Goal: Contribute content: Contribute content

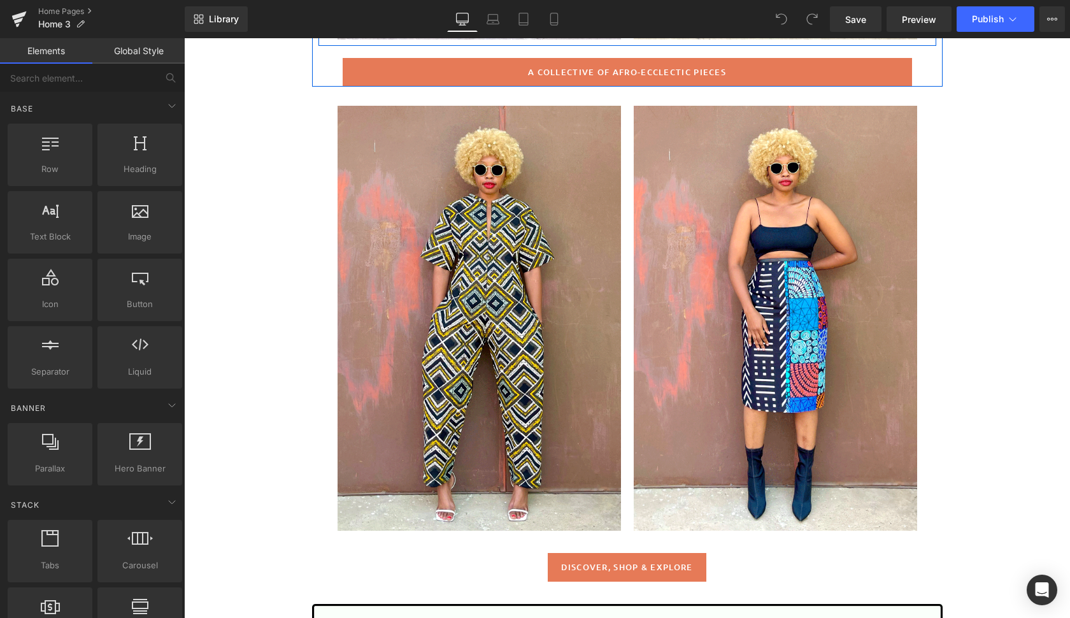
scroll to position [564, 0]
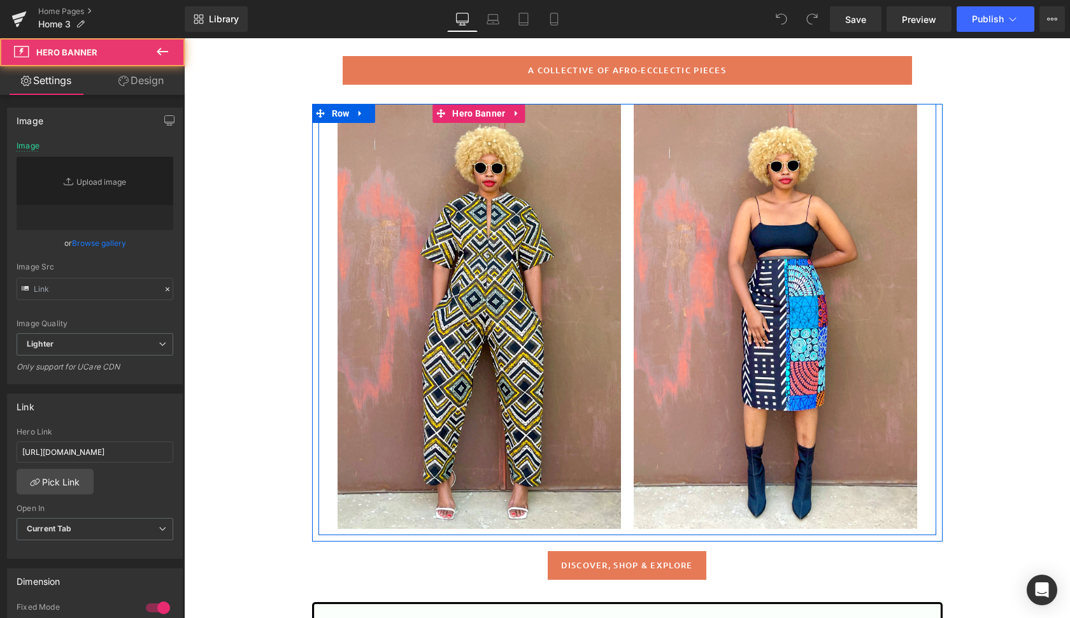
type input "[URL][DOMAIN_NAME]"
click at [578, 245] on div at bounding box center [478, 316] width 283 height 425
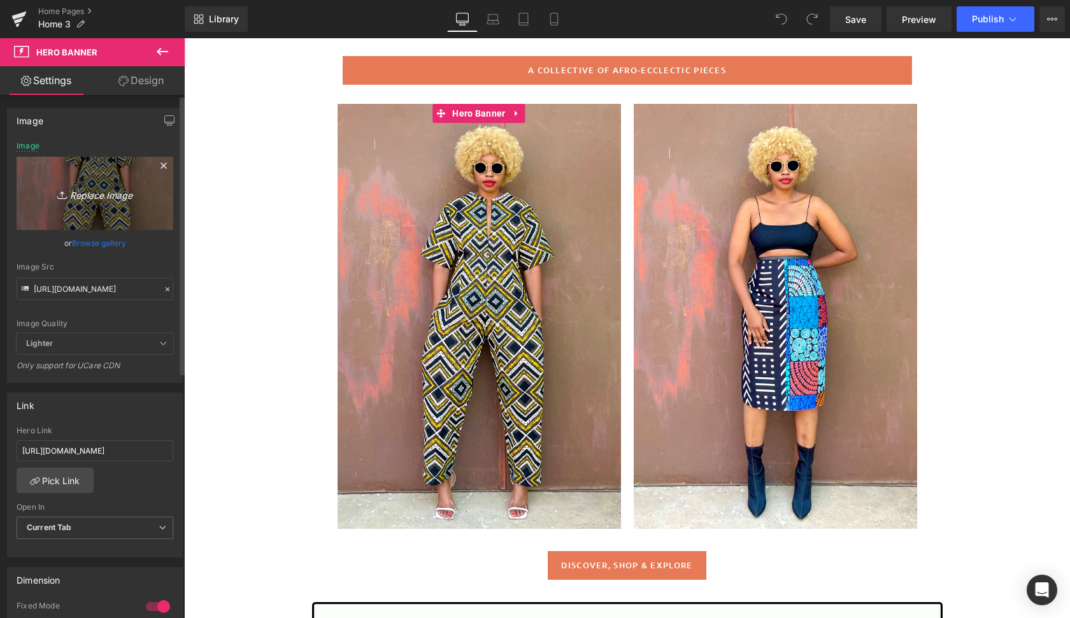
click at [94, 194] on icon "Replace Image" at bounding box center [95, 193] width 102 height 16
type input "C:\fakepath\addis7.gif"
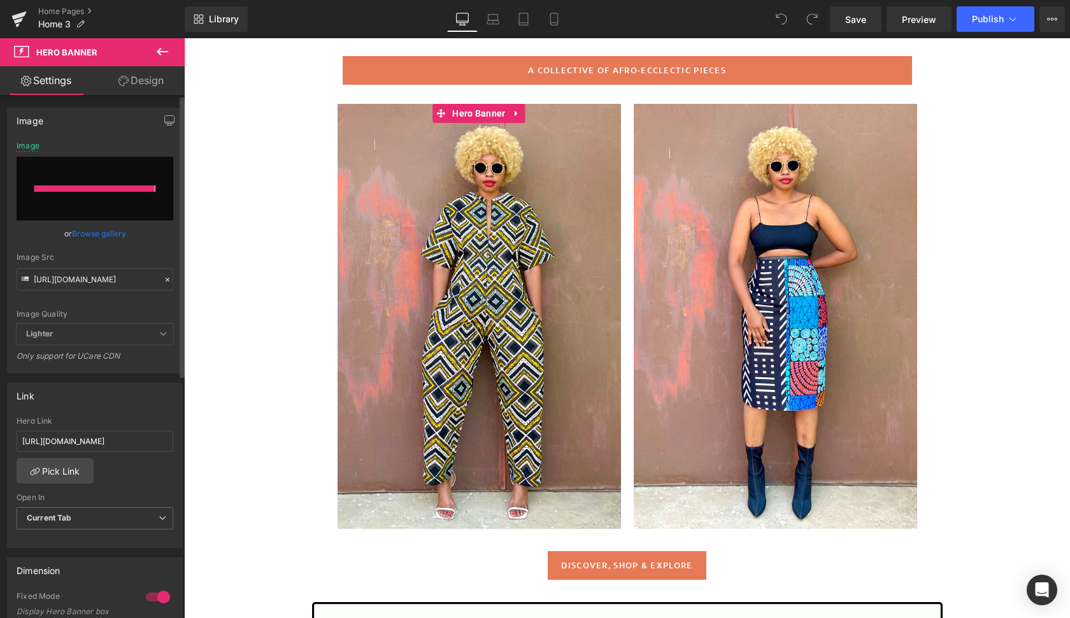
type input "[URL][DOMAIN_NAME]"
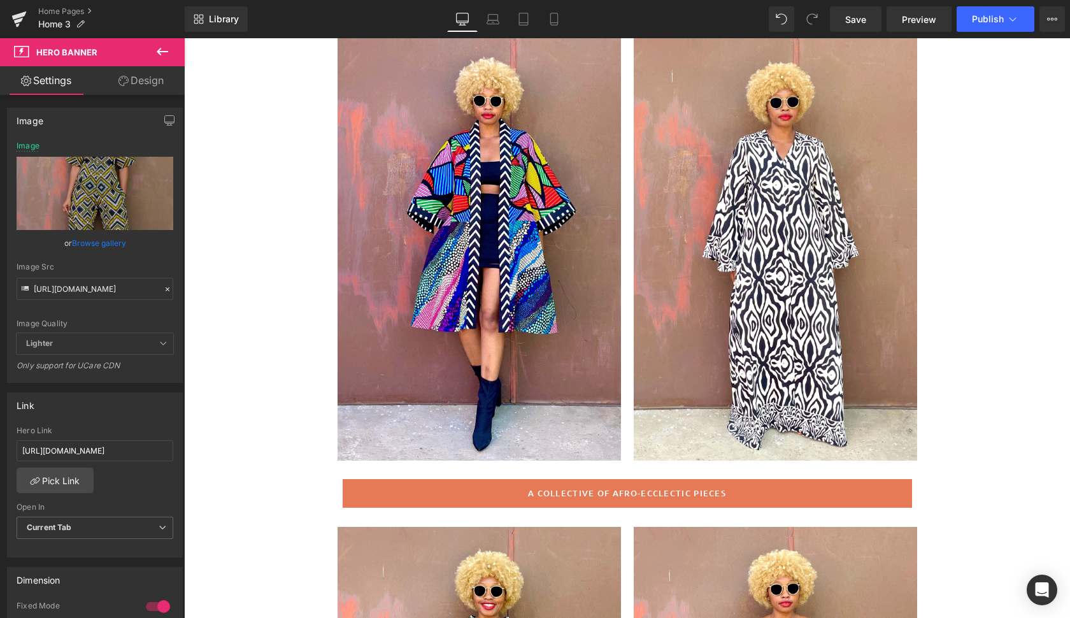
scroll to position [159, 0]
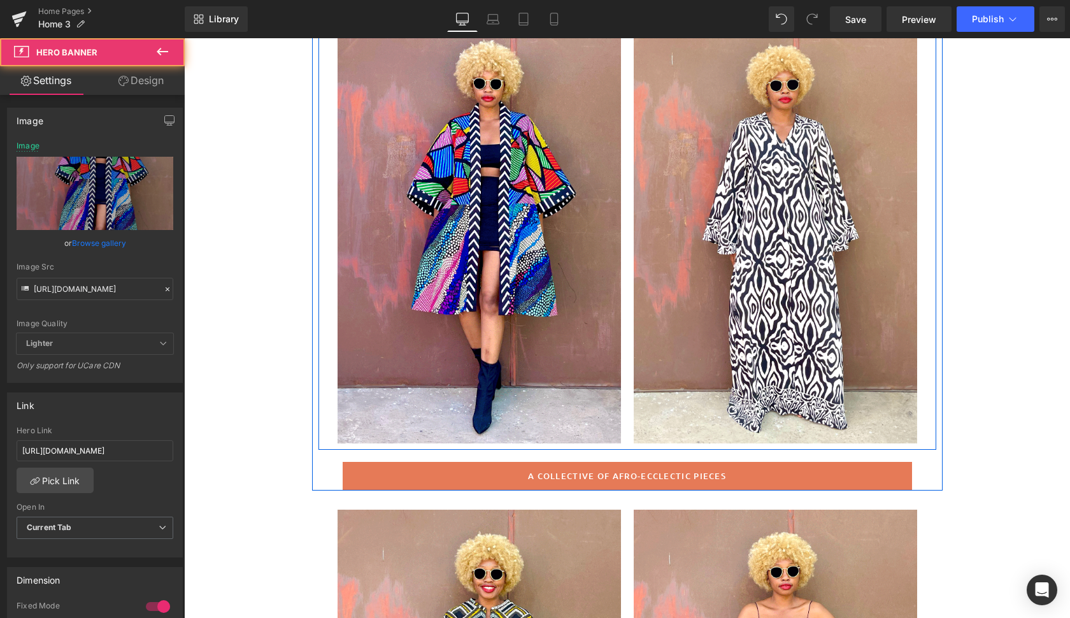
click at [590, 386] on div at bounding box center [478, 230] width 283 height 425
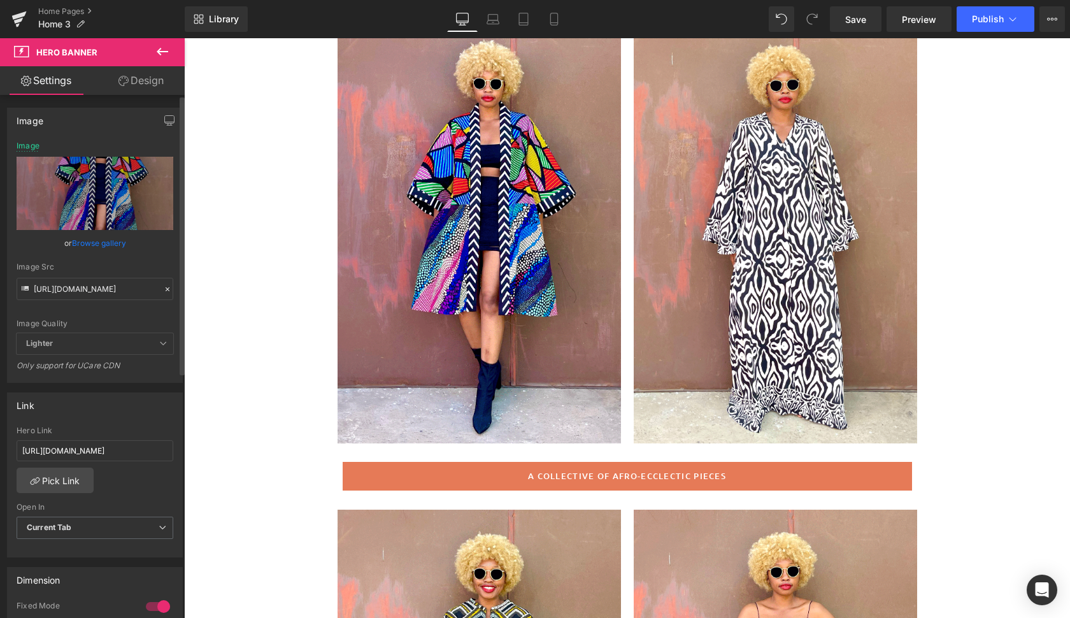
click at [101, 246] on link "Browse gallery" at bounding box center [99, 243] width 54 height 22
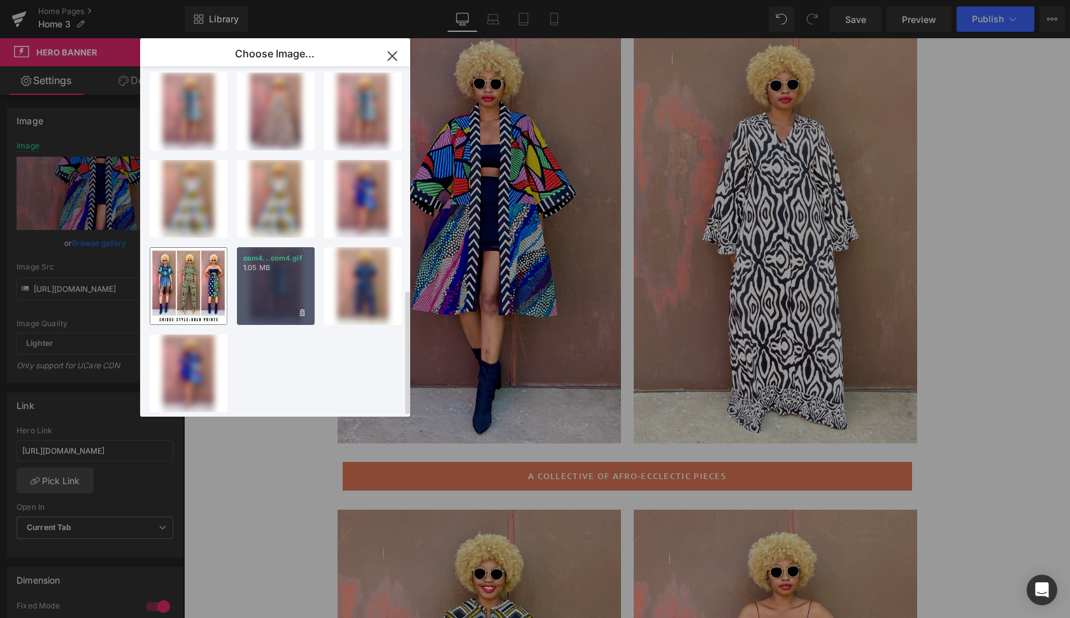
scroll to position [629, 0]
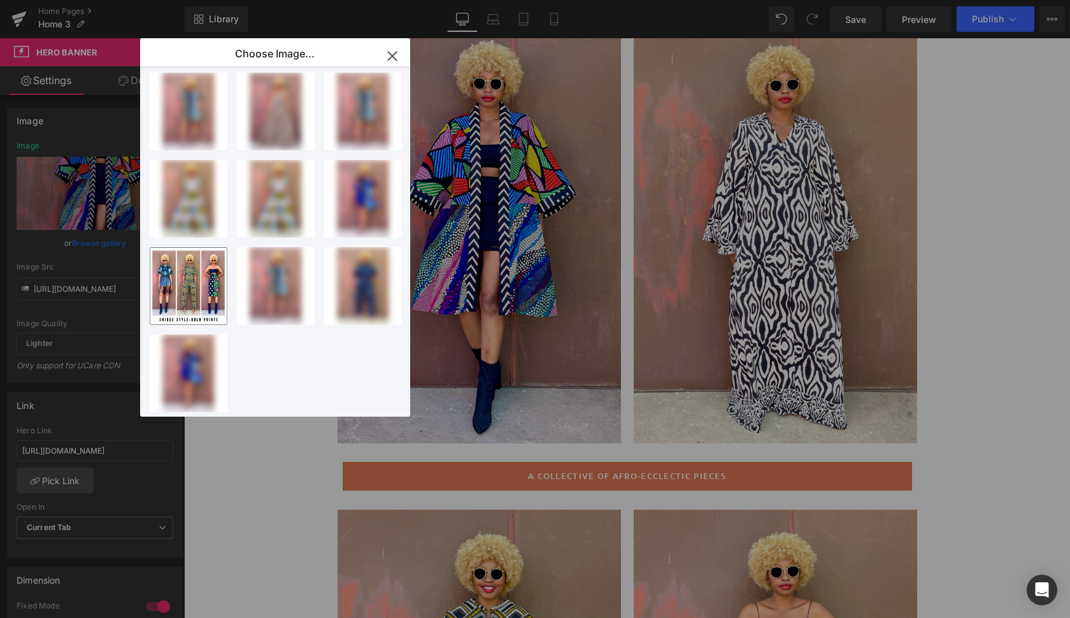
click at [92, 0] on div "You are previewing how the will restyle your page. You can not edit Elements in…" at bounding box center [535, 0] width 1070 height 0
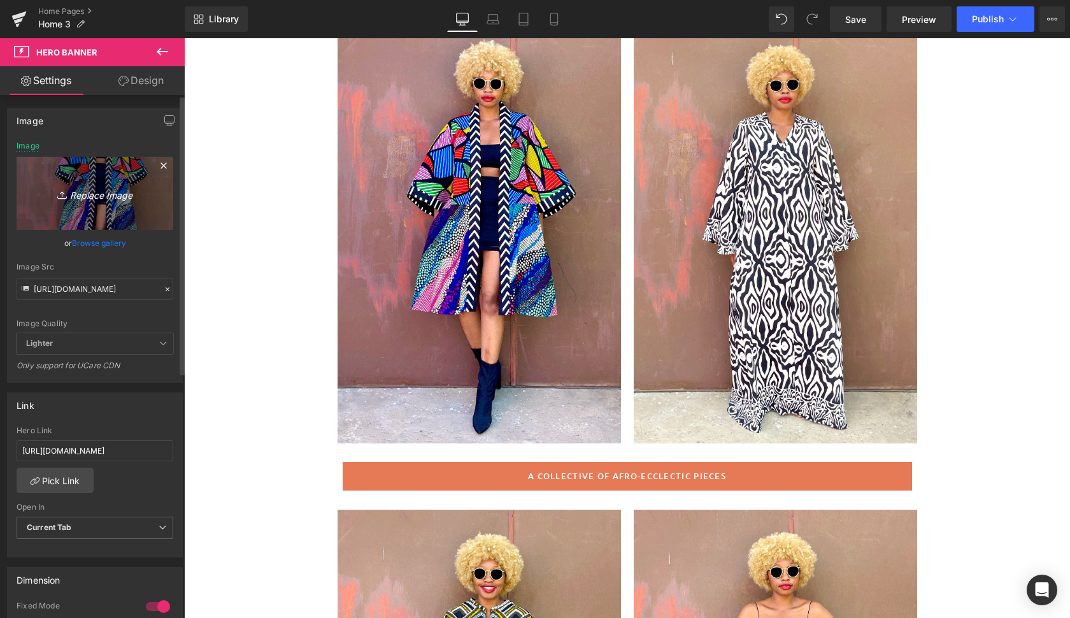
click at [96, 190] on icon "Replace Image" at bounding box center [95, 193] width 102 height 16
type input "C:\fakepath\lian9.gif"
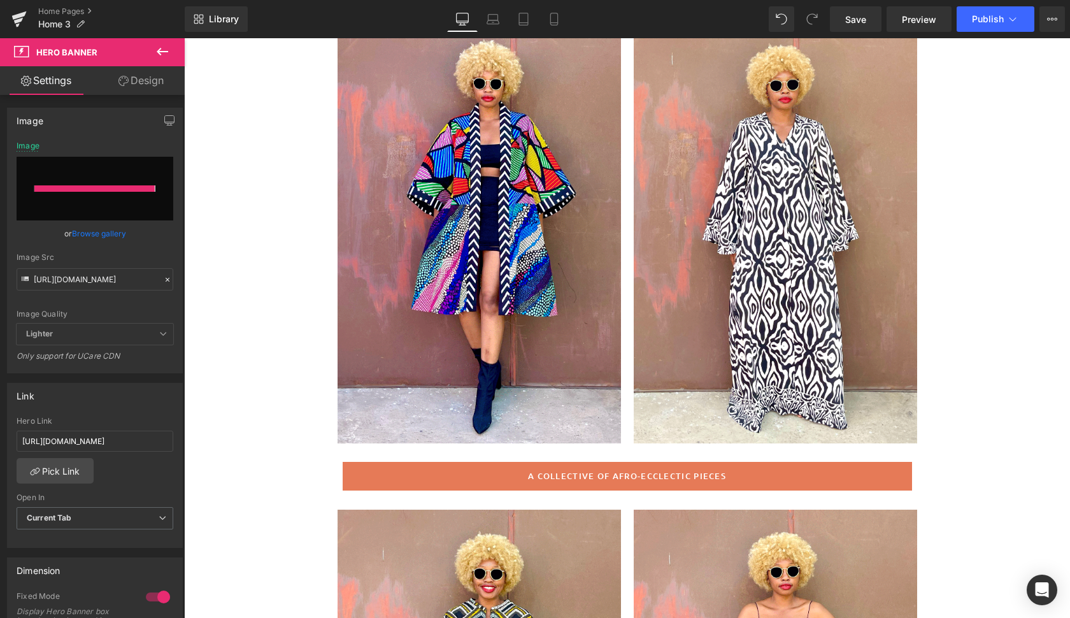
type input "[URL][DOMAIN_NAME]"
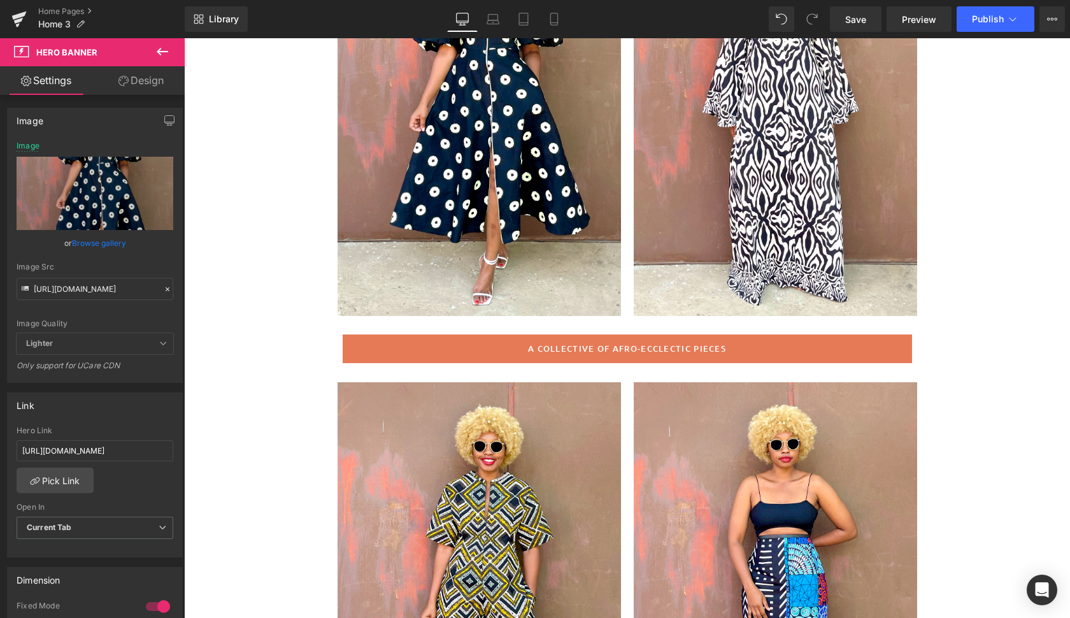
scroll to position [268, 0]
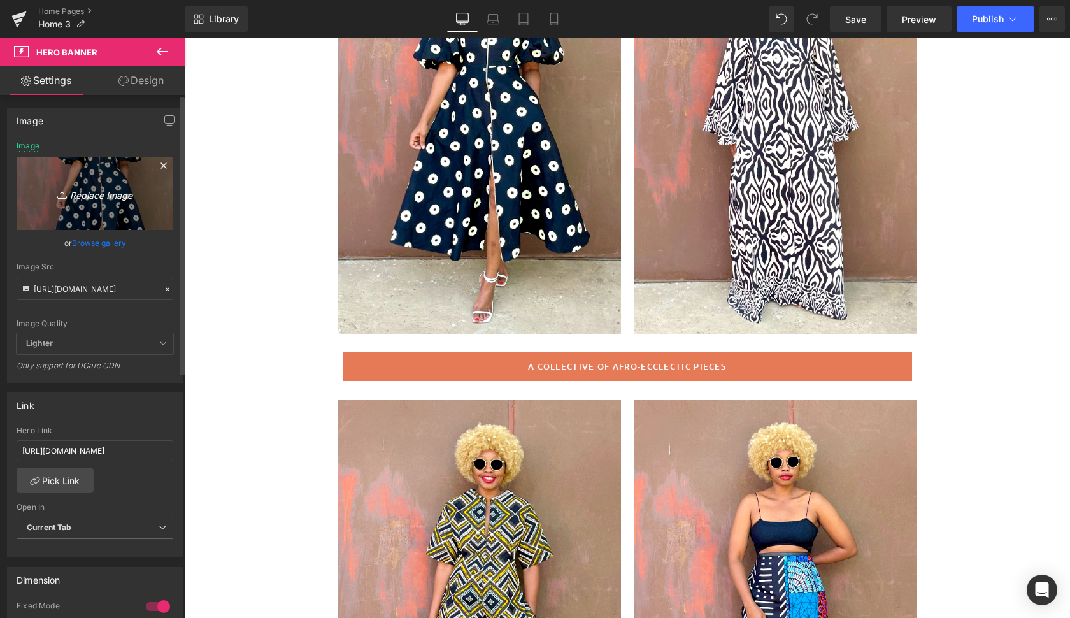
click at [98, 195] on icon "Replace Image" at bounding box center [95, 193] width 102 height 16
type input "C:\fakepath\lian10.gif"
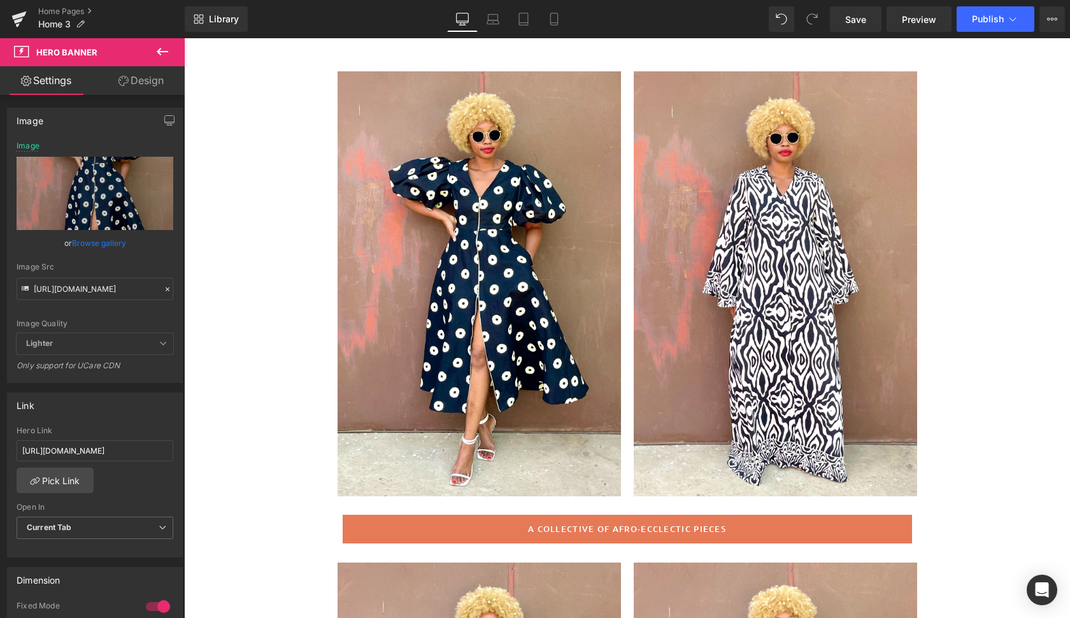
scroll to position [104, 0]
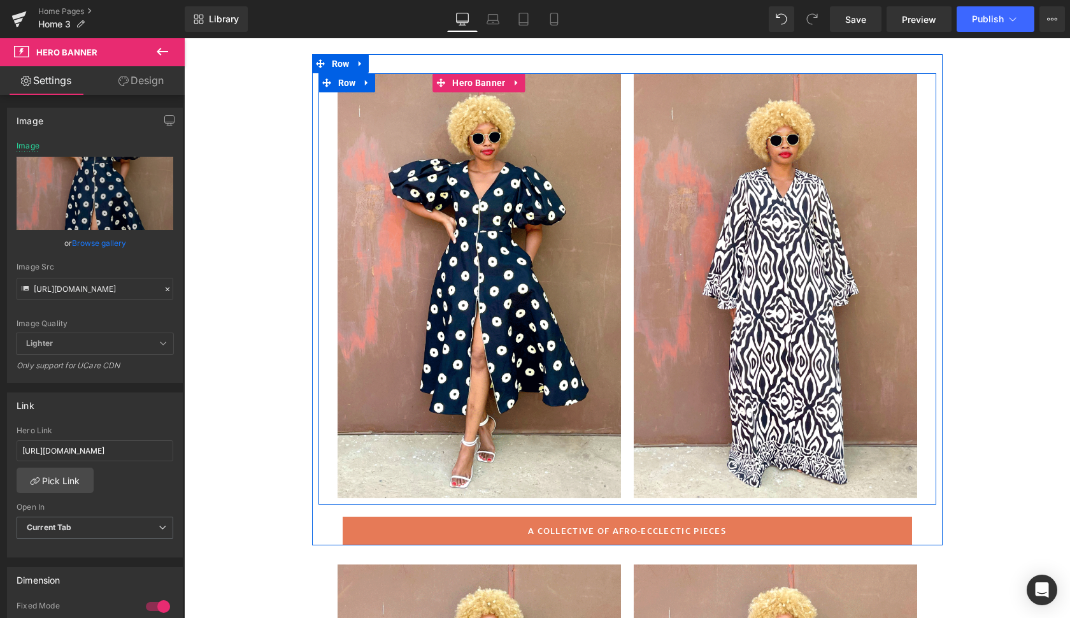
click at [583, 455] on div at bounding box center [478, 285] width 283 height 425
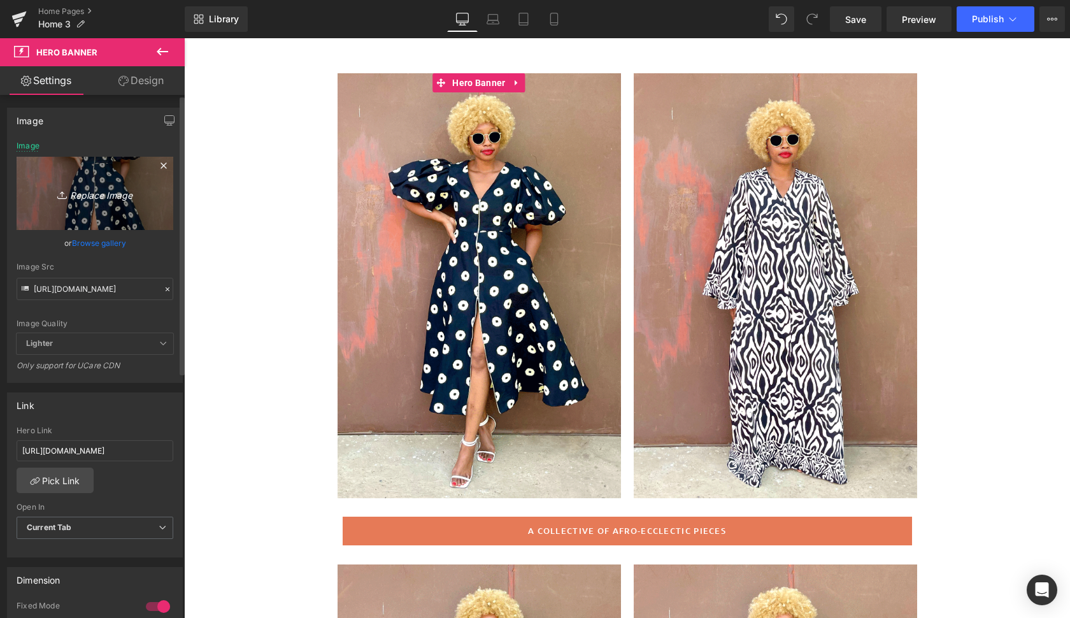
click at [106, 194] on icon "Replace Image" at bounding box center [95, 193] width 102 height 16
type input "C:\fakepath\acc2.gif"
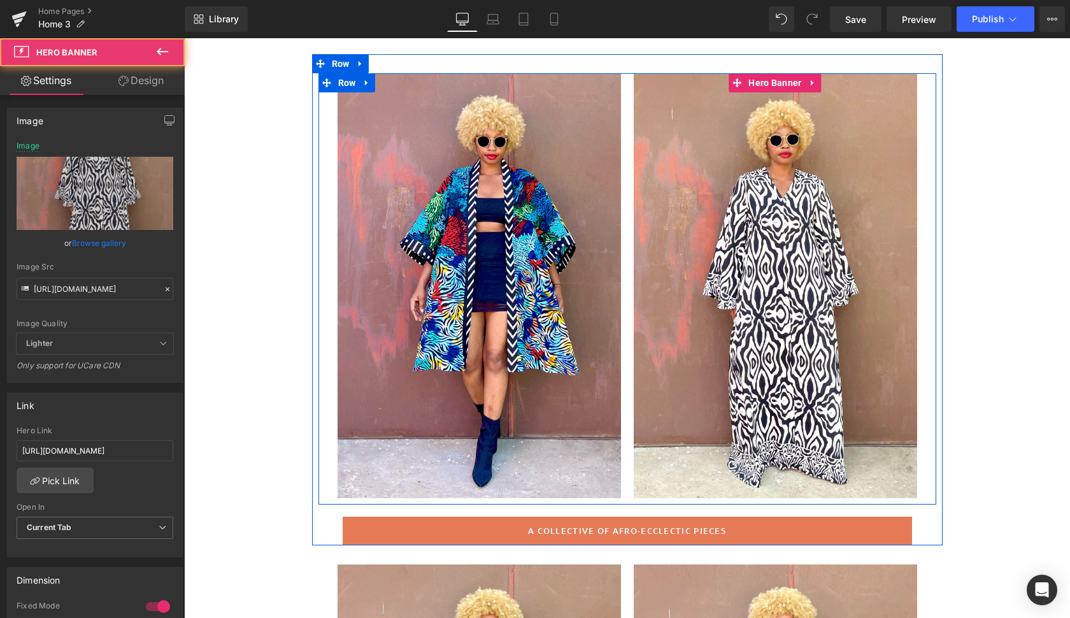
click at [889, 388] on div at bounding box center [775, 285] width 283 height 425
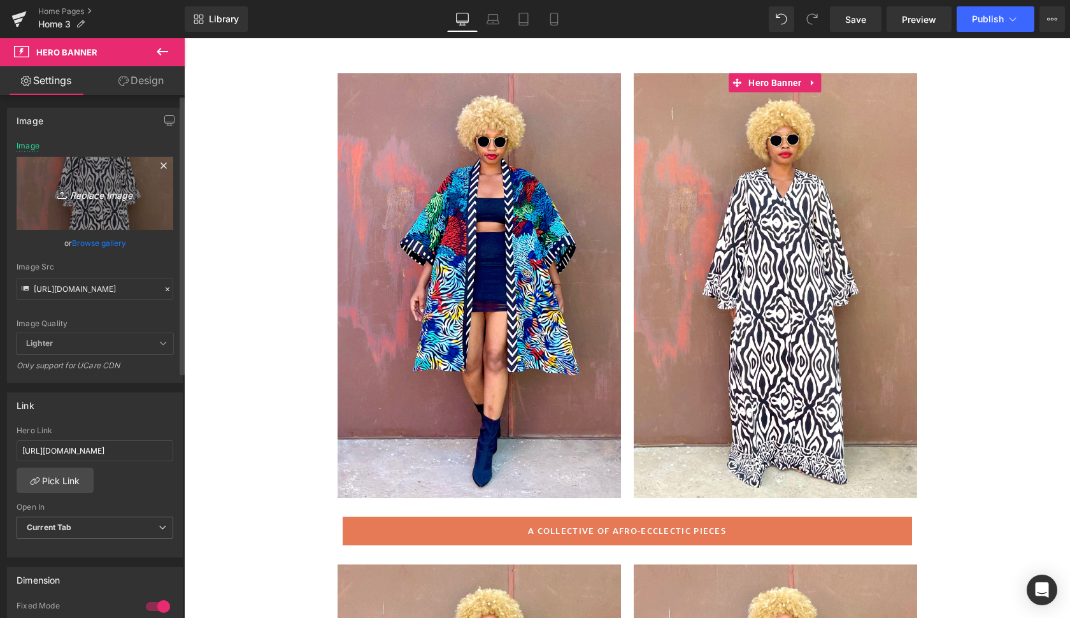
click at [96, 194] on icon "Replace Image" at bounding box center [95, 193] width 102 height 16
type input "C:\fakepath\lian10.gif"
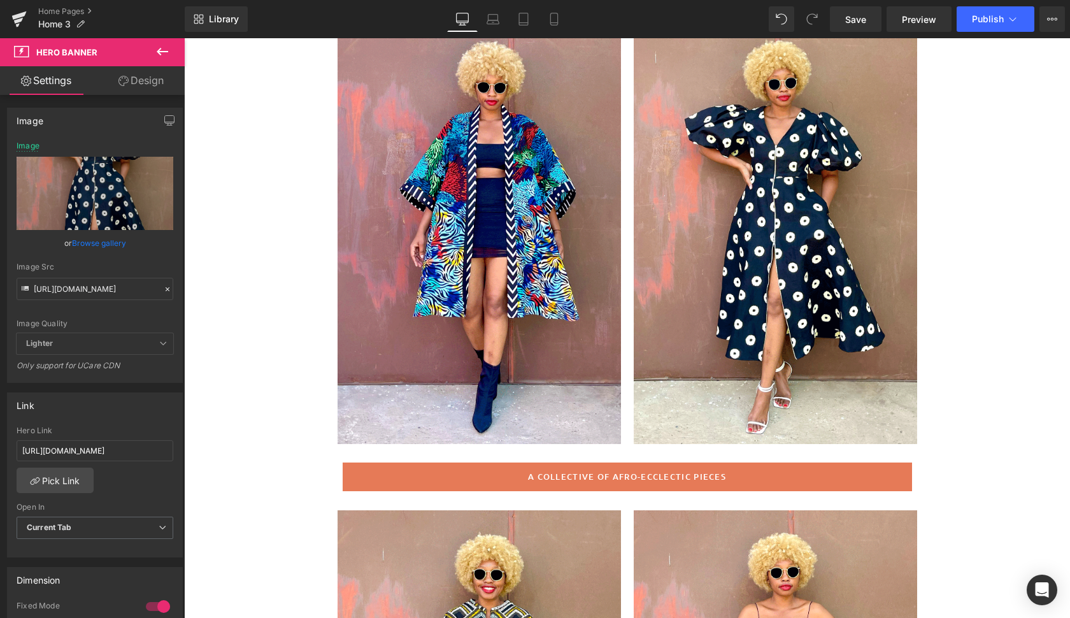
scroll to position [152, 0]
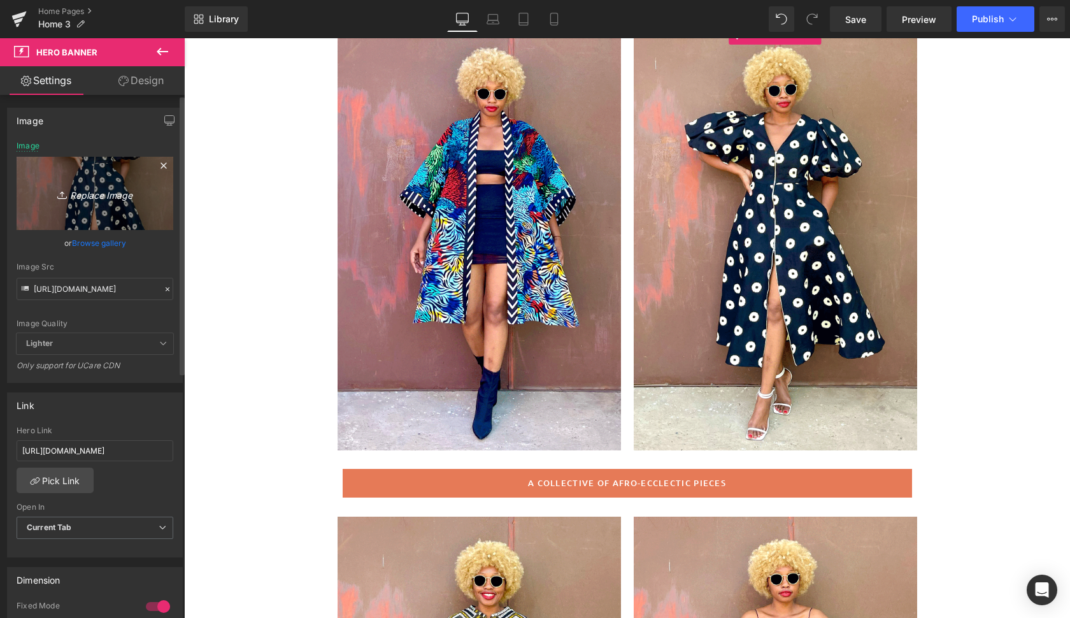
click at [97, 193] on icon "Replace Image" at bounding box center [95, 193] width 102 height 16
type input "C:\fakepath\lia4.gif"
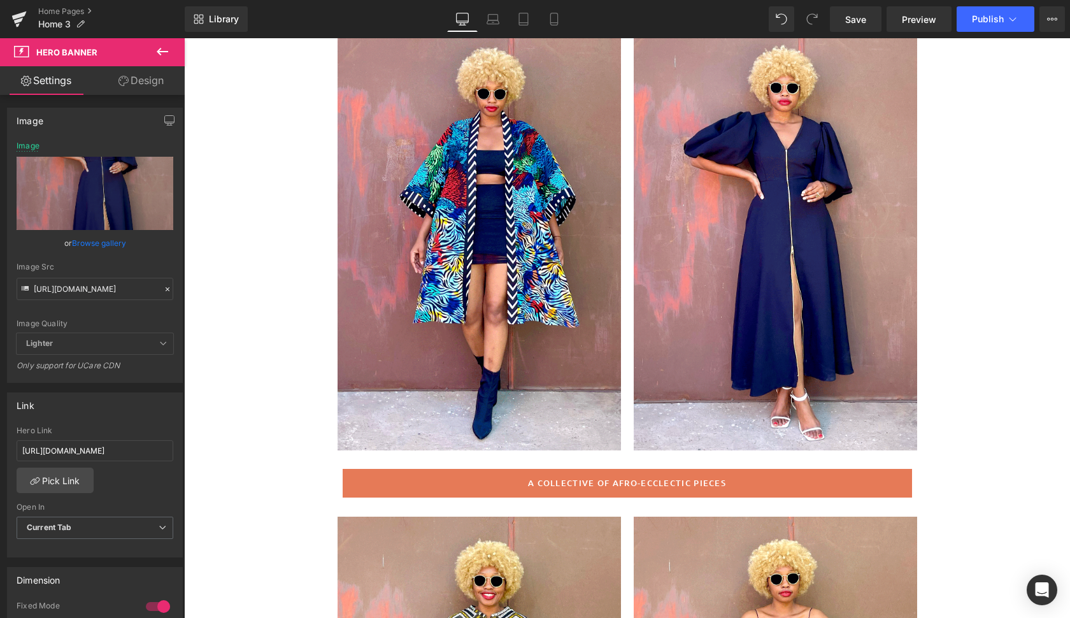
scroll to position [129, 0]
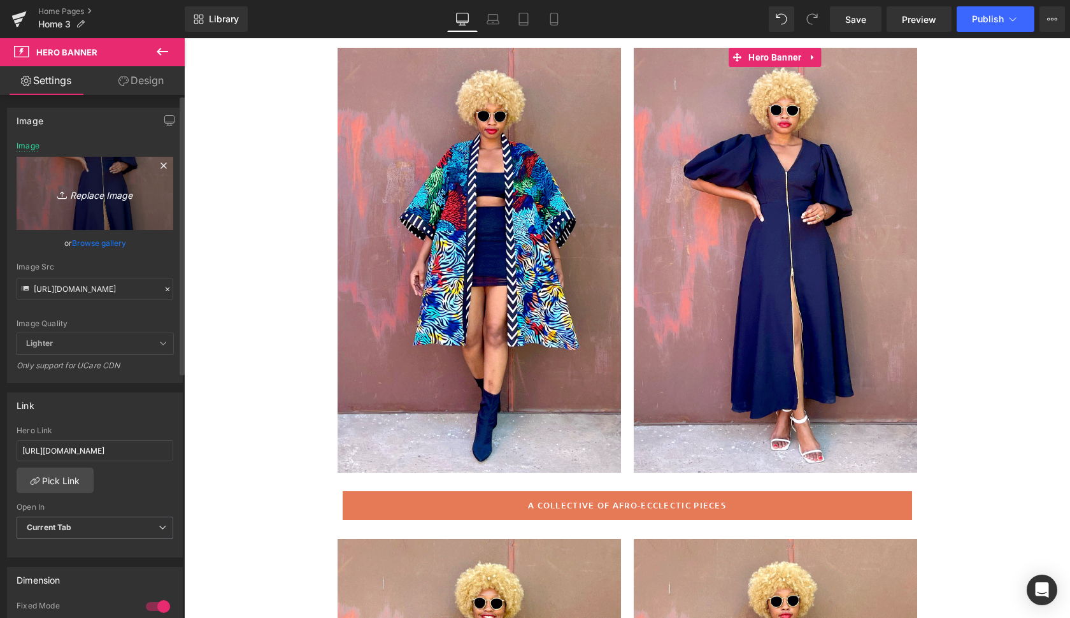
click at [104, 190] on icon "Replace Image" at bounding box center [95, 193] width 102 height 16
type input "C:\fakepath\lian7.gif"
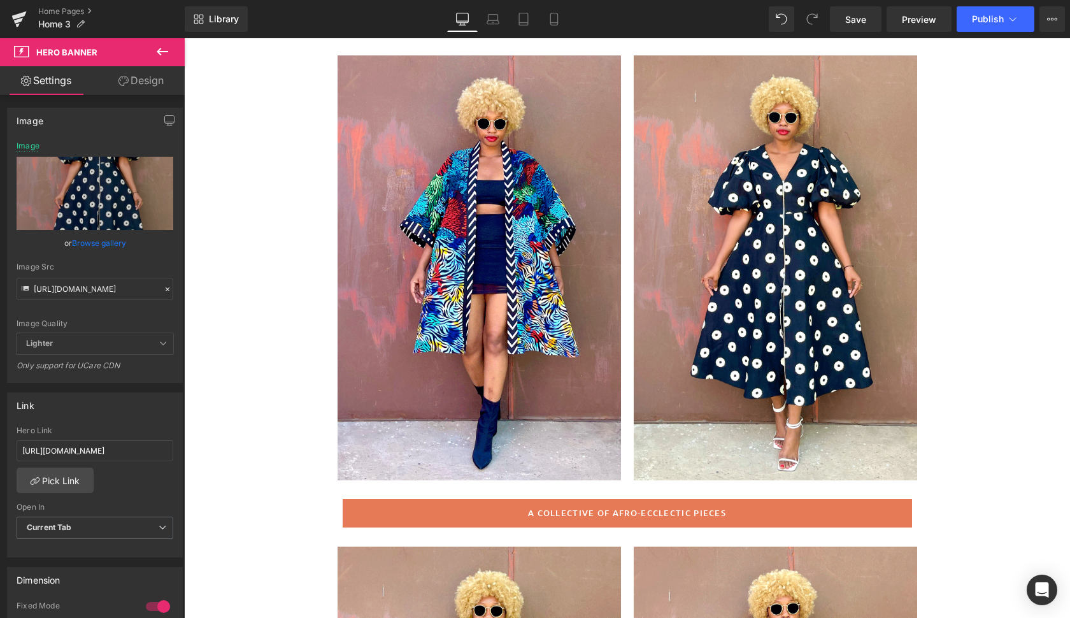
scroll to position [114, 0]
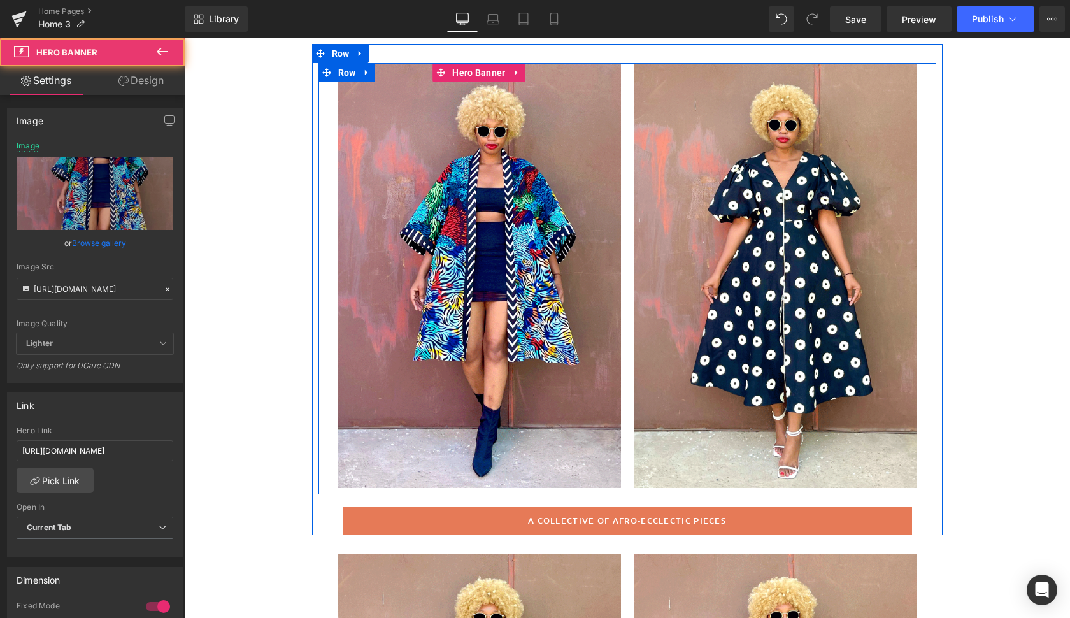
click at [561, 396] on div at bounding box center [478, 275] width 283 height 425
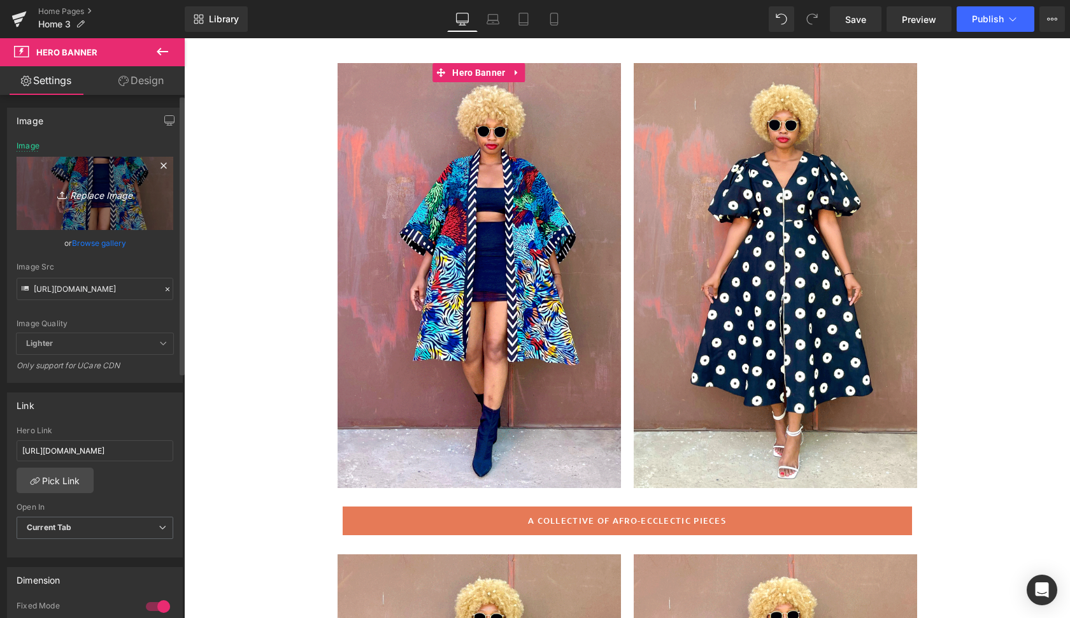
click at [104, 195] on icon "Replace Image" at bounding box center [95, 193] width 102 height 16
type input "C:\fakepath\acc7.gif"
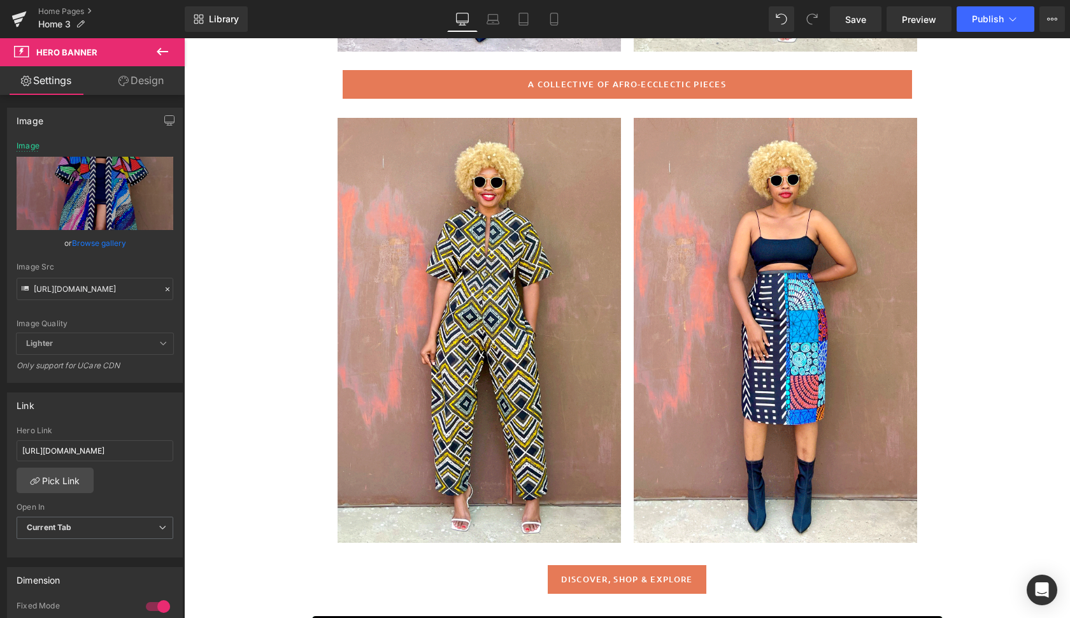
scroll to position [546, 0]
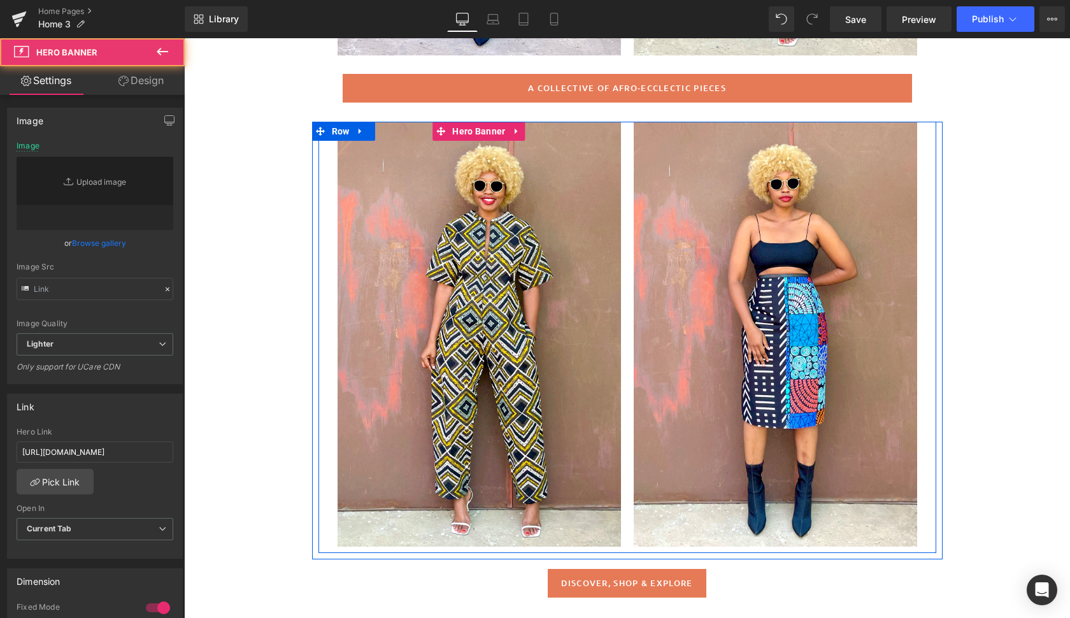
click at [539, 367] on div at bounding box center [478, 334] width 283 height 425
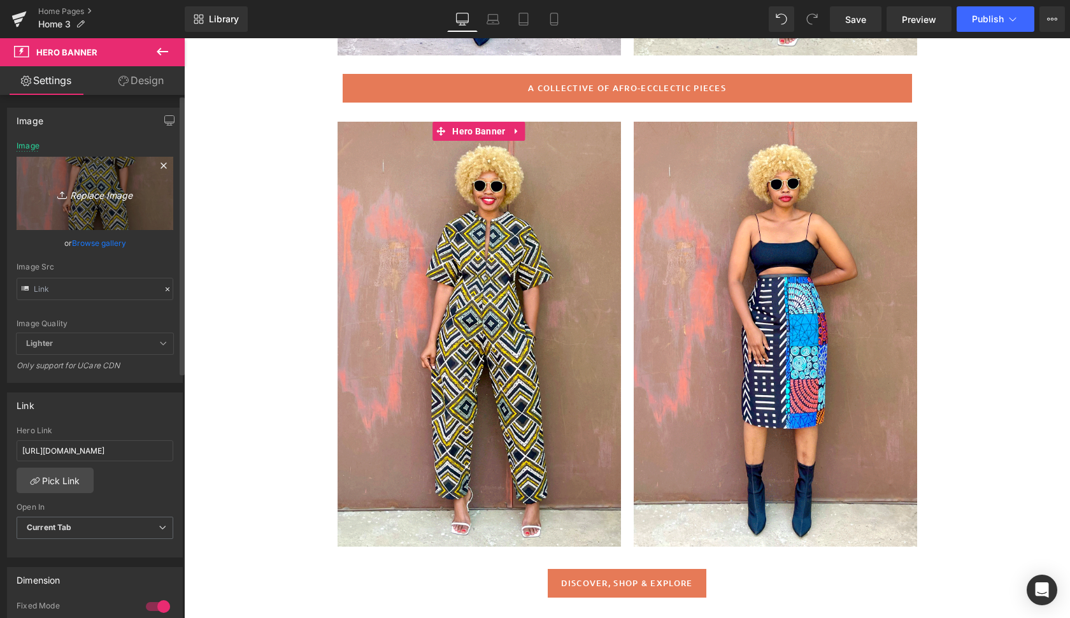
click at [108, 189] on icon "Replace Image" at bounding box center [95, 193] width 102 height 16
type input "C:\fakepath\addis5.gif"
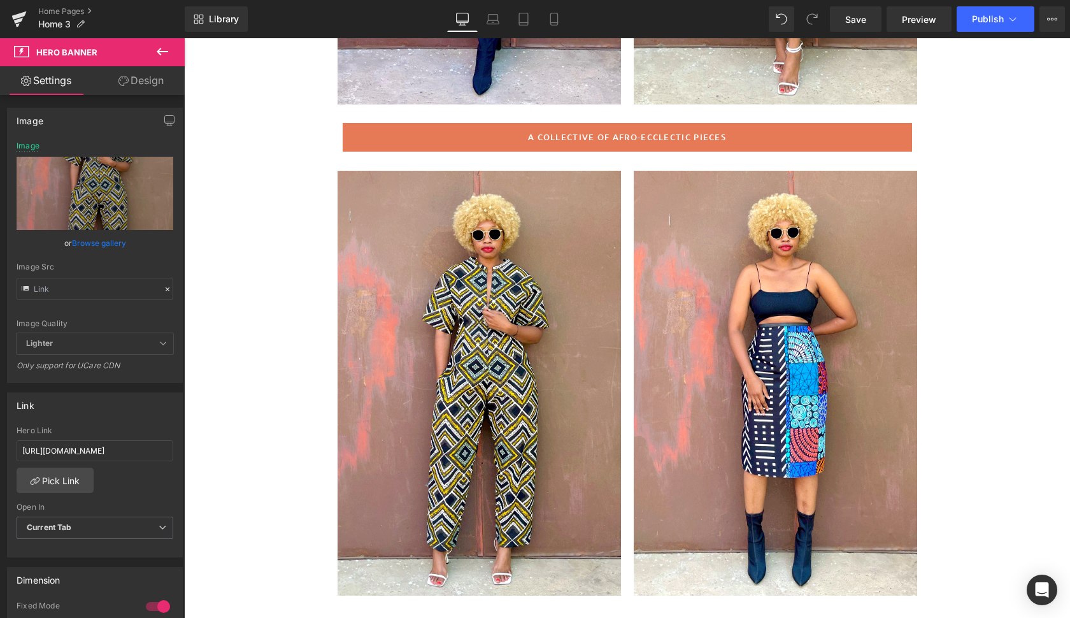
scroll to position [523, 0]
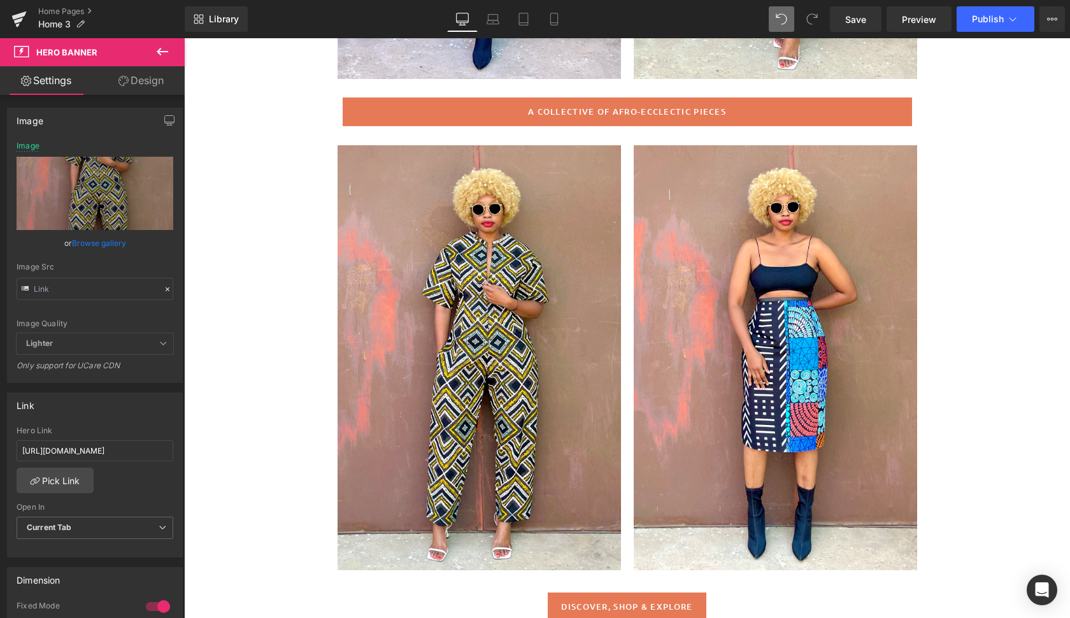
click at [780, 20] on icon at bounding box center [780, 18] width 11 height 11
click at [782, 20] on icon at bounding box center [780, 18] width 11 height 11
click at [782, 17] on icon at bounding box center [780, 18] width 11 height 11
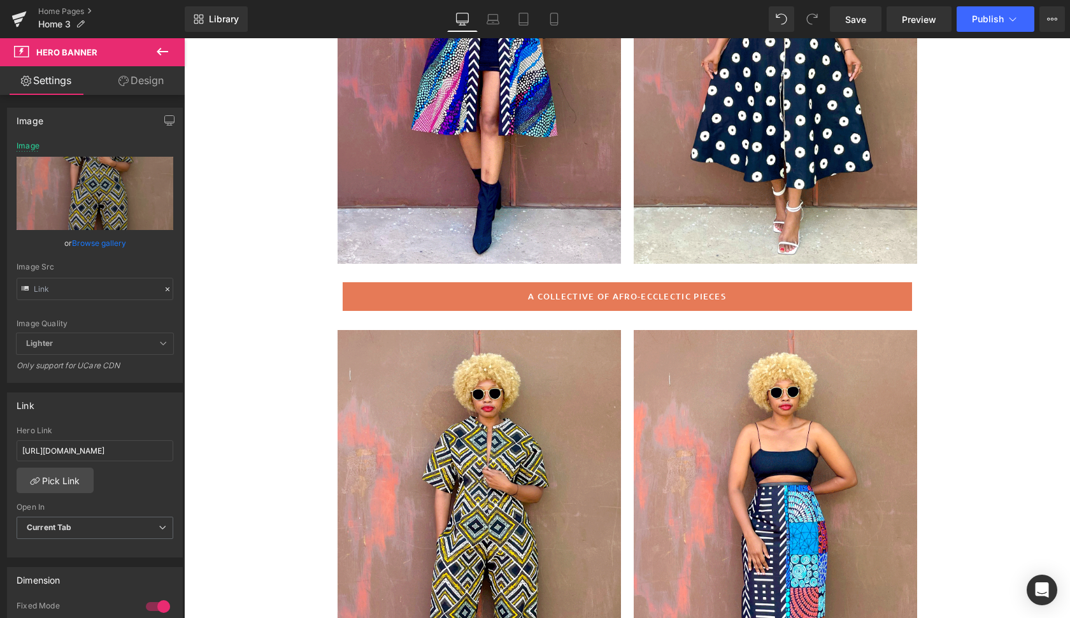
scroll to position [358, 0]
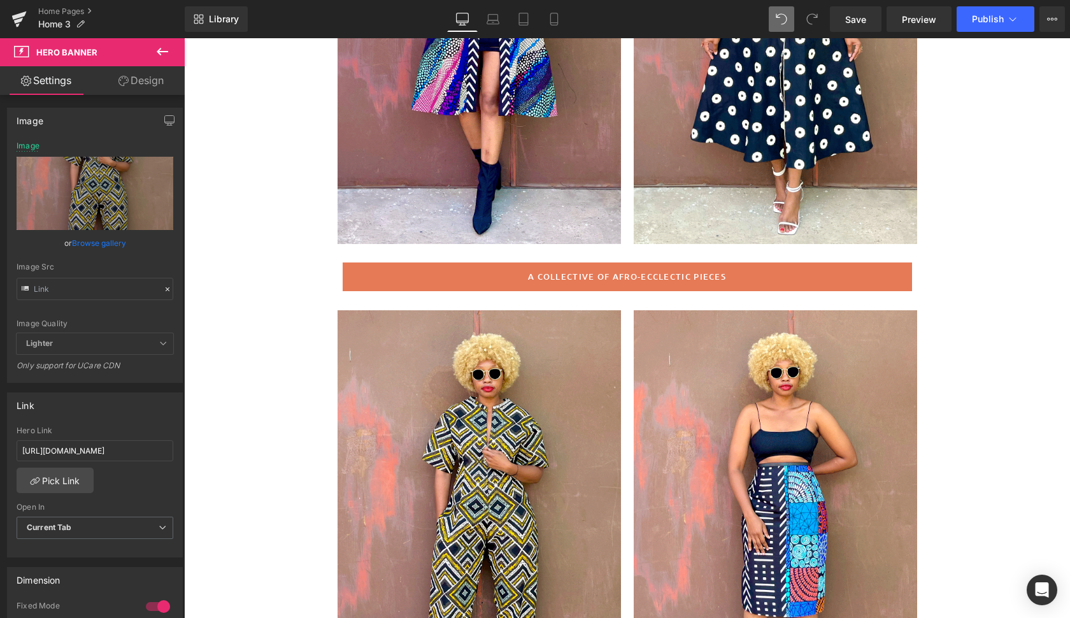
click at [782, 17] on icon at bounding box center [780, 18] width 11 height 11
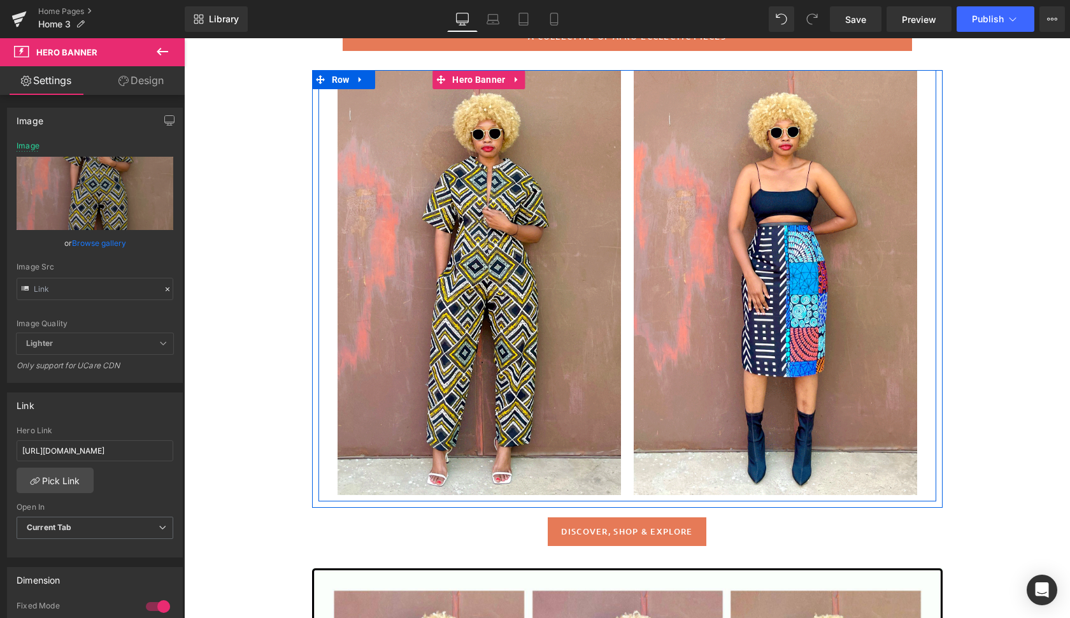
scroll to position [623, 0]
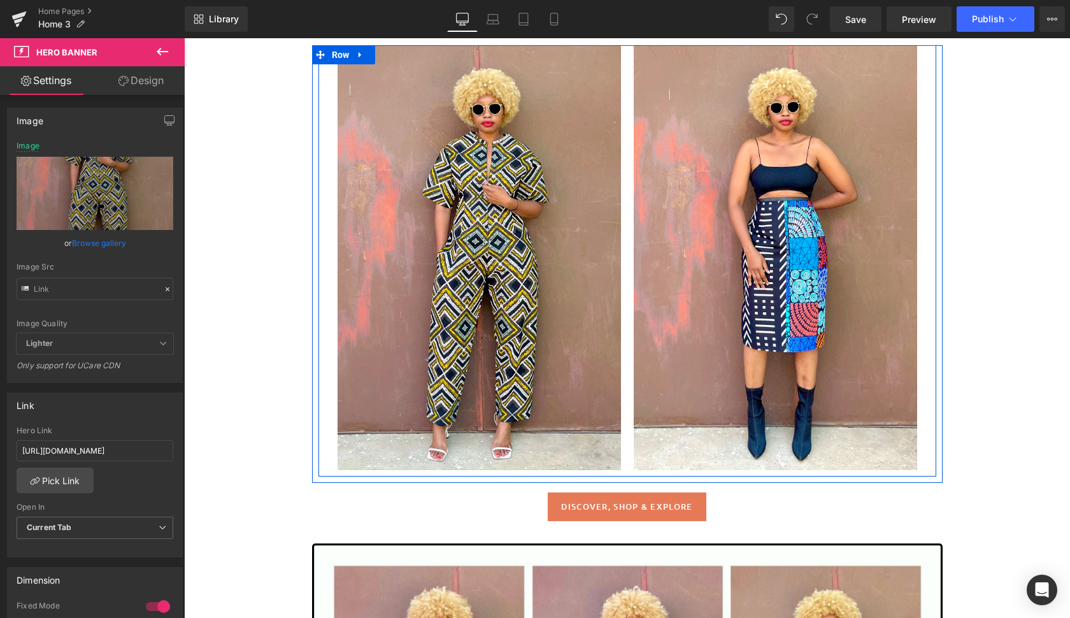
click at [553, 337] on div at bounding box center [478, 257] width 283 height 425
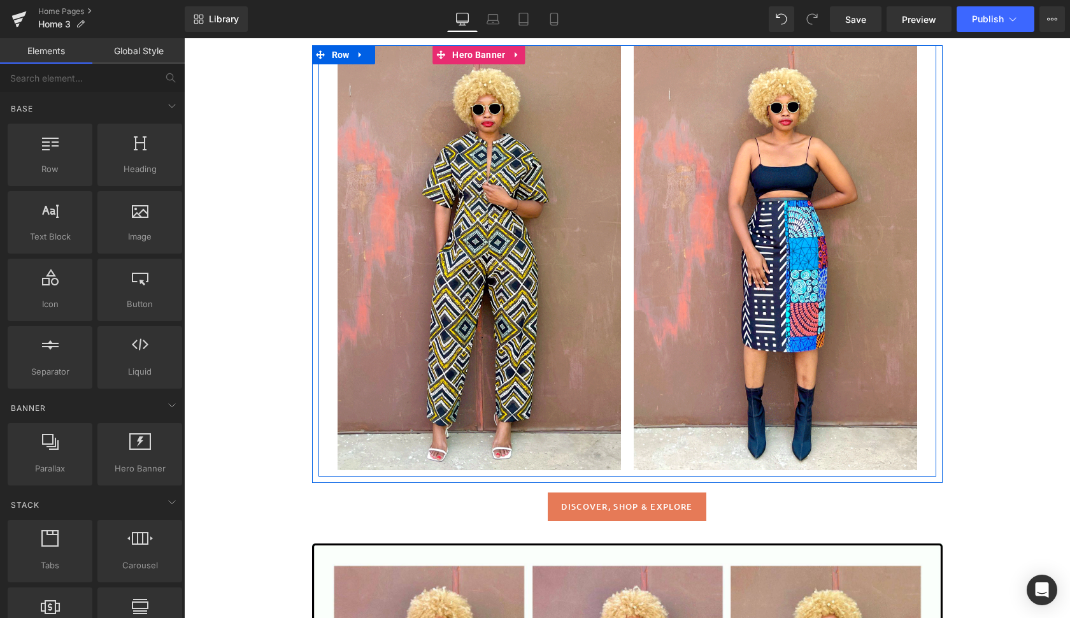
click at [457, 322] on div at bounding box center [478, 257] width 283 height 425
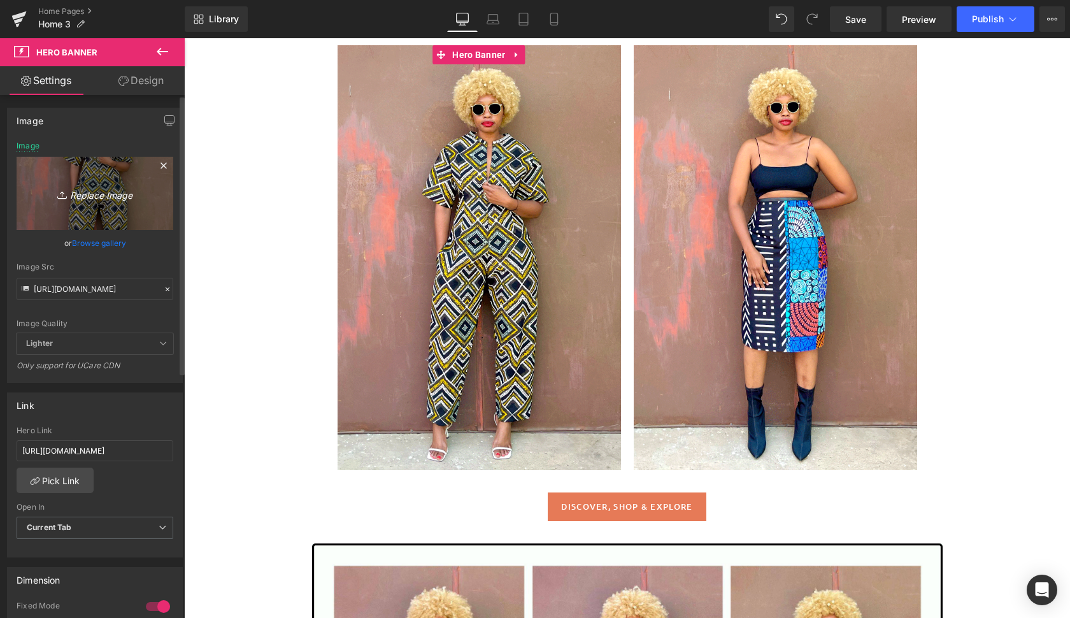
click at [115, 191] on icon "Replace Image" at bounding box center [95, 193] width 102 height 16
type input "C:\fakepath\addis7.gif"
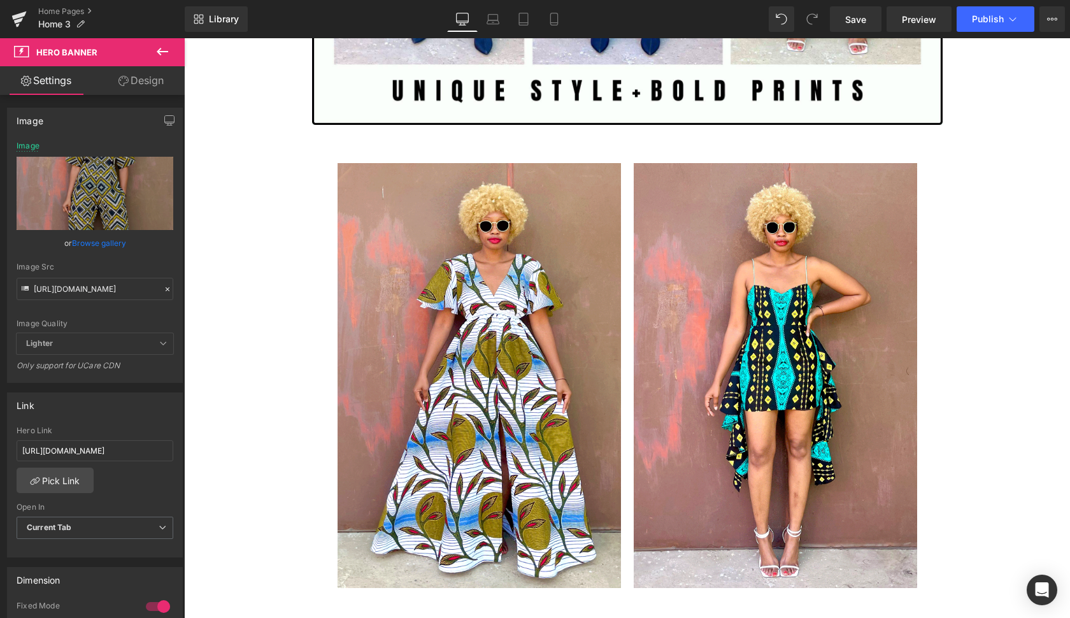
scroll to position [1556, 0]
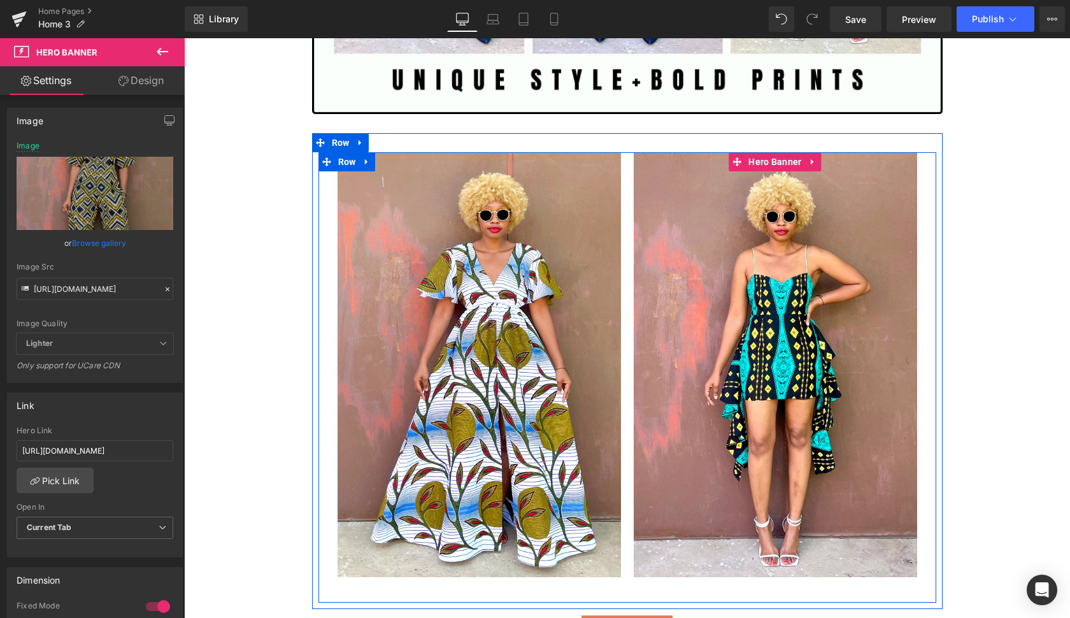
click at [896, 435] on div at bounding box center [775, 364] width 283 height 425
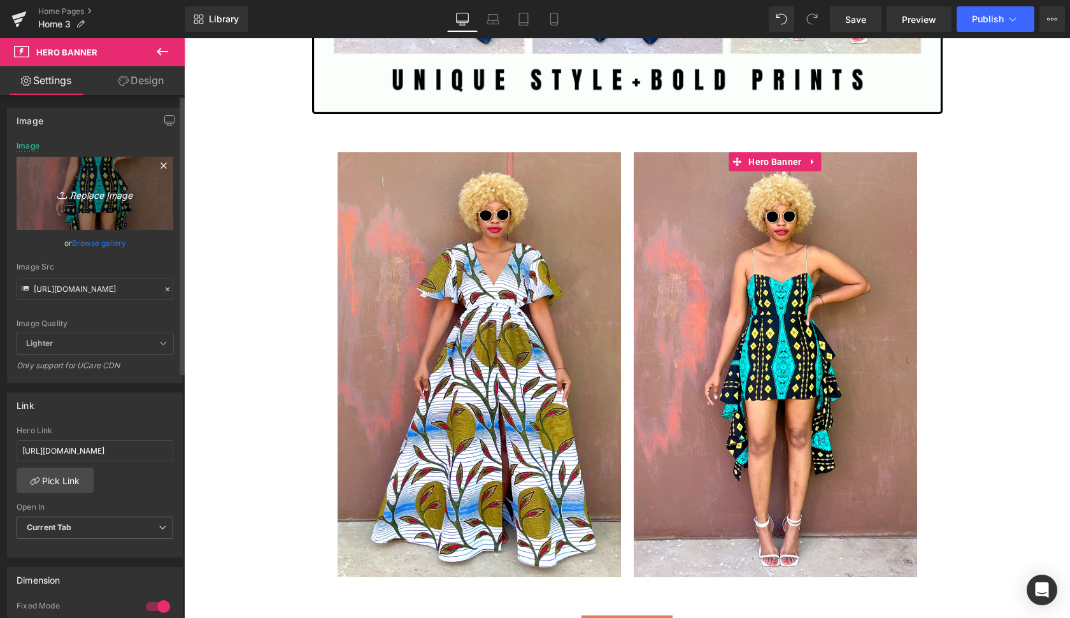
click at [106, 194] on icon "Replace Image" at bounding box center [95, 193] width 102 height 16
type input "C:\fakepath\ban.gif"
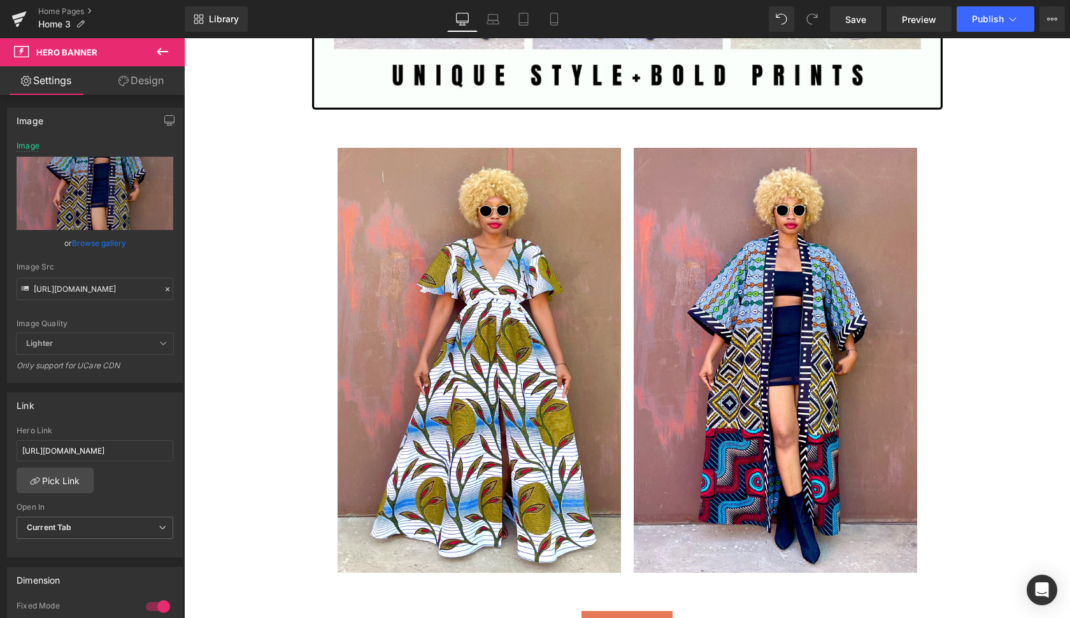
scroll to position [1550, 0]
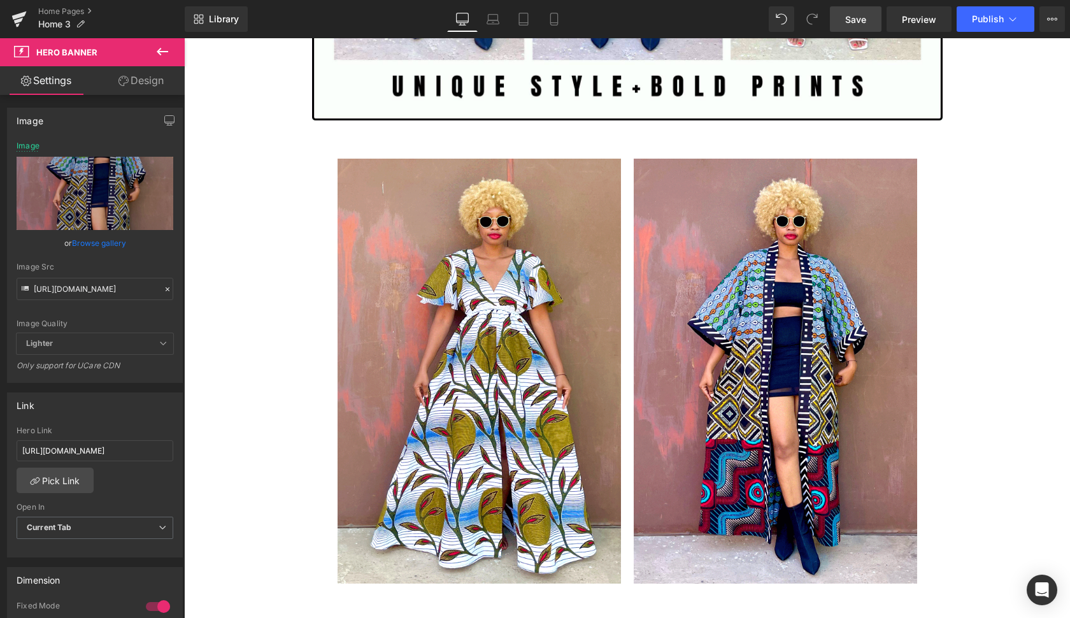
click at [861, 22] on span "Save" at bounding box center [855, 19] width 21 height 13
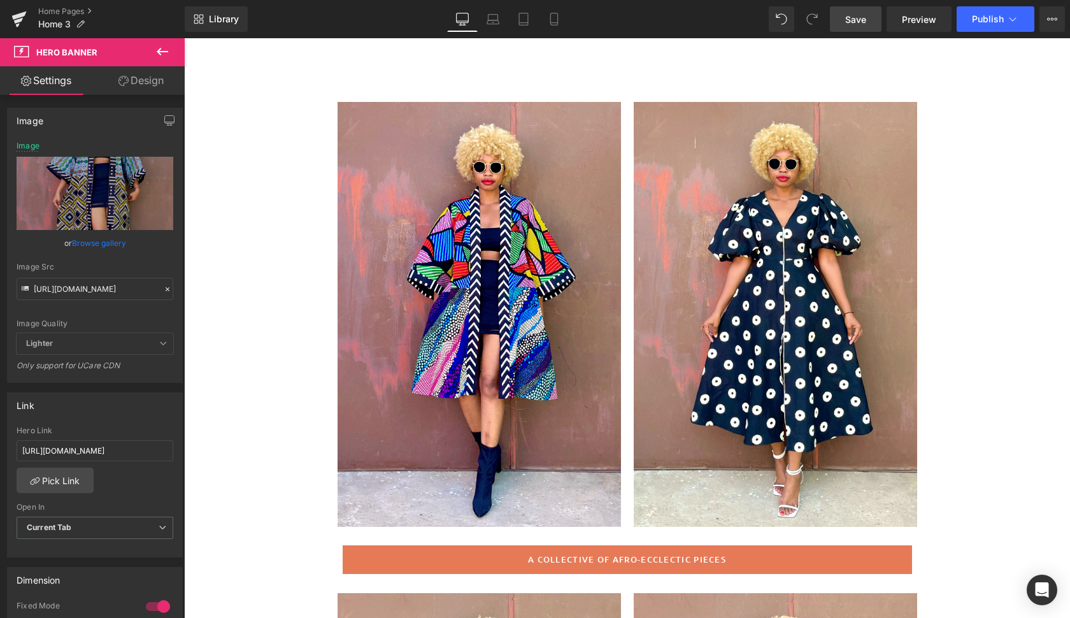
scroll to position [74, 0]
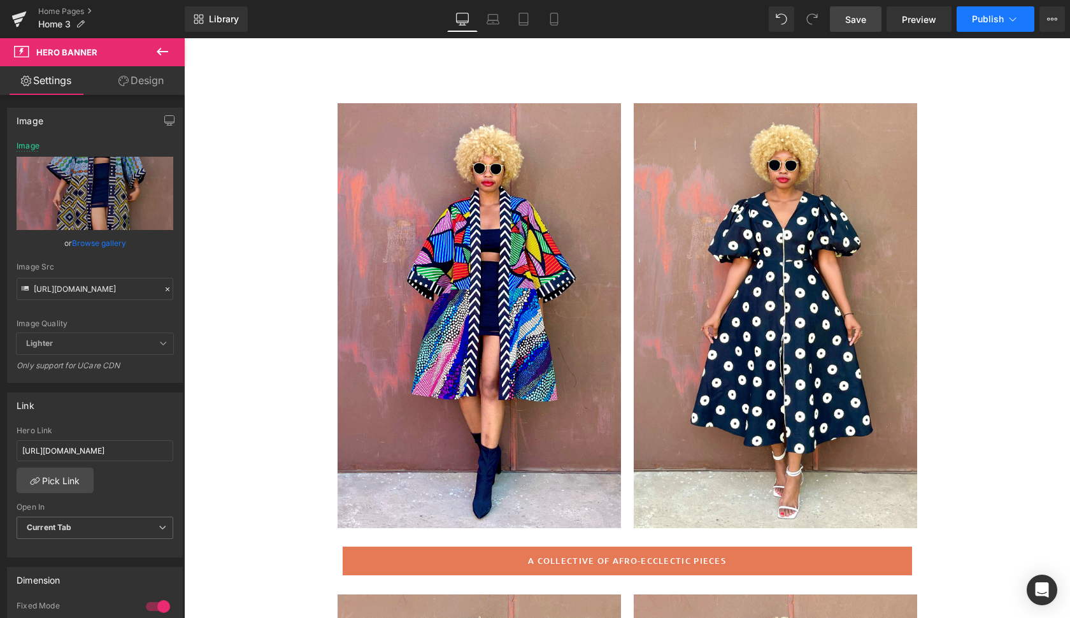
click at [990, 18] on span "Publish" at bounding box center [988, 19] width 32 height 10
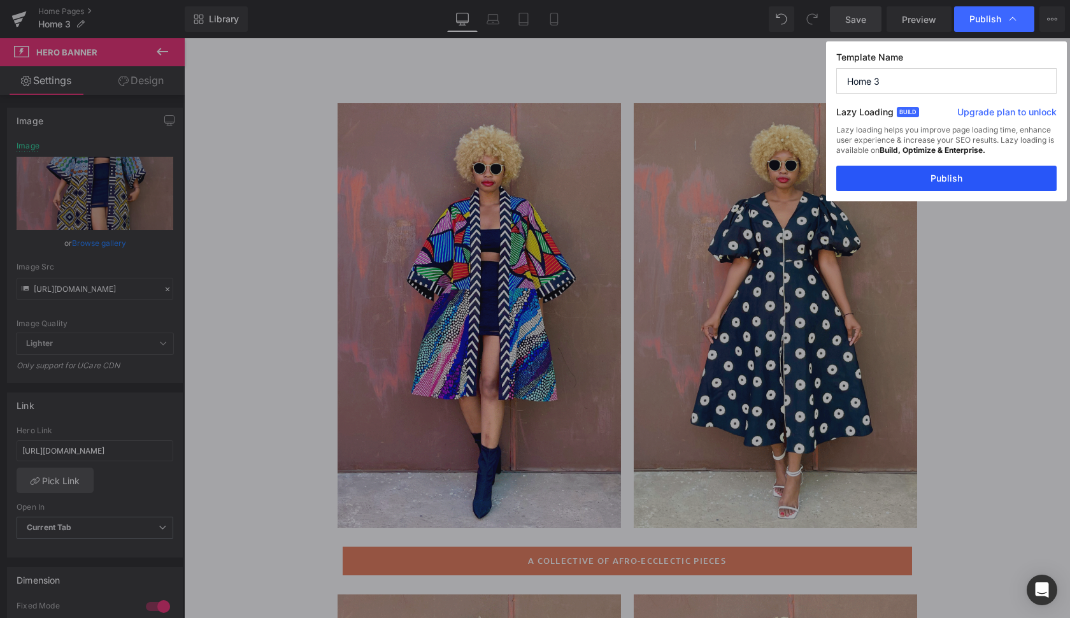
click at [991, 186] on button "Publish" at bounding box center [946, 178] width 220 height 25
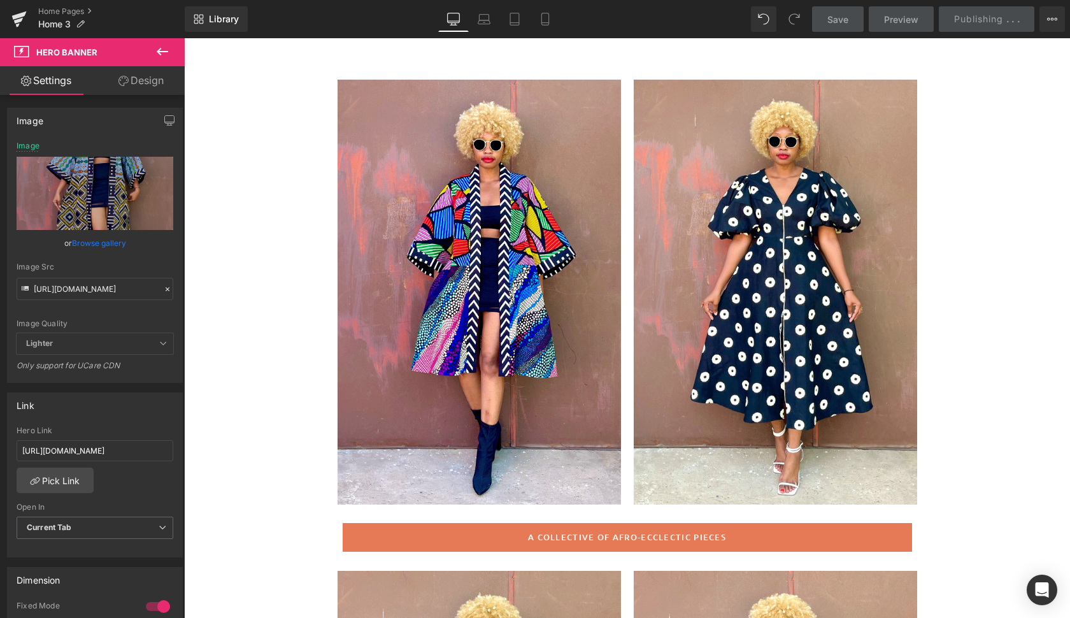
scroll to position [94, 0]
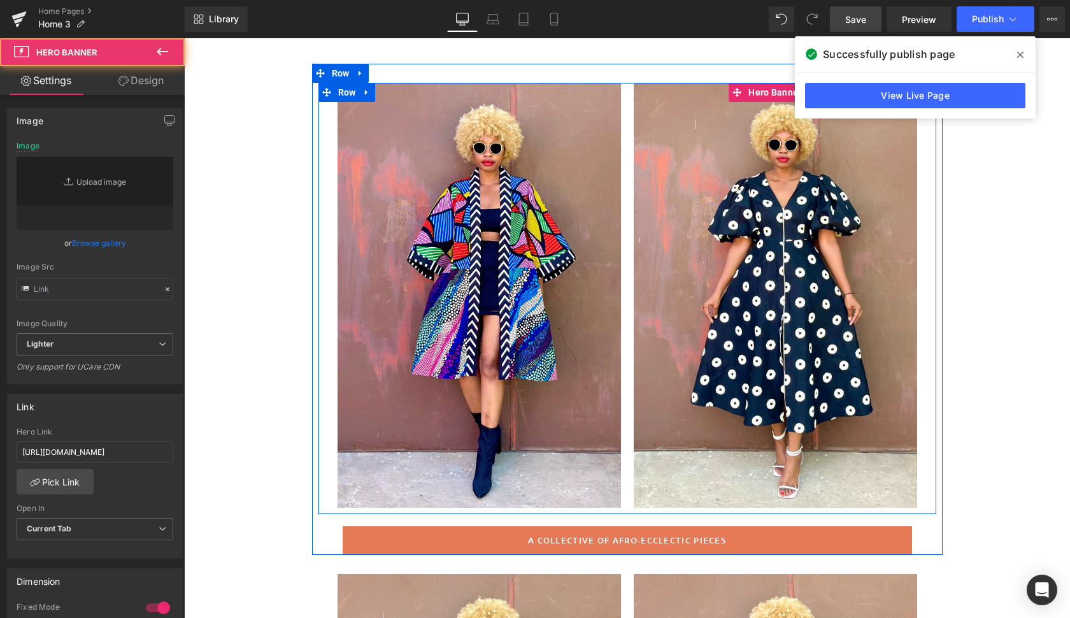
click at [665, 488] on div at bounding box center [775, 295] width 283 height 425
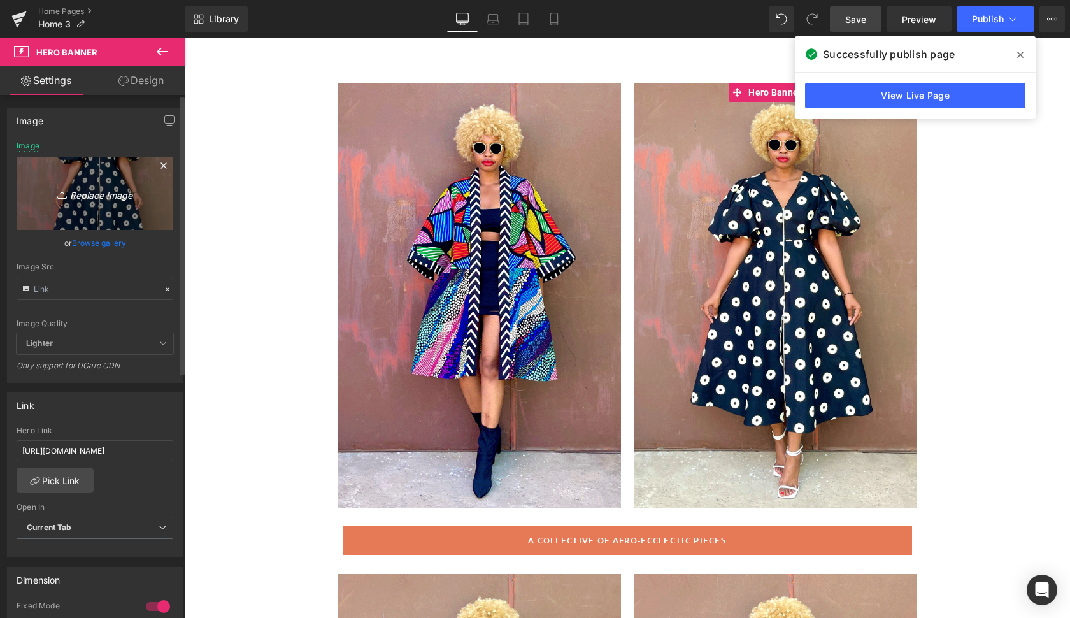
click at [111, 190] on icon "Replace Image" at bounding box center [95, 193] width 102 height 16
type input "C:\fakepath\cana3.gif"
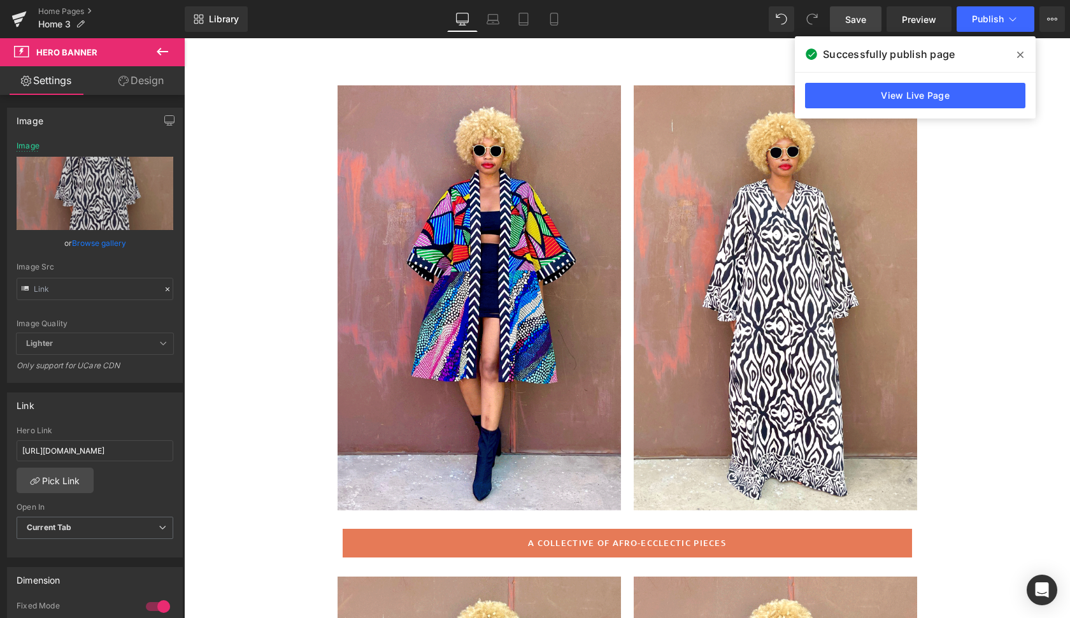
scroll to position [86, 0]
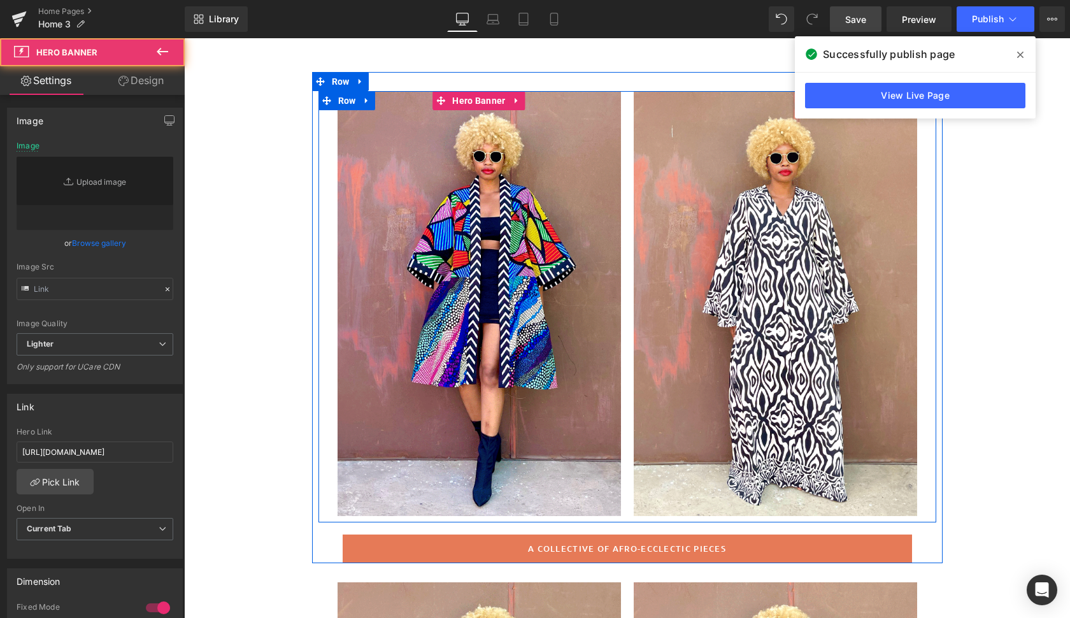
click at [575, 231] on div at bounding box center [478, 303] width 283 height 425
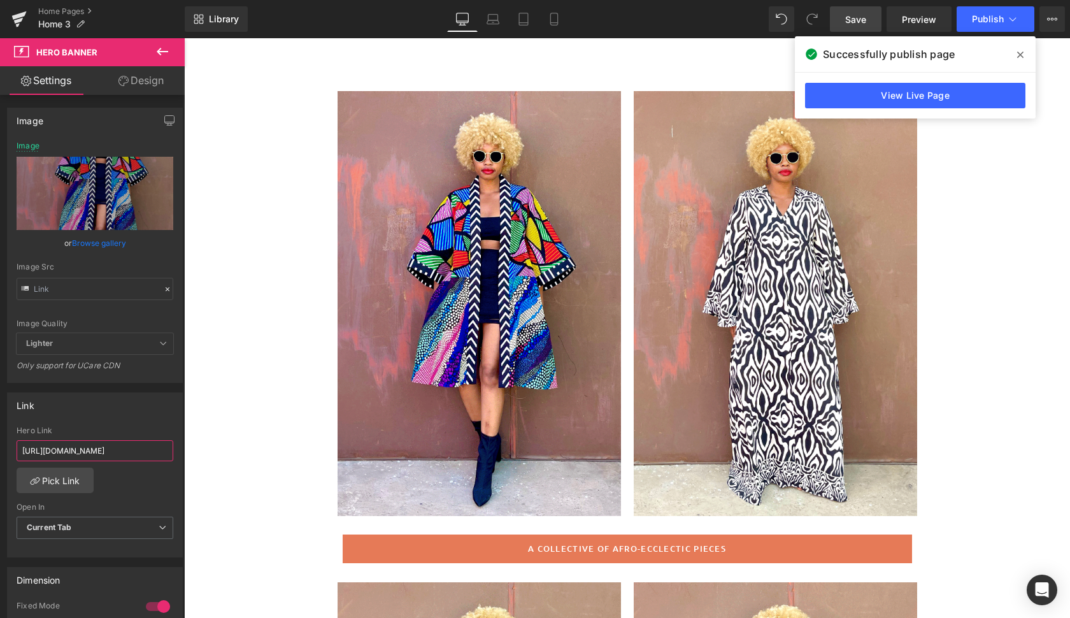
drag, startPoint x: 201, startPoint y: 486, endPoint x: 230, endPoint y: 453, distance: 44.6
paste input "accra-midi-kimono-mediteranean-copy"
type input "[URL][DOMAIN_NAME]"
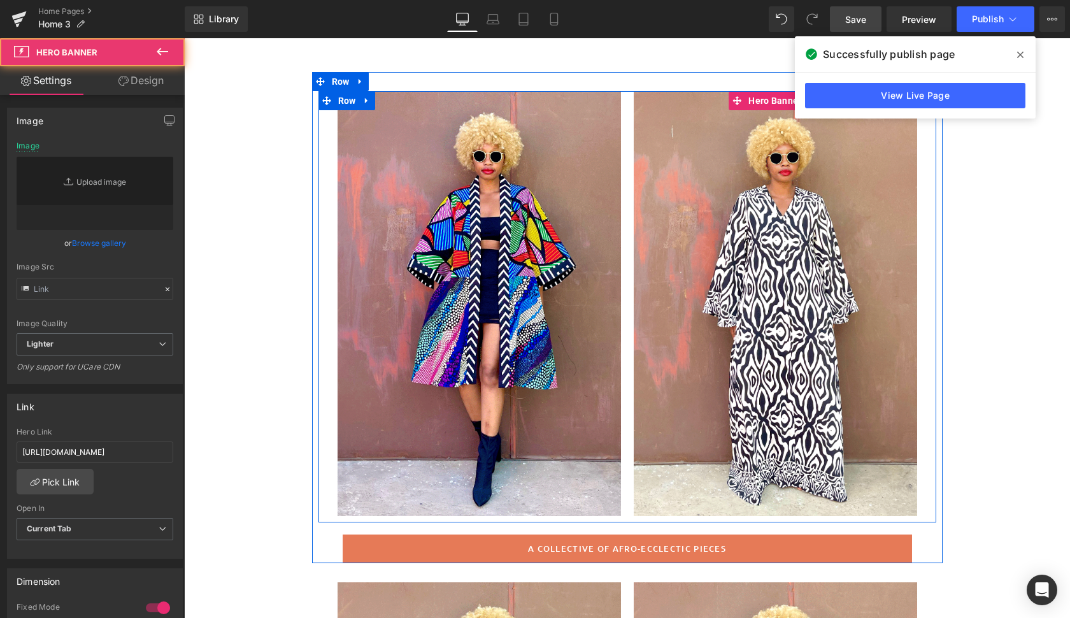
click at [884, 185] on div at bounding box center [775, 303] width 283 height 425
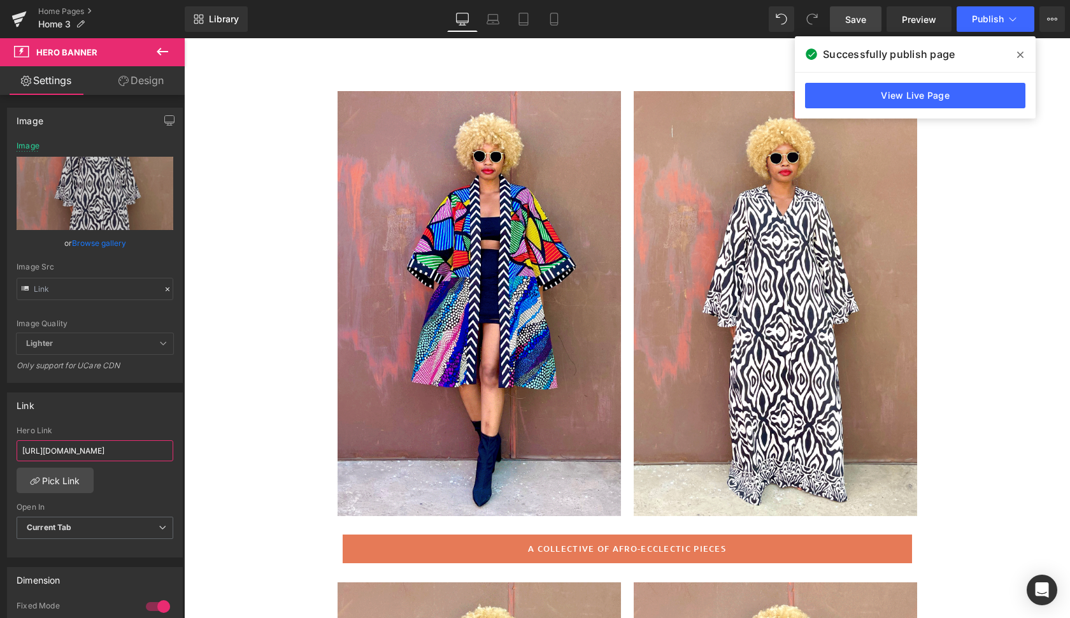
drag, startPoint x: 203, startPoint y: 490, endPoint x: 243, endPoint y: 457, distance: 51.6
paste input "[URL][DOMAIN_NAME]"
type input "[URL][DOMAIN_NAME]"
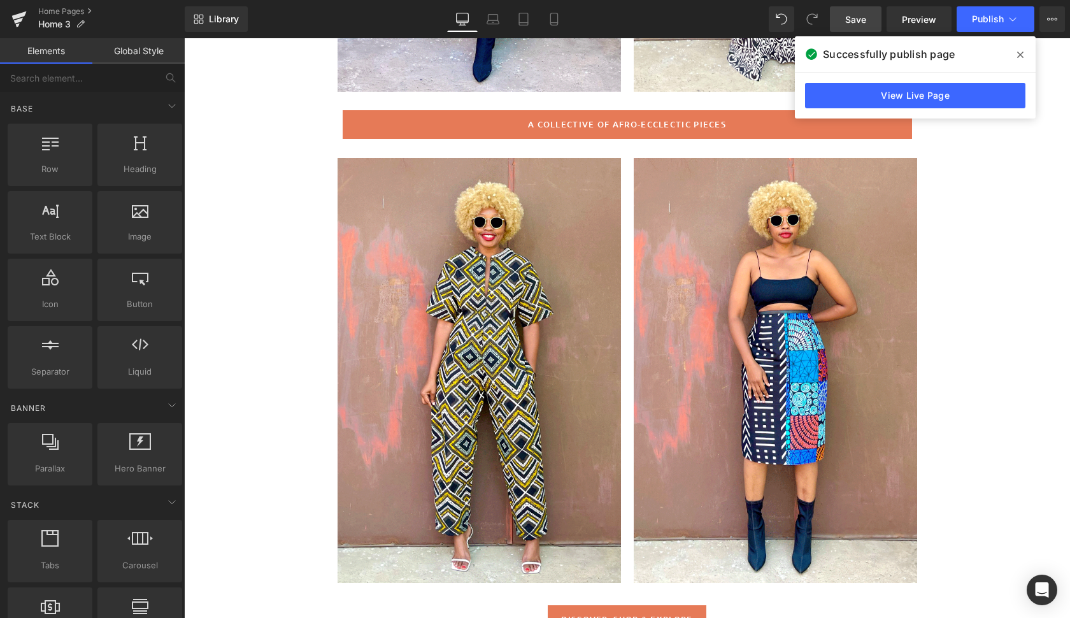
scroll to position [517, 0]
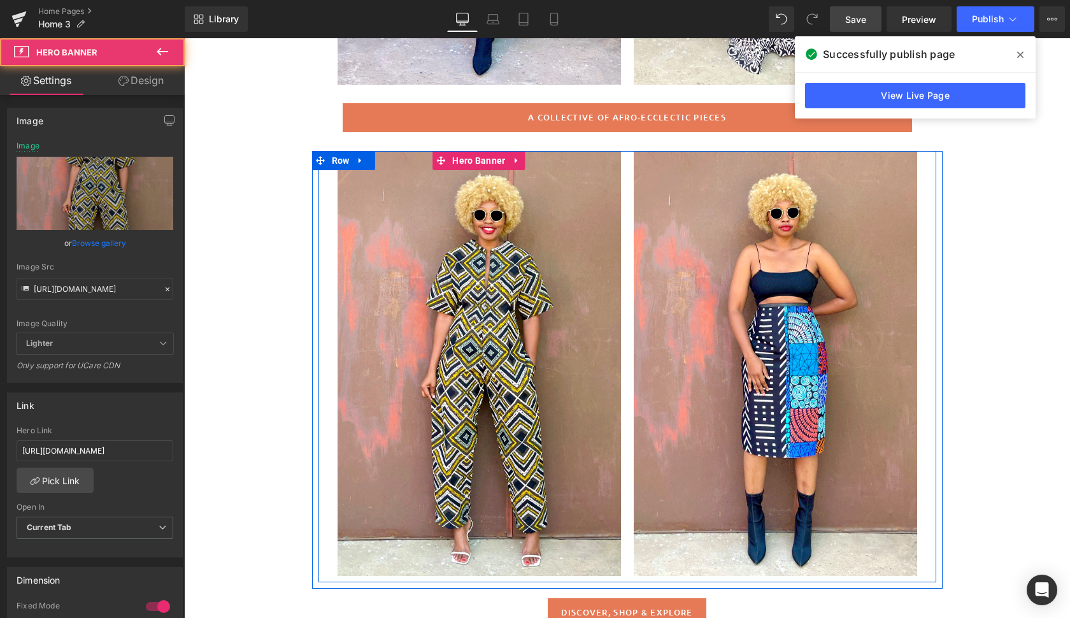
click at [564, 476] on div at bounding box center [478, 363] width 283 height 425
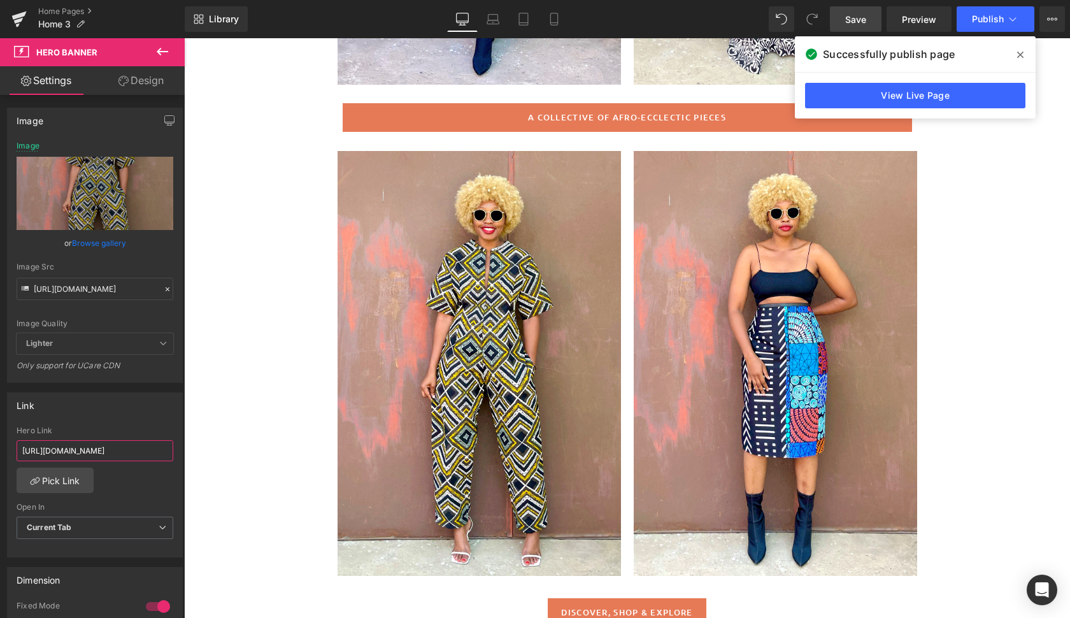
drag, startPoint x: 204, startPoint y: 488, endPoint x: 221, endPoint y: 458, distance: 34.2
paste input "[URL][DOMAIN_NAME]"
type input "[URL][DOMAIN_NAME]"
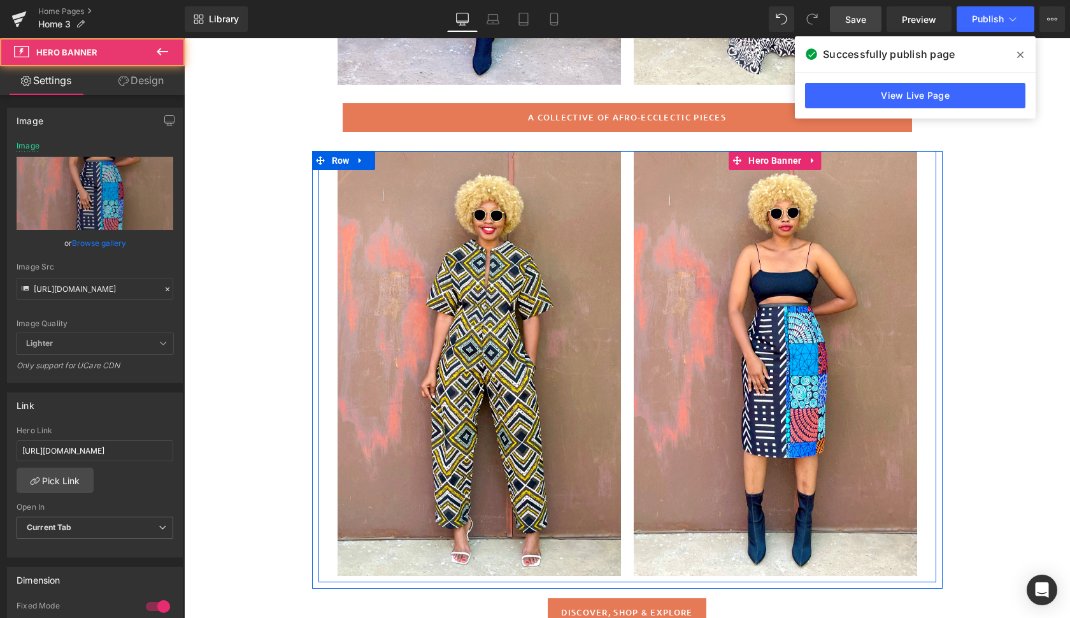
click at [882, 317] on div at bounding box center [775, 363] width 283 height 425
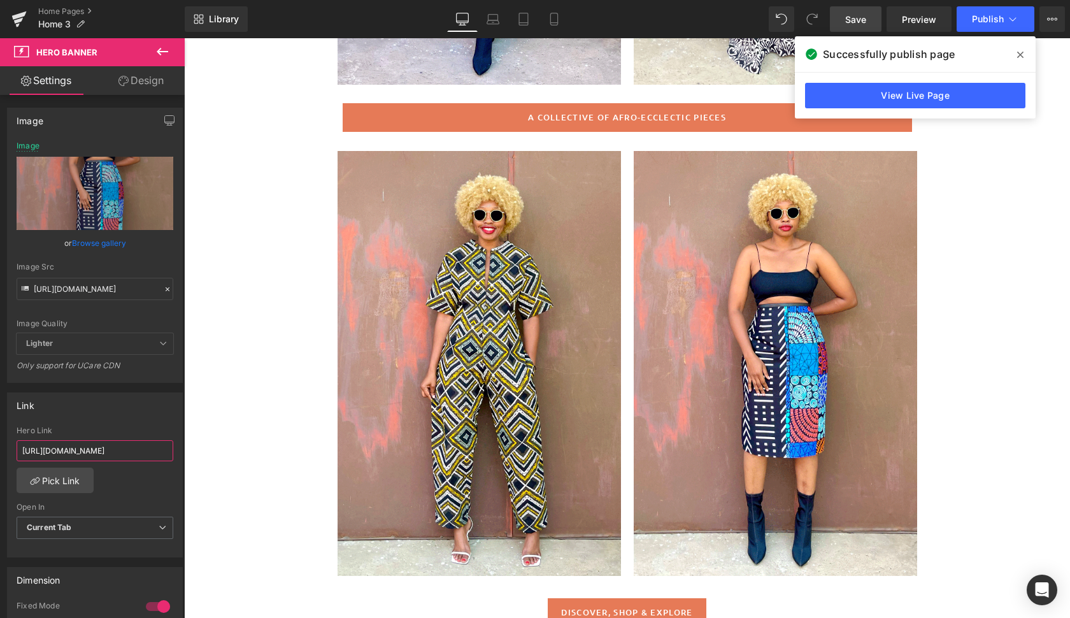
drag, startPoint x: 202, startPoint y: 486, endPoint x: 208, endPoint y: 465, distance: 22.2
paste input "[URL][DOMAIN_NAME]"
type input "[URL][DOMAIN_NAME]"
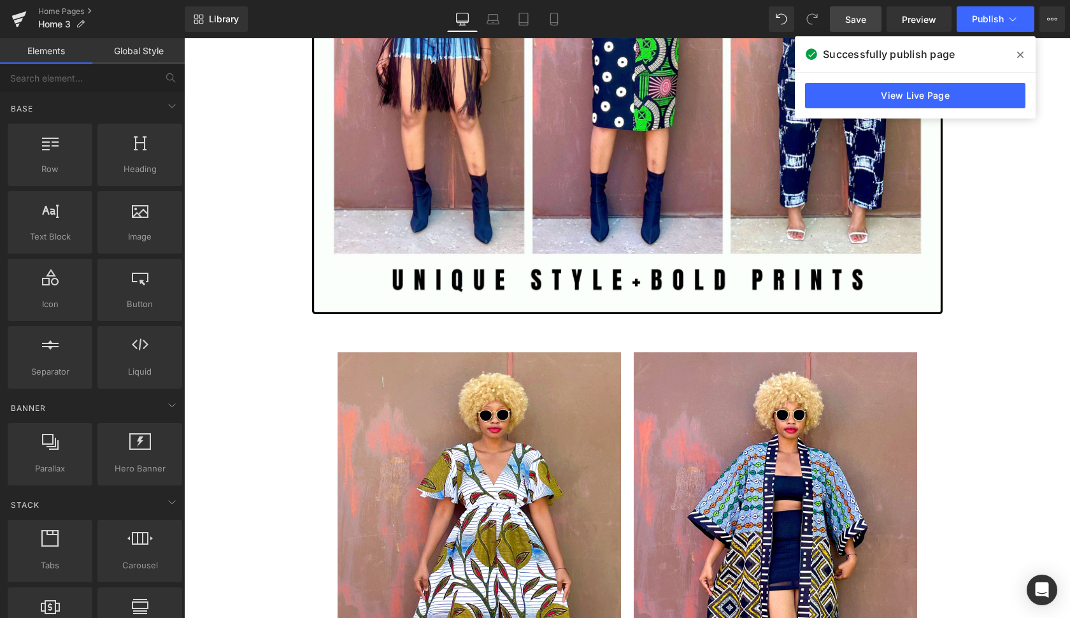
scroll to position [1320, 0]
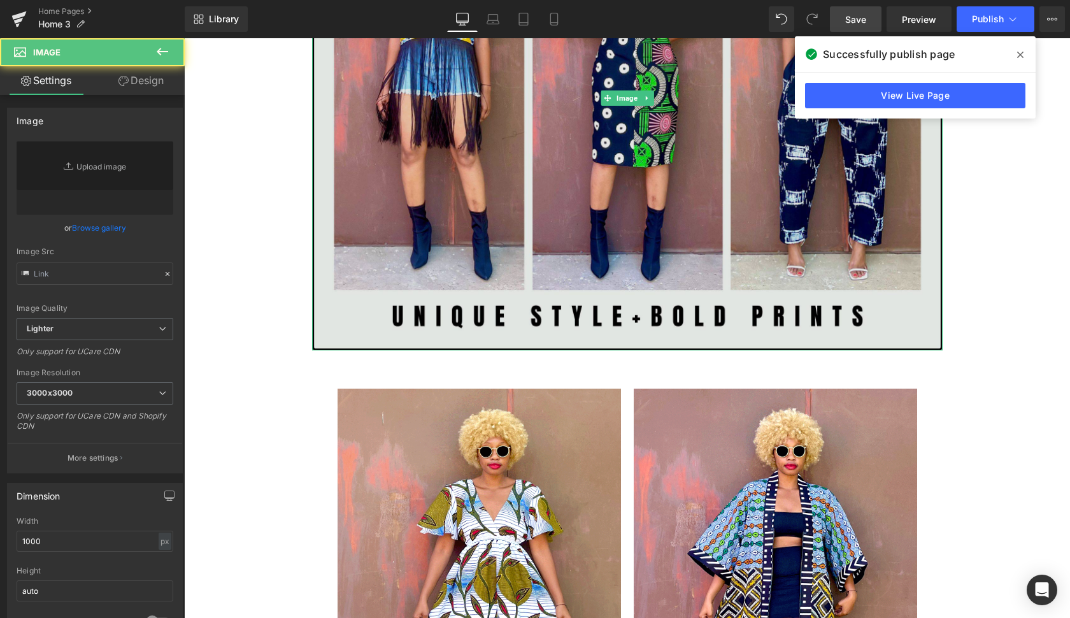
click at [881, 324] on img at bounding box center [627, 98] width 630 height 504
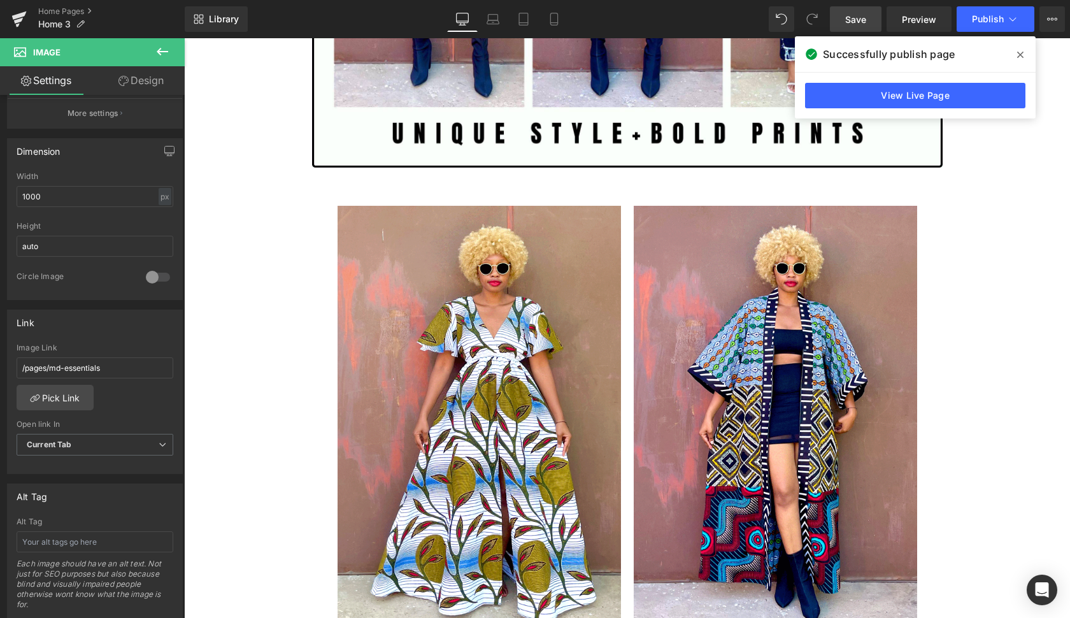
scroll to position [1574, 0]
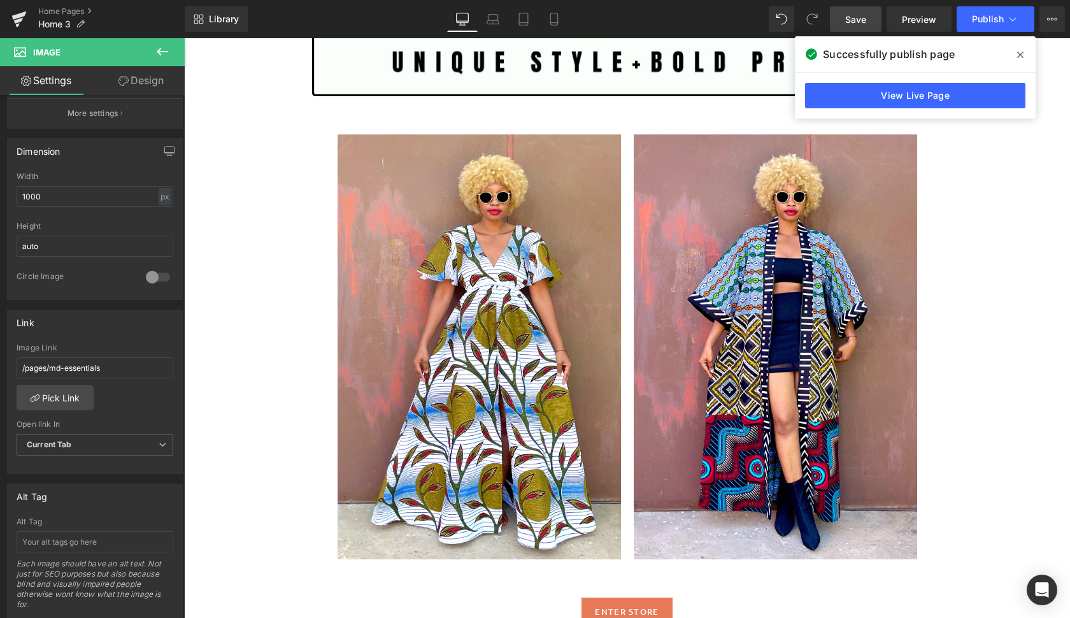
click at [577, 443] on div at bounding box center [478, 346] width 283 height 425
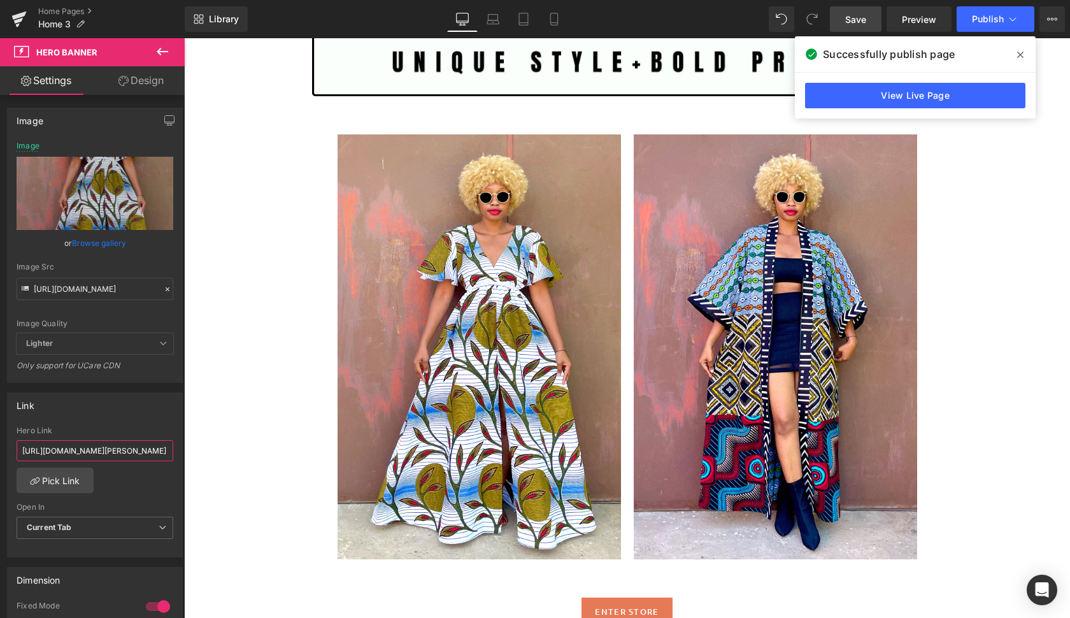
drag, startPoint x: 202, startPoint y: 487, endPoint x: 244, endPoint y: 479, distance: 42.2
paste input "[URL][DOMAIN_NAME]"
type input "[URL][DOMAIN_NAME]"
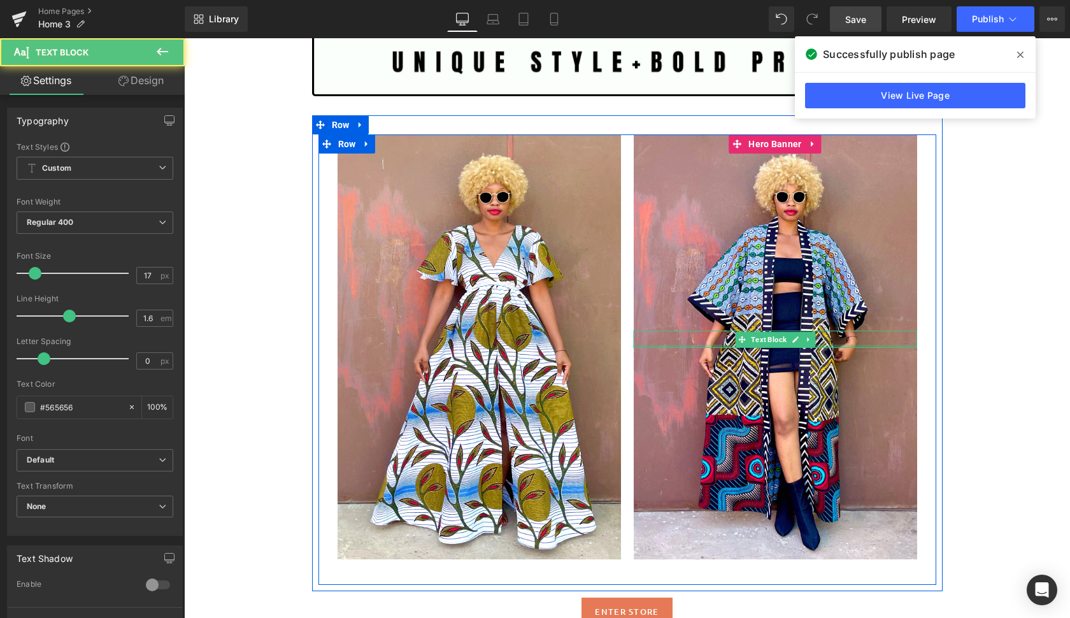
click at [892, 344] on div at bounding box center [775, 345] width 283 height 3
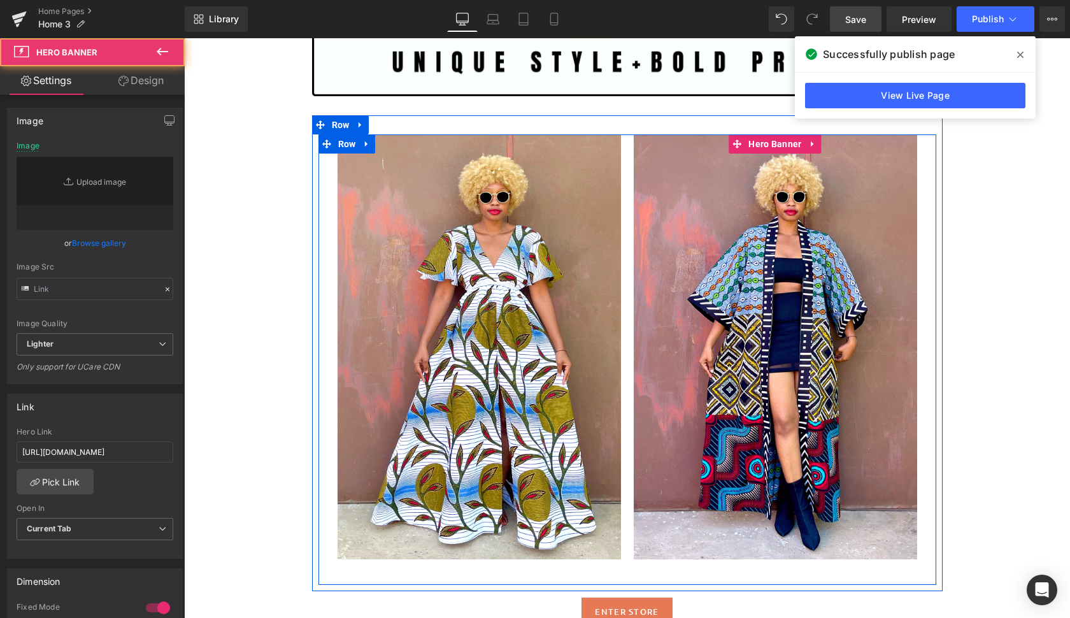
click at [860, 392] on div at bounding box center [775, 346] width 283 height 425
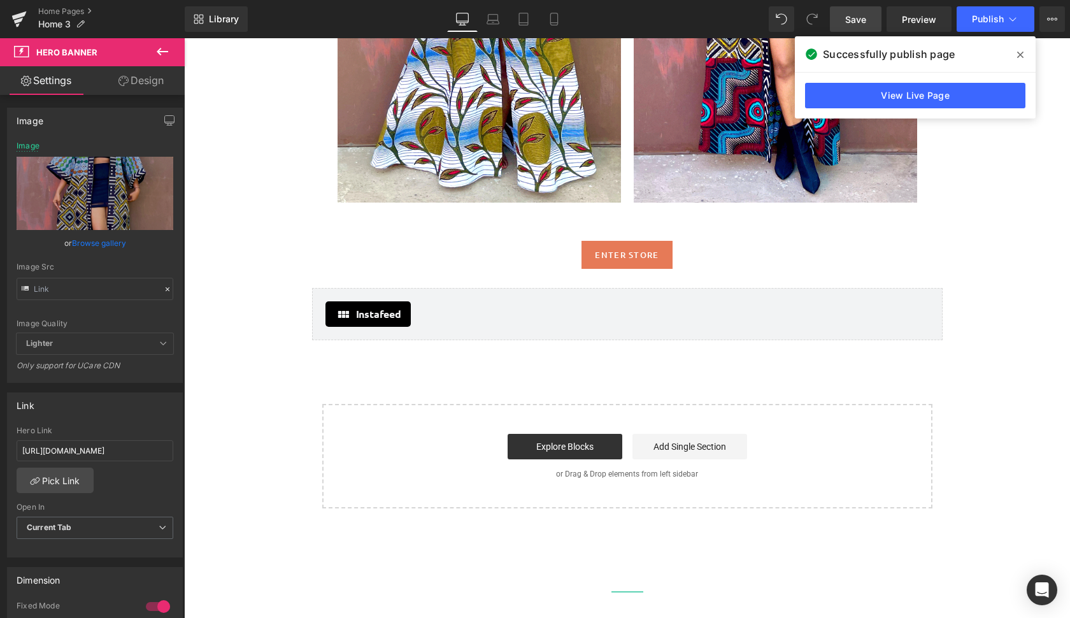
scroll to position [1934, 0]
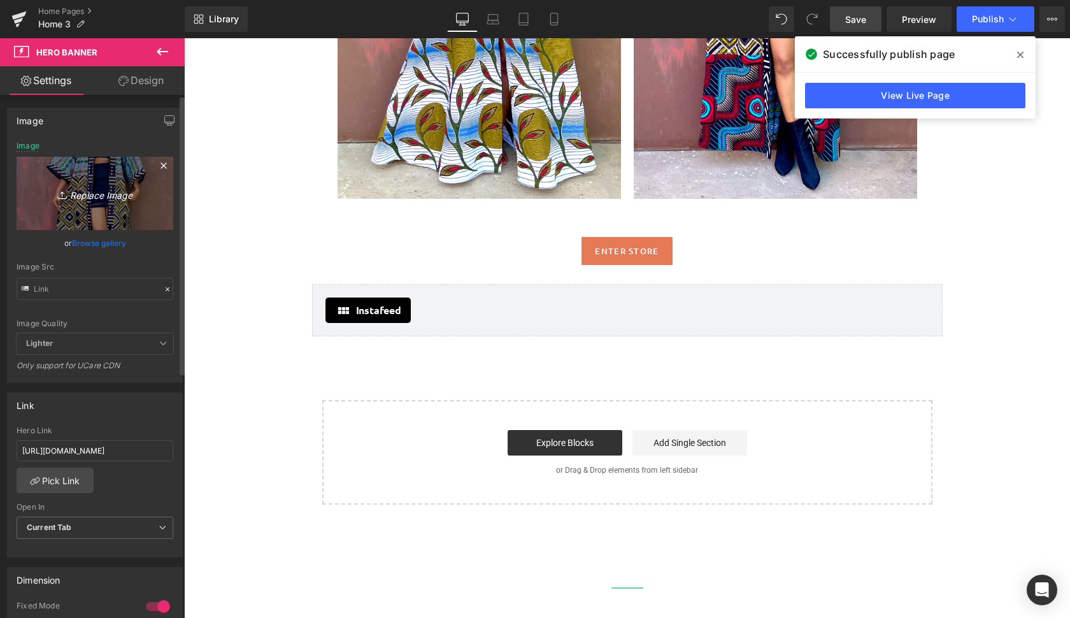
click at [101, 195] on icon "Replace Image" at bounding box center [95, 193] width 102 height 16
type input "C:\fakepath\ban2.gif"
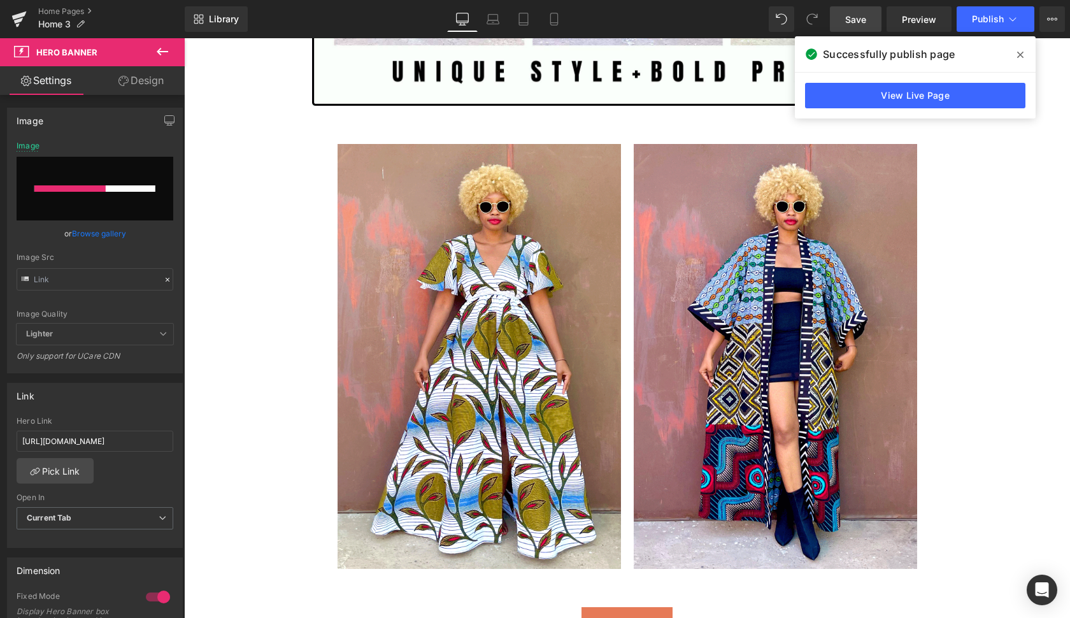
scroll to position [1562, 0]
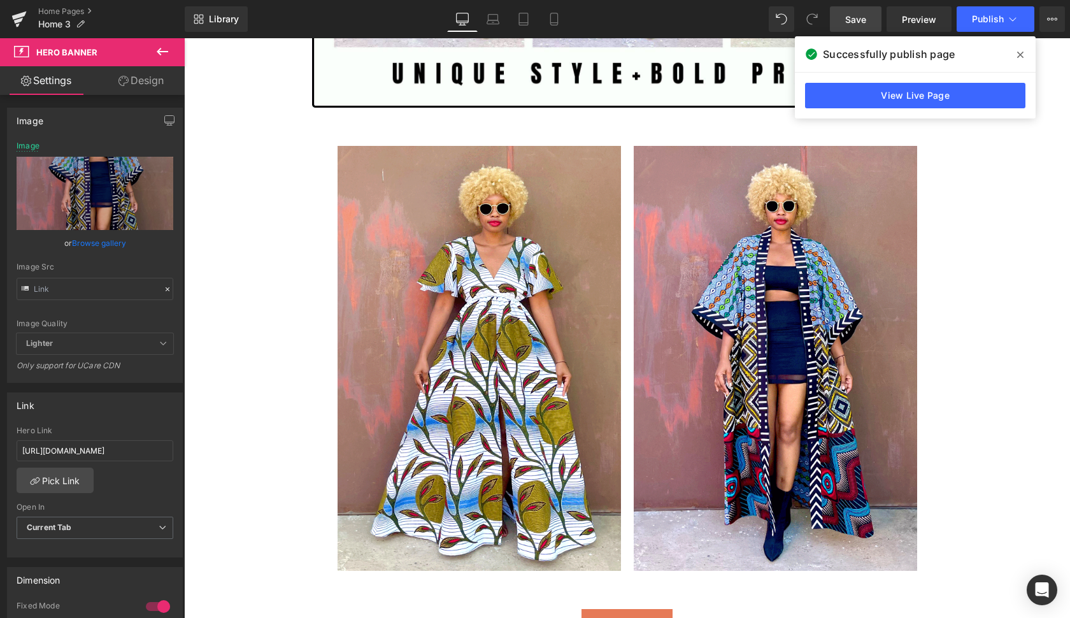
click at [1018, 53] on icon at bounding box center [1020, 55] width 6 height 6
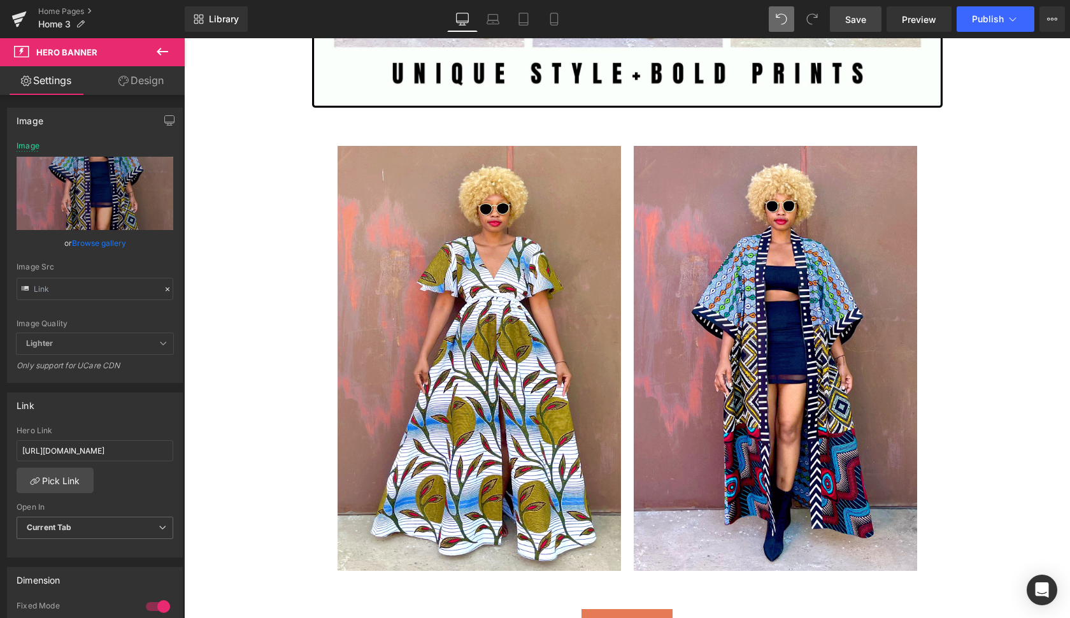
click at [781, 16] on icon at bounding box center [780, 18] width 11 height 11
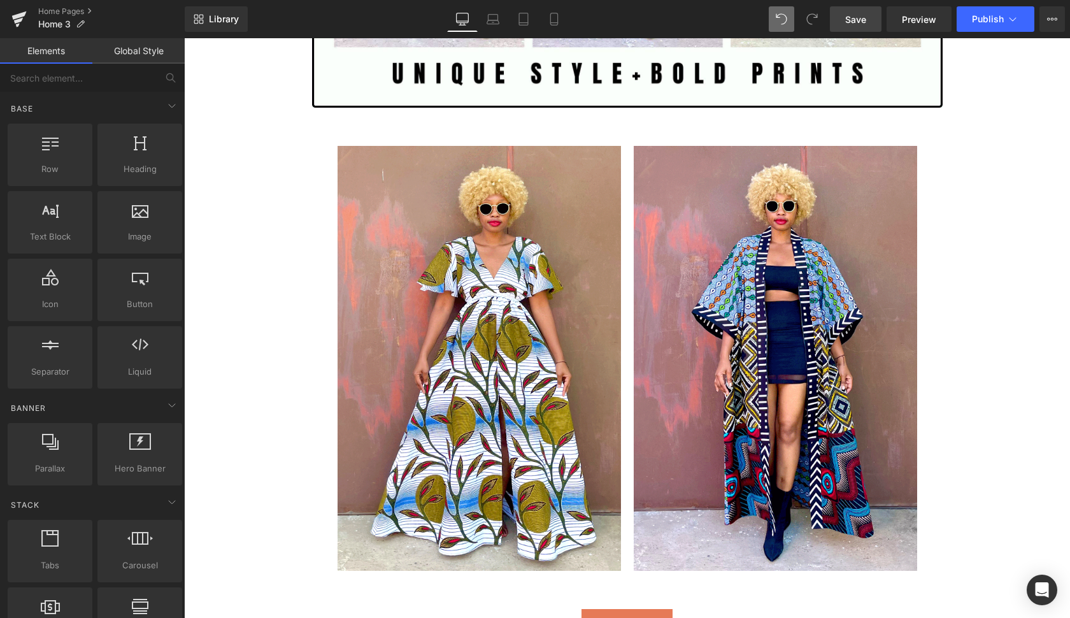
click at [780, 17] on icon at bounding box center [780, 18] width 11 height 11
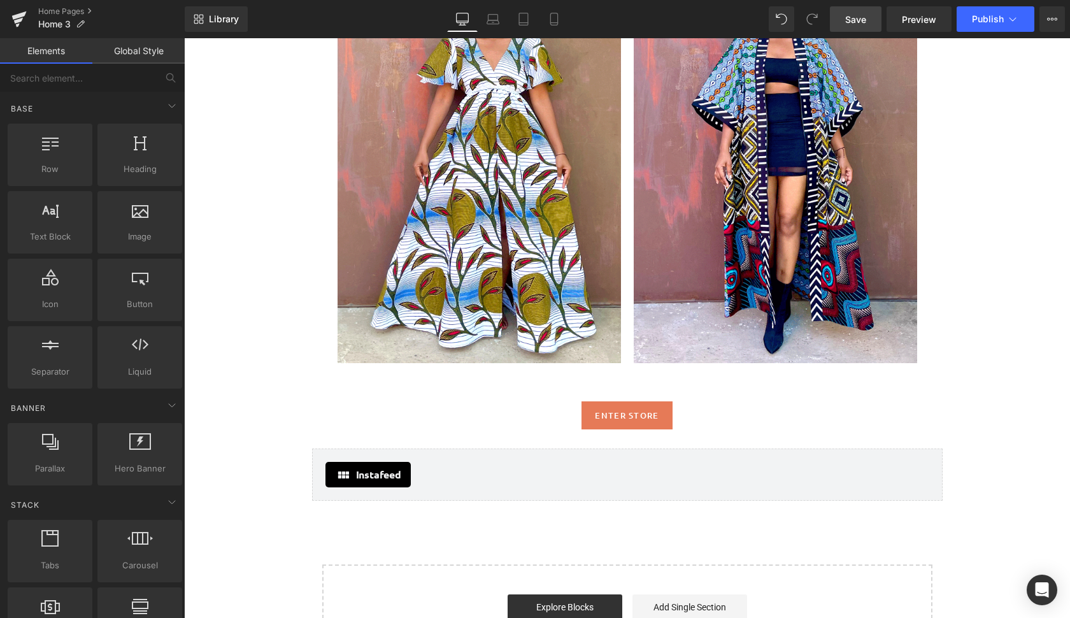
scroll to position [1764, 0]
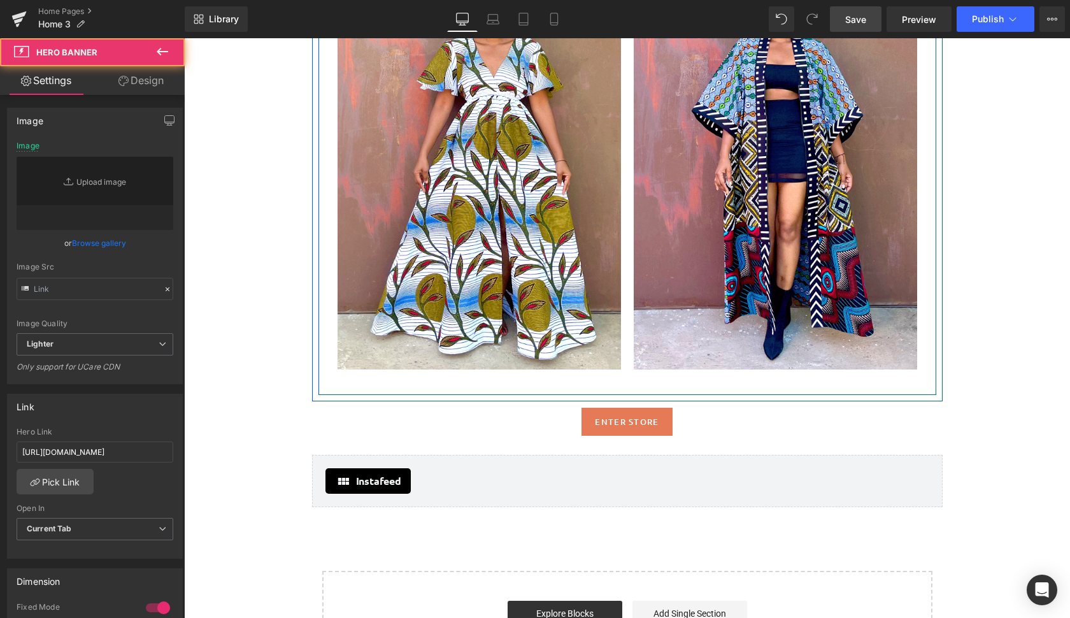
click at [683, 227] on div at bounding box center [775, 157] width 283 height 425
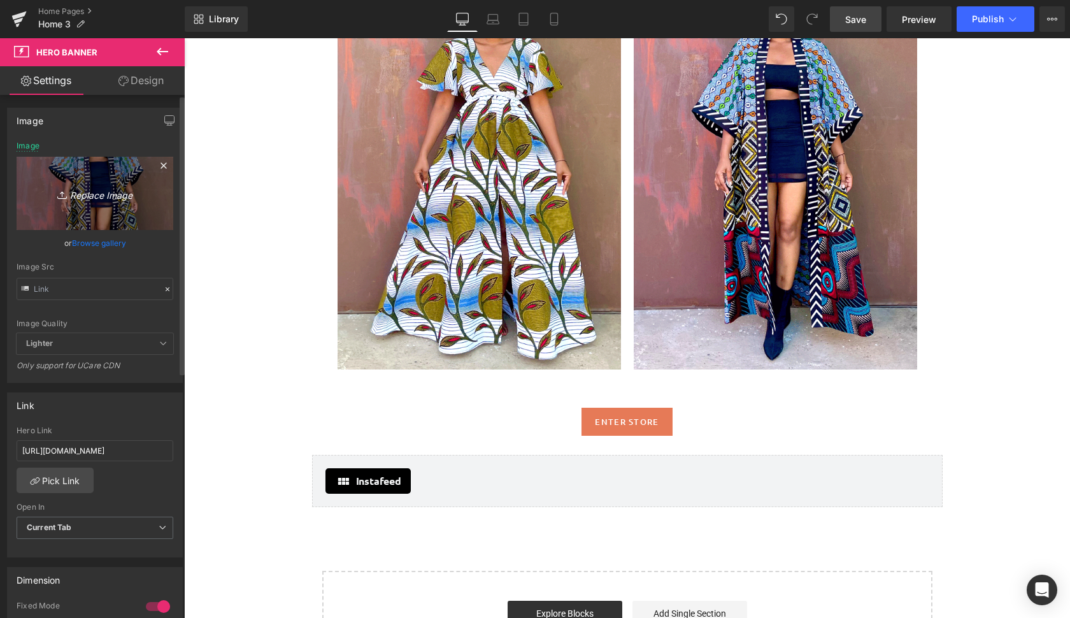
click at [102, 192] on icon "Replace Image" at bounding box center [95, 193] width 102 height 16
type input "C:\fakepath\ban.gif"
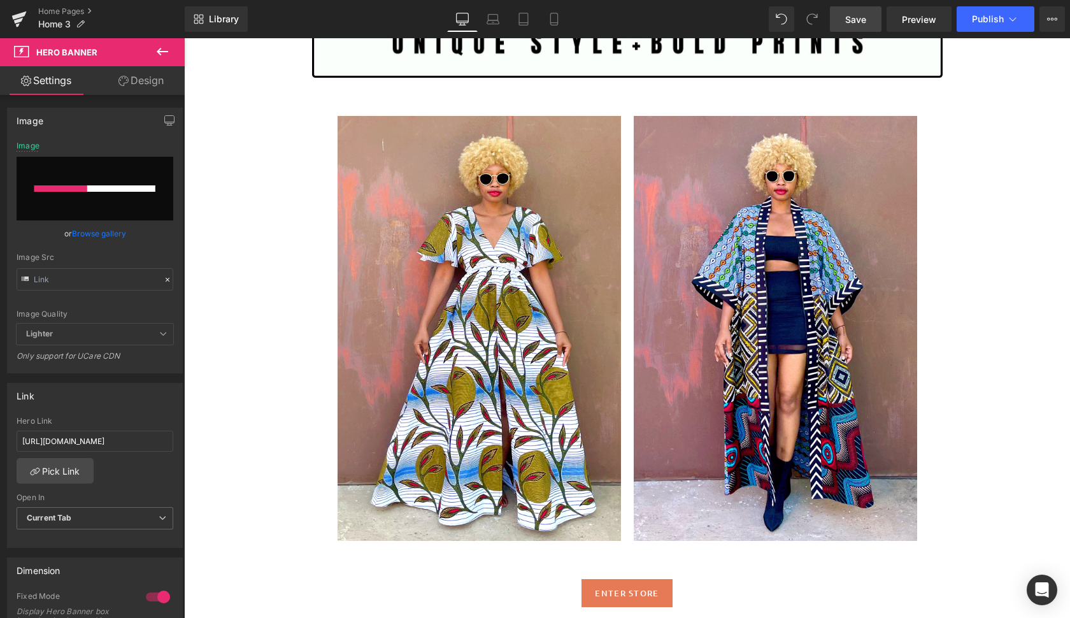
scroll to position [1594, 0]
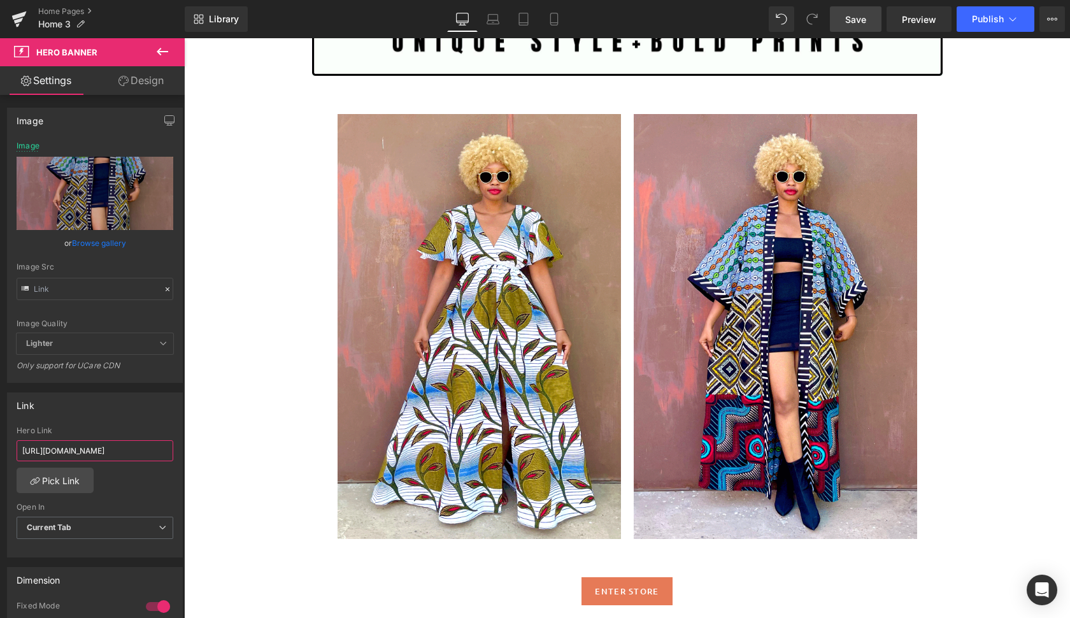
drag, startPoint x: 201, startPoint y: 484, endPoint x: 293, endPoint y: 450, distance: 98.3
paste input "[URL][DOMAIN_NAME]"
type input "[URL][DOMAIN_NAME]"
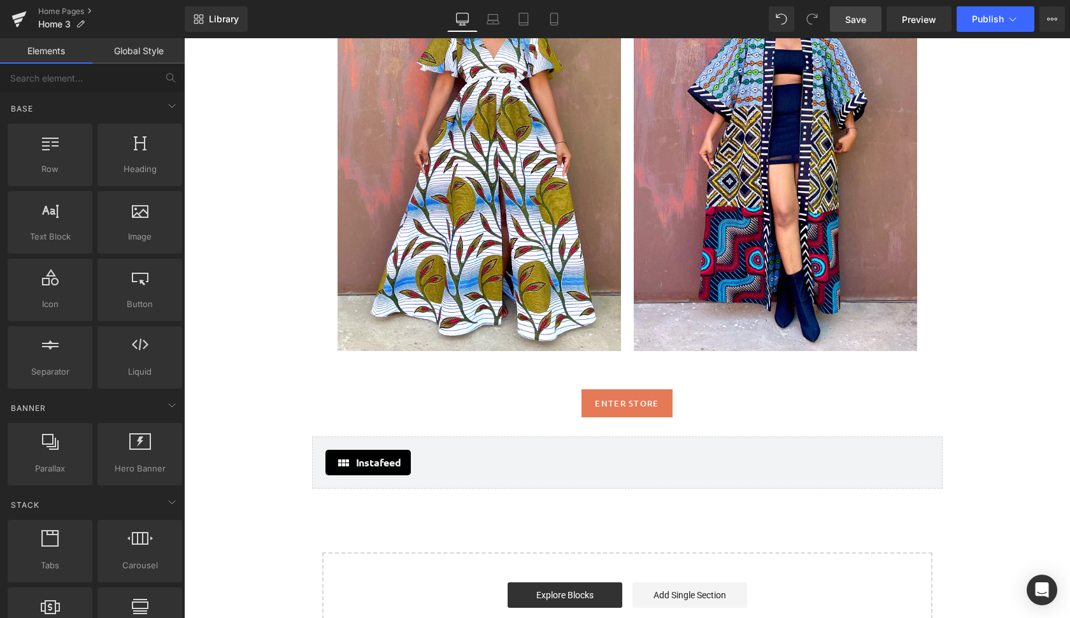
scroll to position [1783, 0]
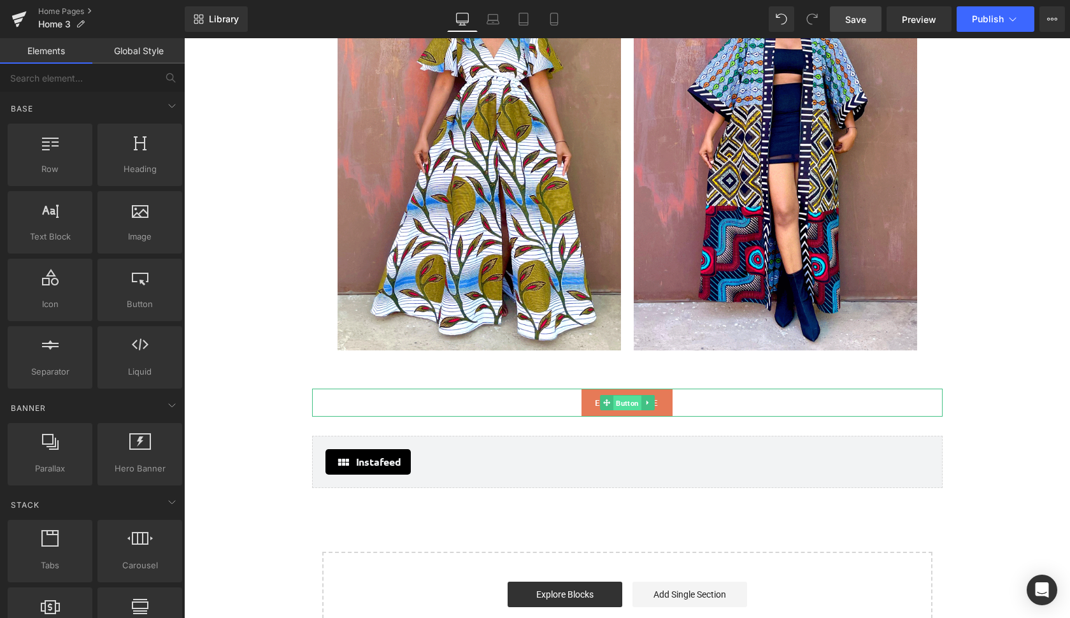
click at [625, 399] on span "Button" at bounding box center [627, 402] width 28 height 15
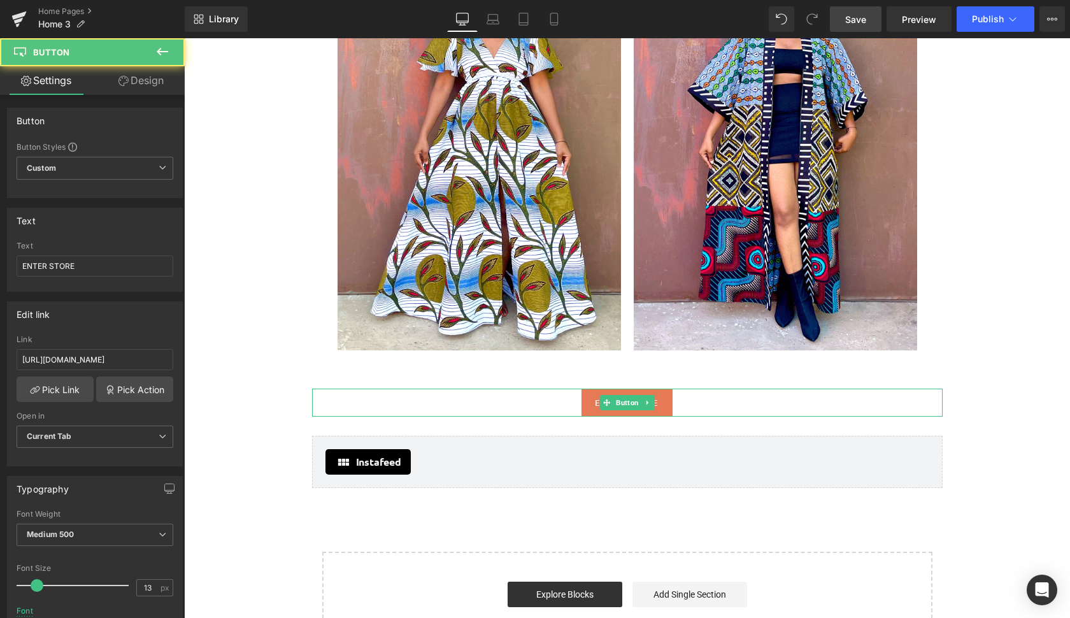
click at [702, 399] on div "ENTER STORE" at bounding box center [627, 402] width 630 height 28
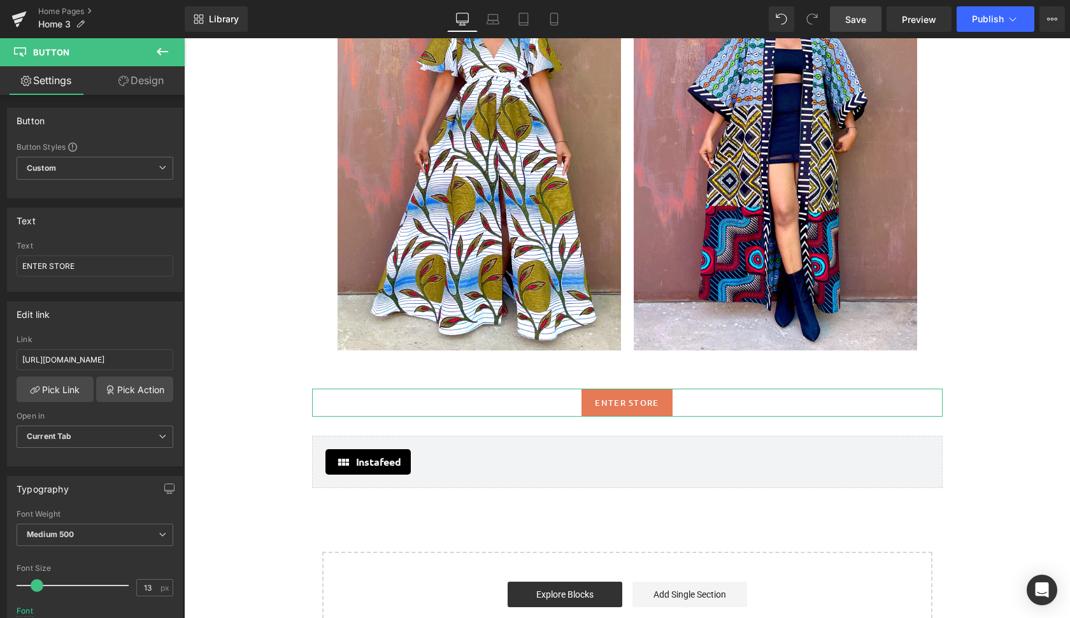
click at [152, 84] on link "Design" at bounding box center [141, 80] width 92 height 29
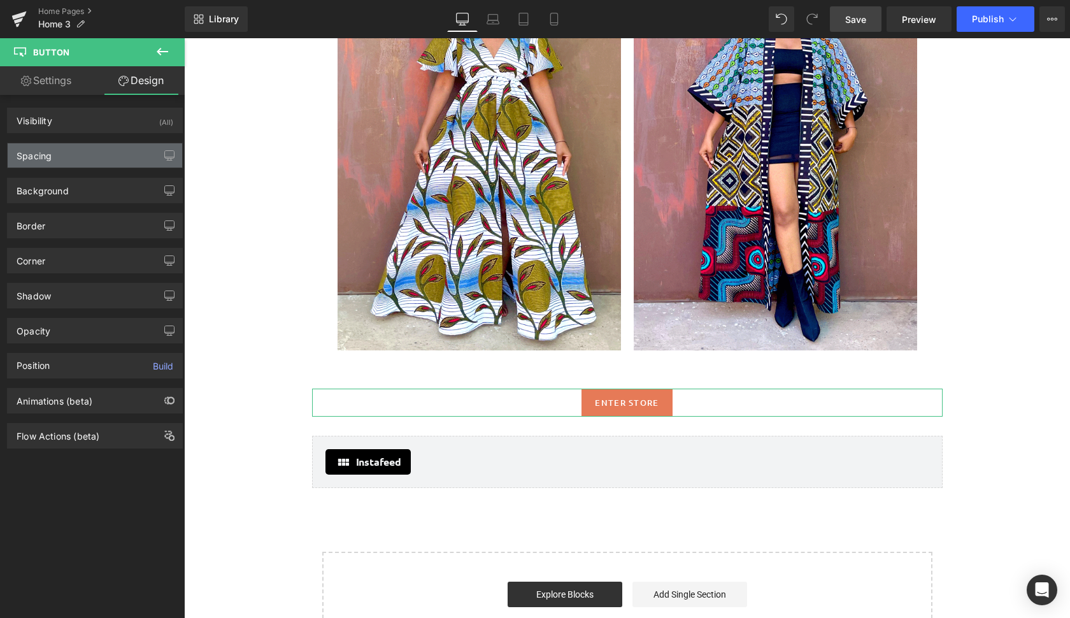
click at [111, 150] on div "Spacing" at bounding box center [95, 155] width 174 height 24
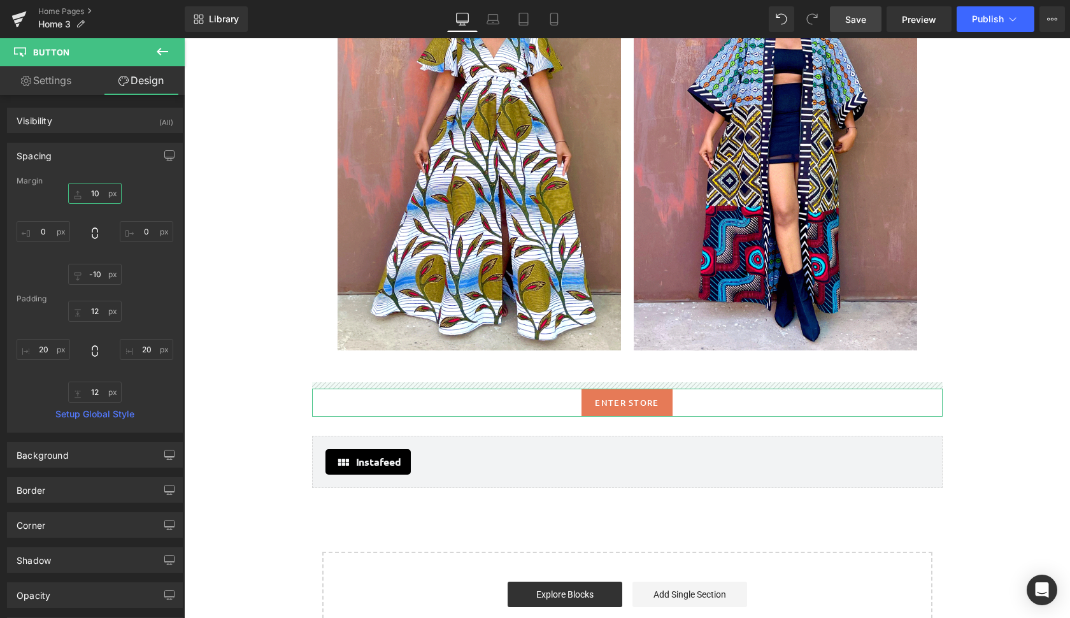
click at [90, 190] on input "10" at bounding box center [94, 193] width 53 height 21
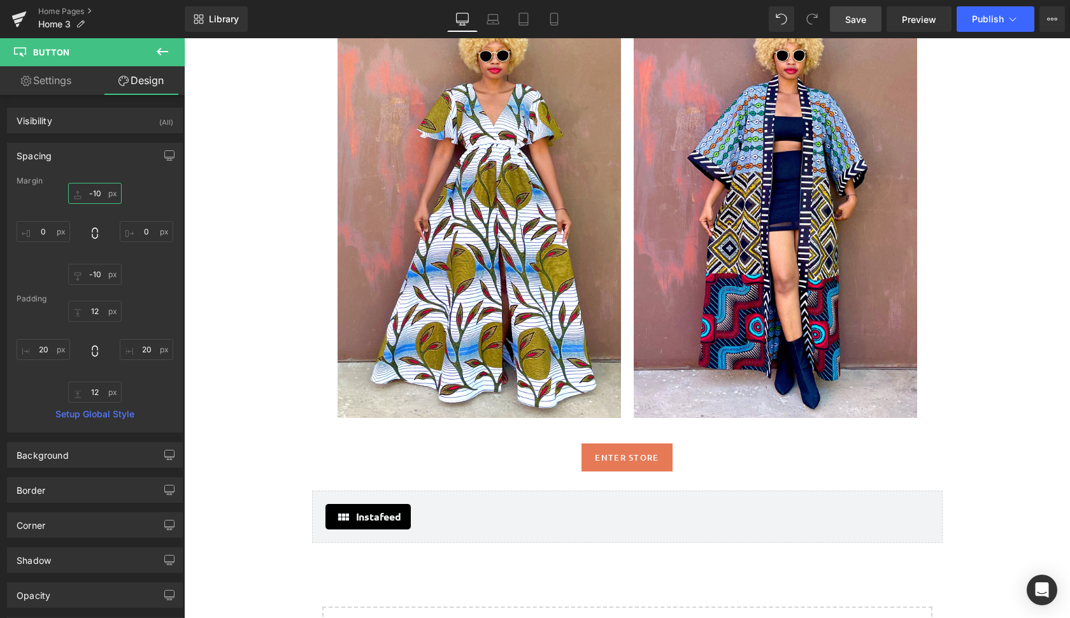
scroll to position [1717, 0]
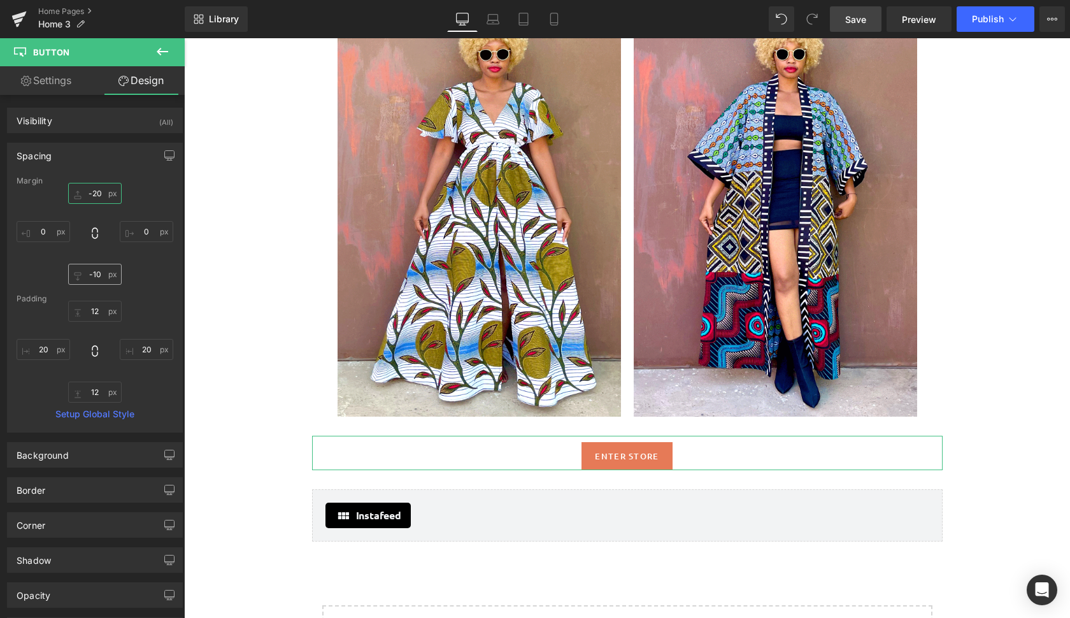
type input "-20"
click at [96, 271] on input "-10" at bounding box center [94, 274] width 53 height 21
type input "-0"
click at [497, 18] on icon at bounding box center [492, 19] width 13 height 13
click at [495, 13] on icon at bounding box center [492, 19] width 13 height 13
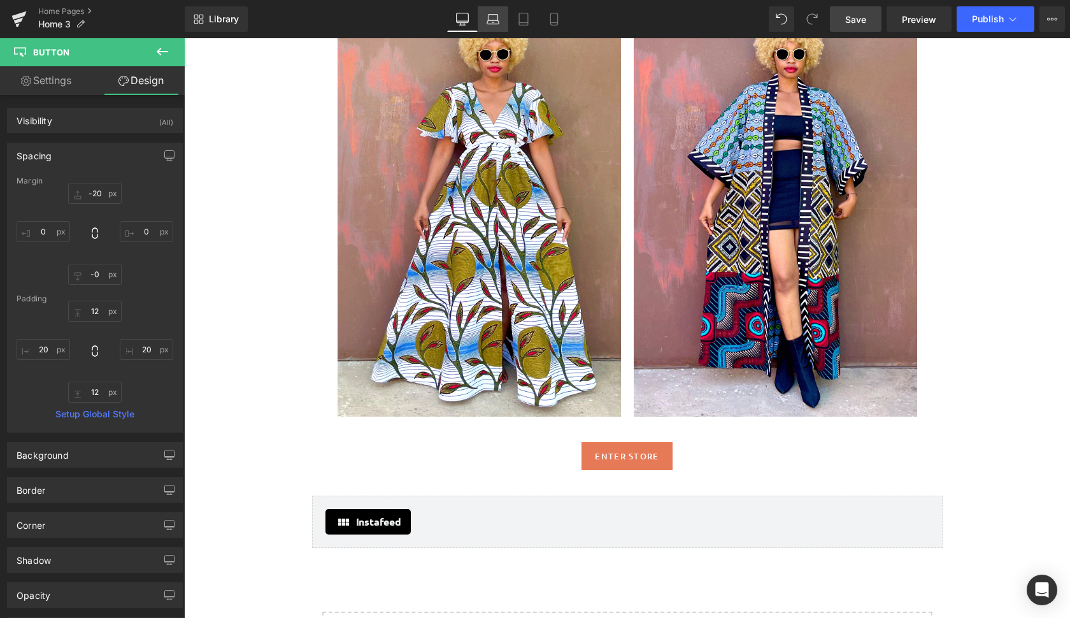
click at [491, 21] on icon at bounding box center [492, 19] width 13 height 13
click at [525, 20] on icon at bounding box center [523, 19] width 13 height 13
click at [553, 19] on icon at bounding box center [554, 19] width 13 height 13
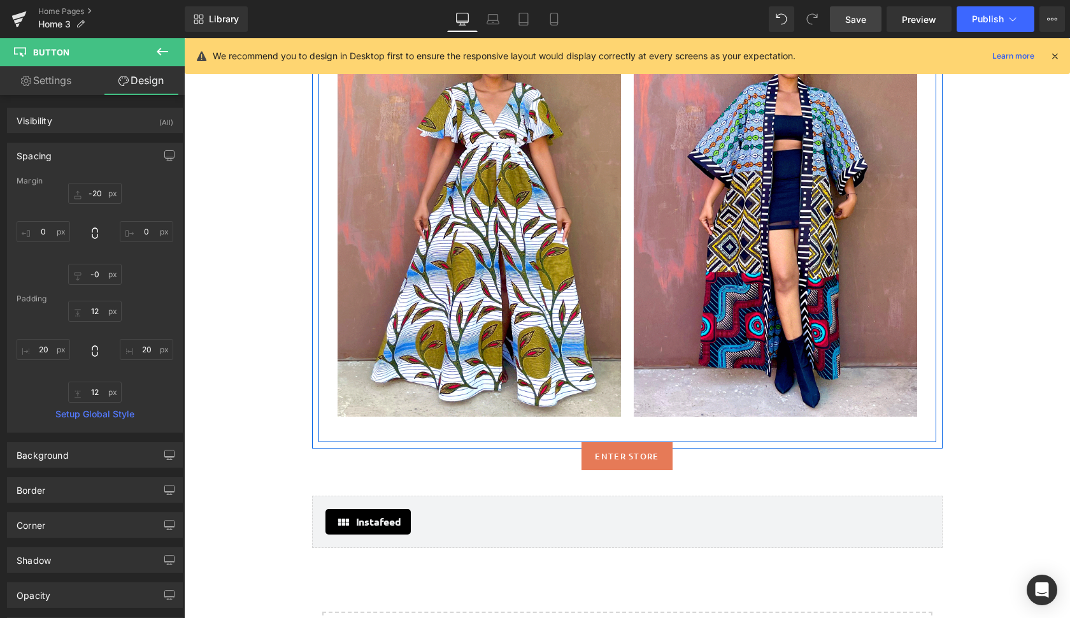
click at [860, 20] on span "Save" at bounding box center [855, 19] width 21 height 13
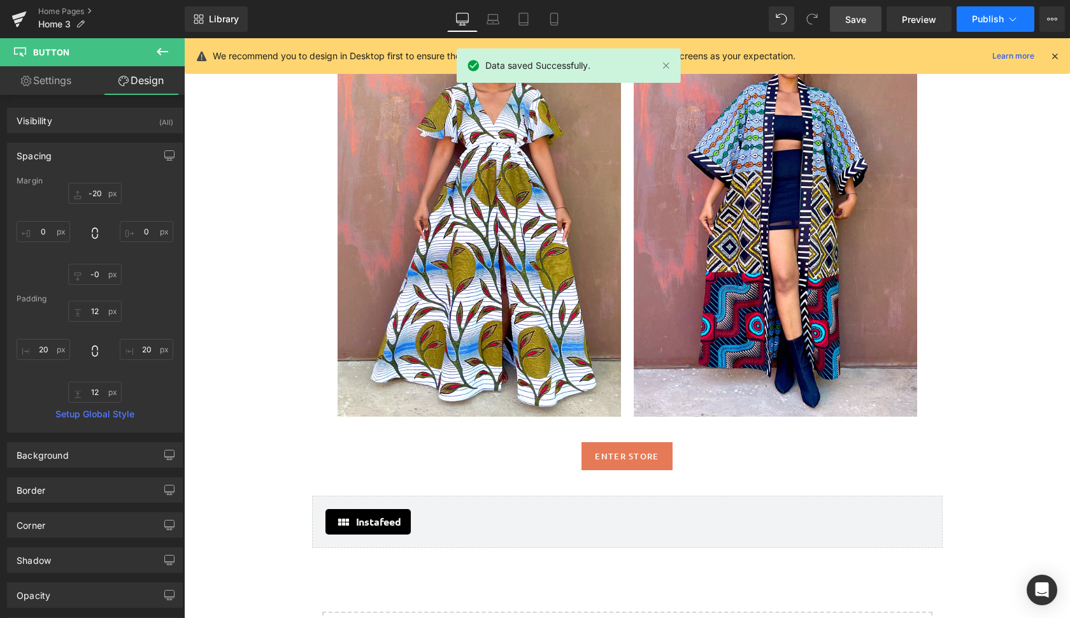
click at [979, 17] on span "Publish" at bounding box center [988, 19] width 32 height 10
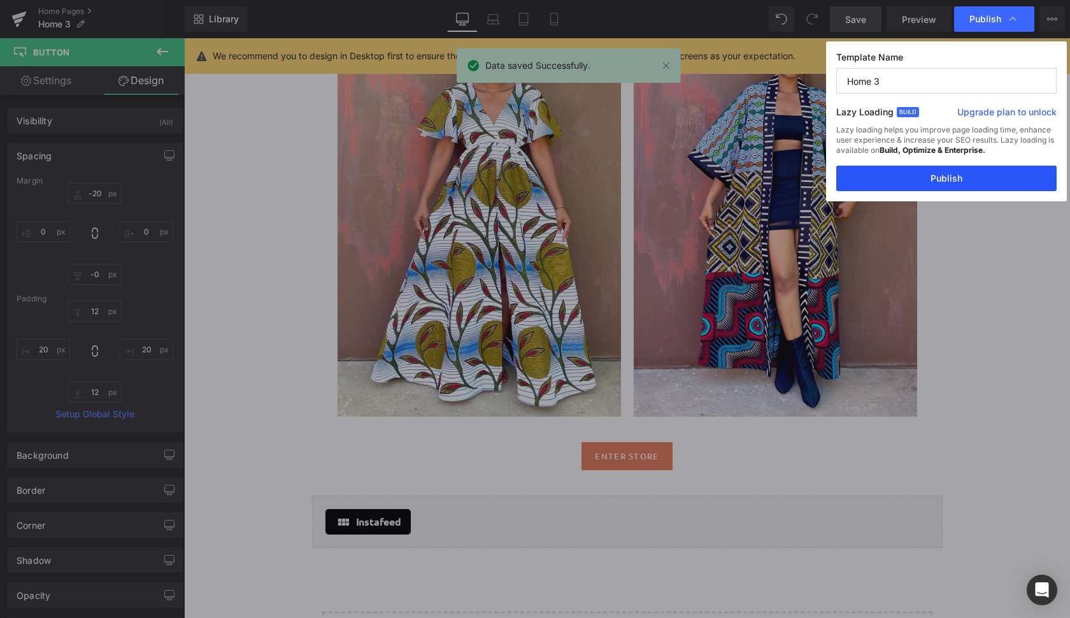
click at [966, 178] on button "Publish" at bounding box center [946, 178] width 220 height 25
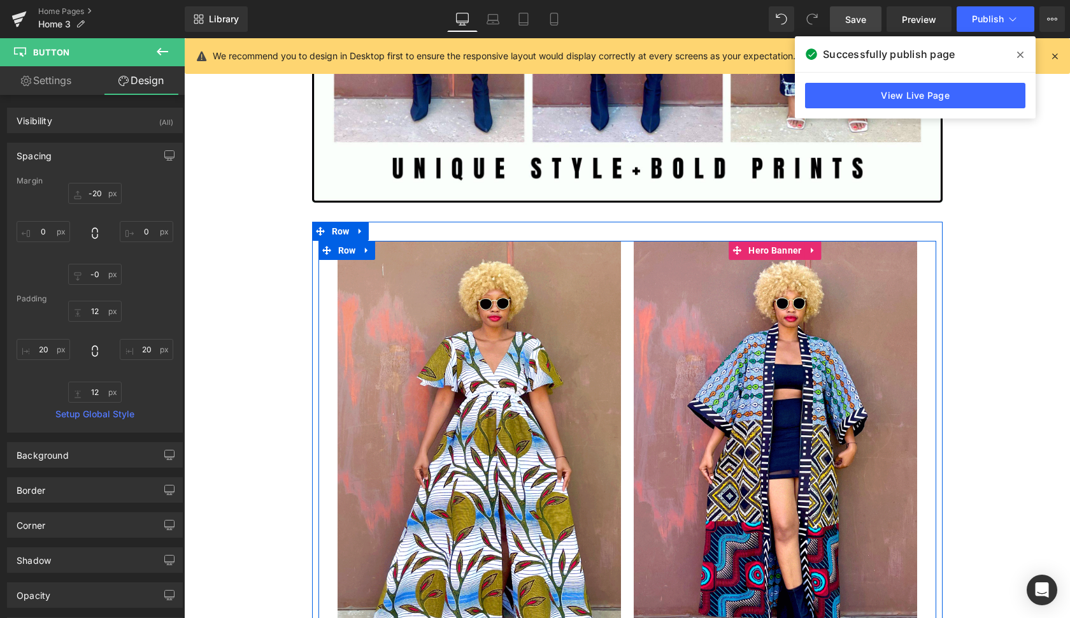
scroll to position [1457, 0]
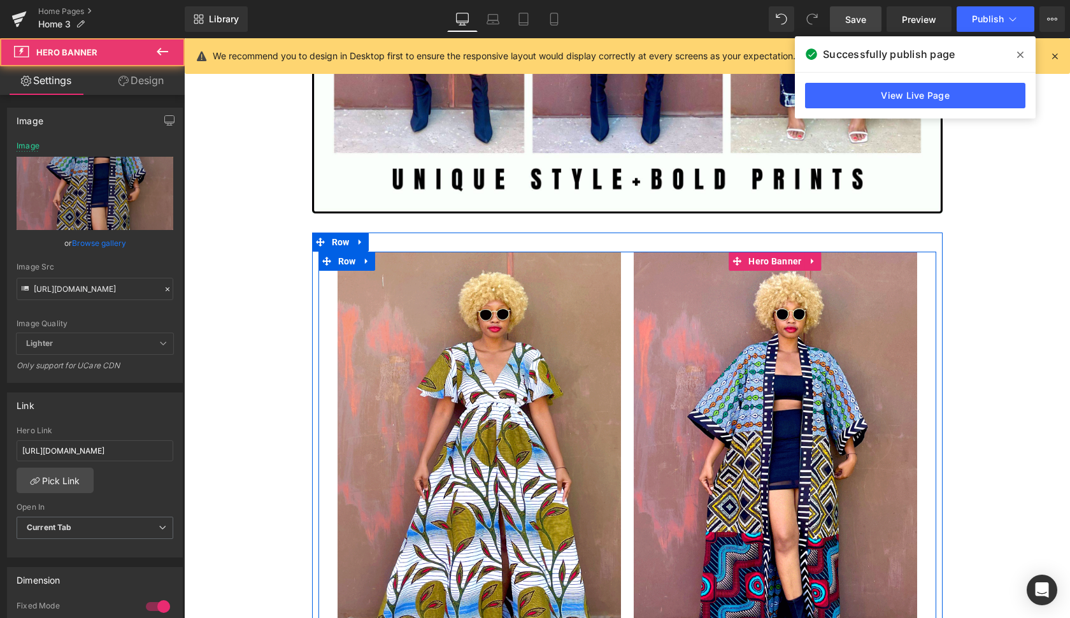
click at [882, 507] on div at bounding box center [775, 463] width 283 height 425
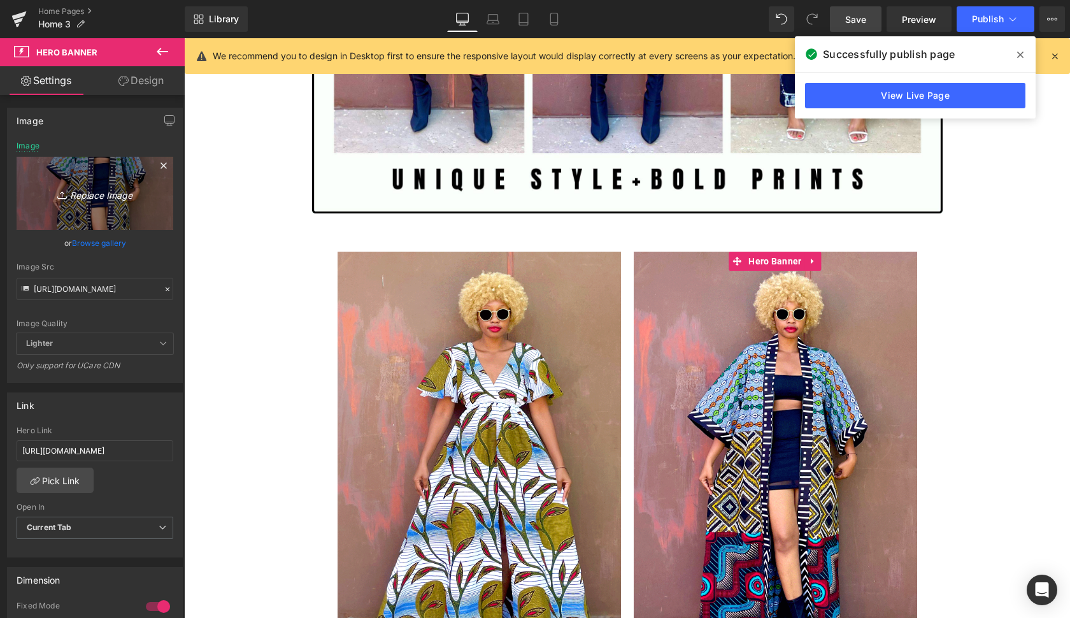
click at [108, 195] on icon "Replace Image" at bounding box center [95, 193] width 102 height 16
type input "C:\fakepath\IMG_7486.jpg"
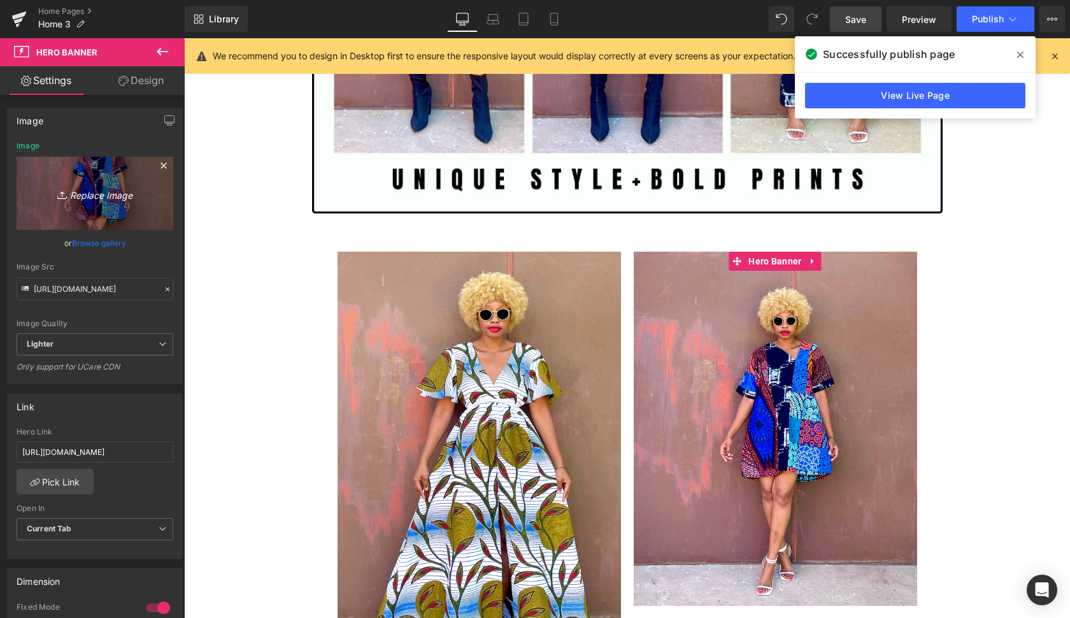
click at [106, 189] on icon "Replace Image" at bounding box center [95, 193] width 102 height 16
type input "C:\fakepath\com6.gif"
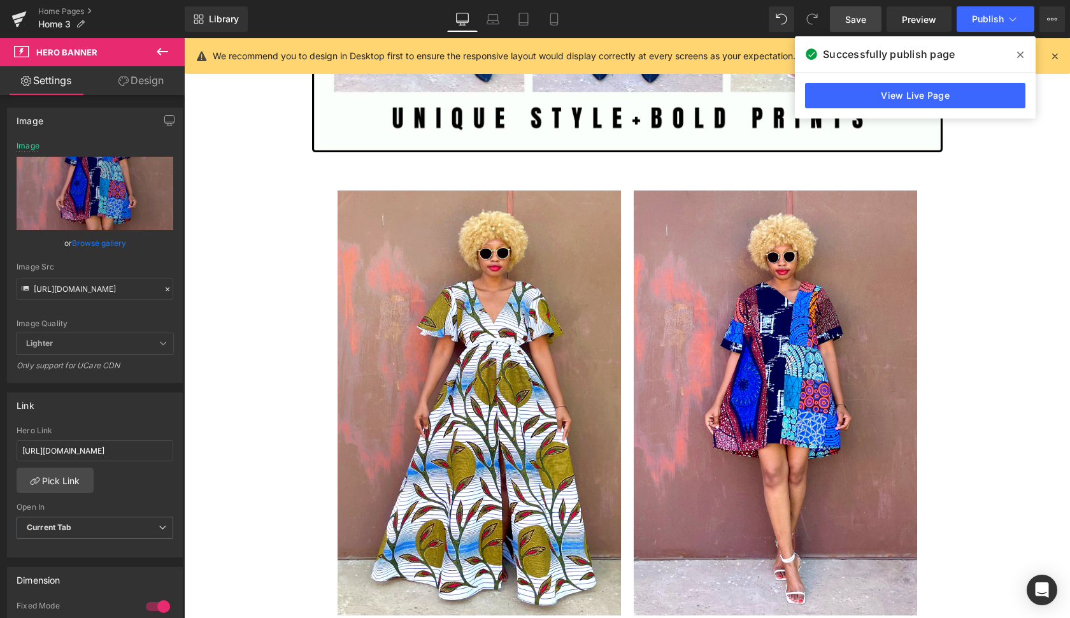
scroll to position [1512, 0]
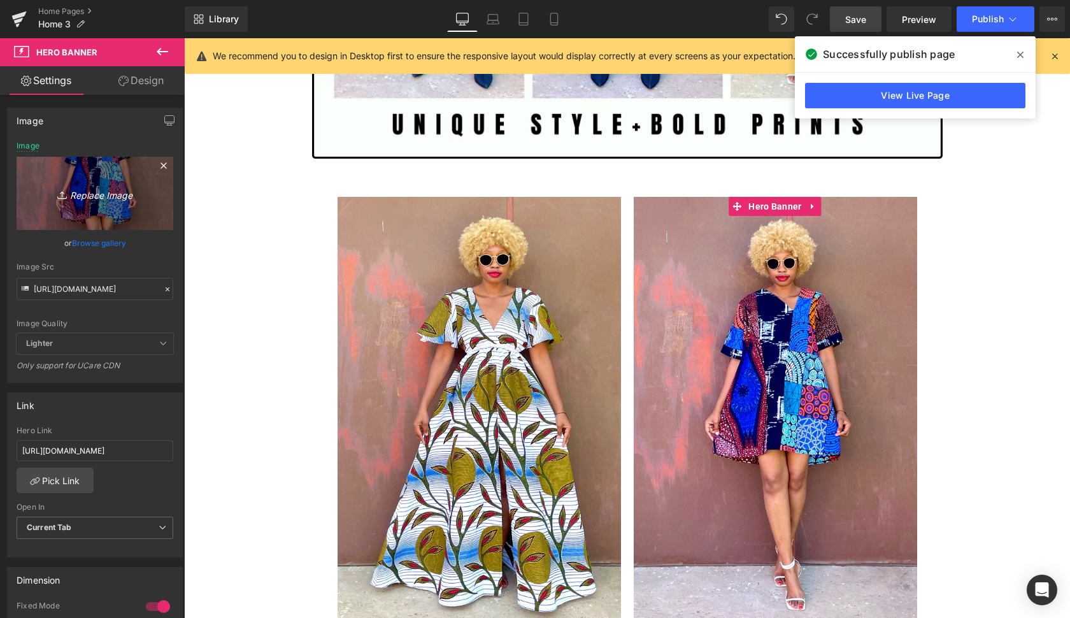
click at [118, 192] on icon "Replace Image" at bounding box center [95, 193] width 102 height 16
type input "C:\fakepath\com9.gif"
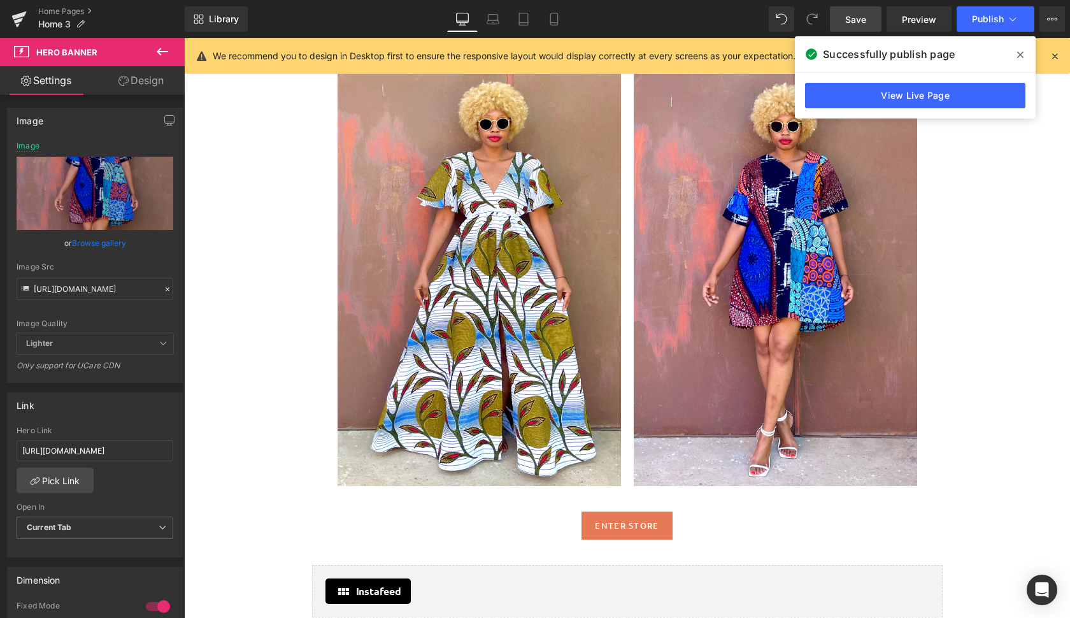
scroll to position [1645, 0]
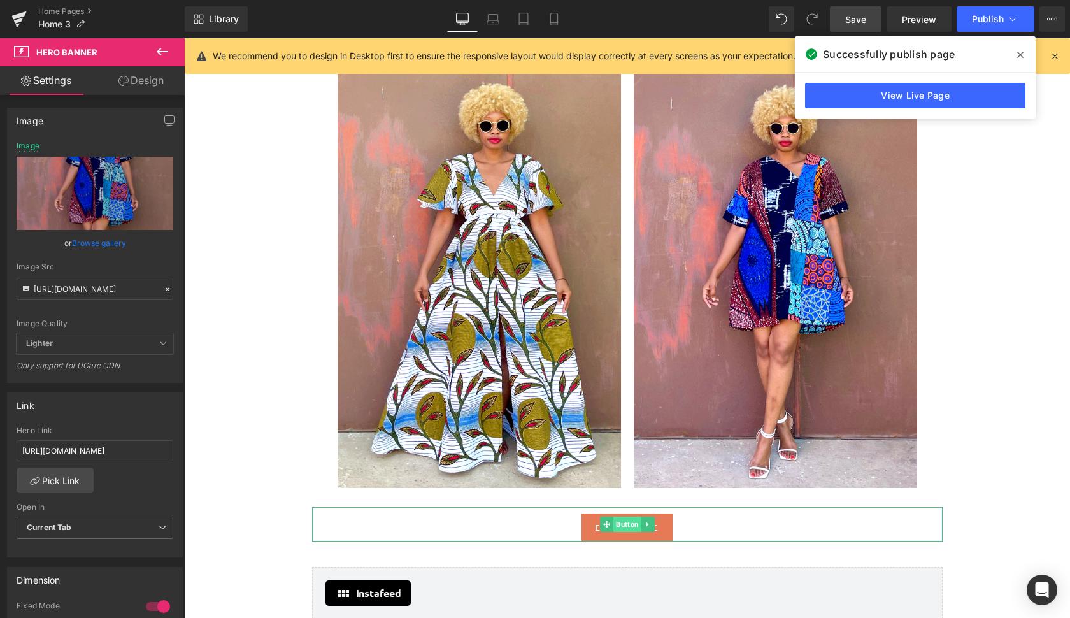
click at [626, 524] on span "Button" at bounding box center [627, 523] width 28 height 15
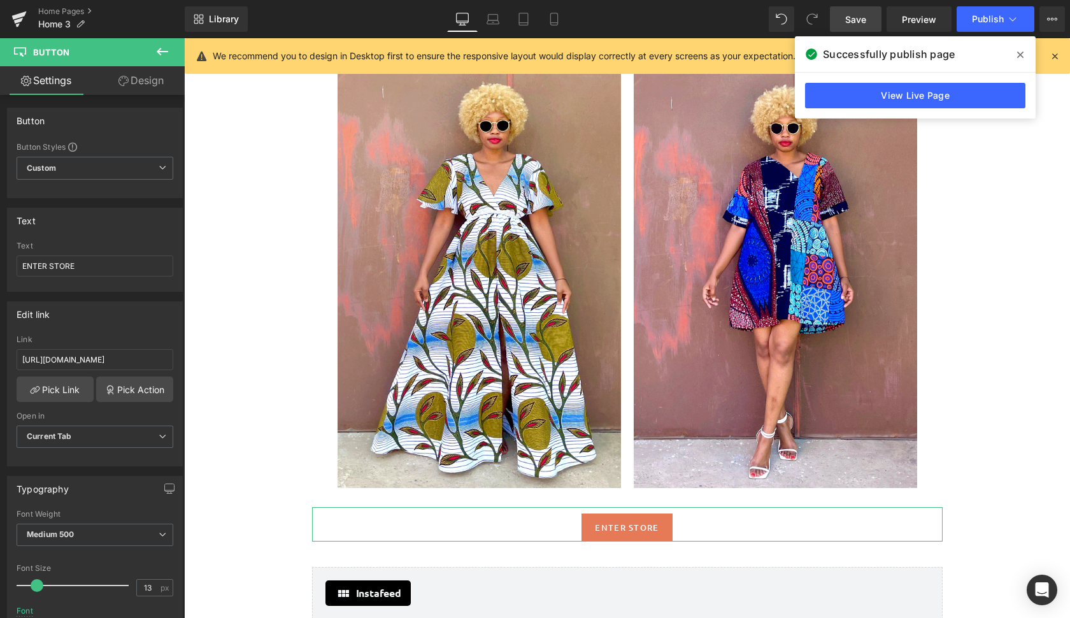
click at [150, 80] on link "Design" at bounding box center [141, 80] width 92 height 29
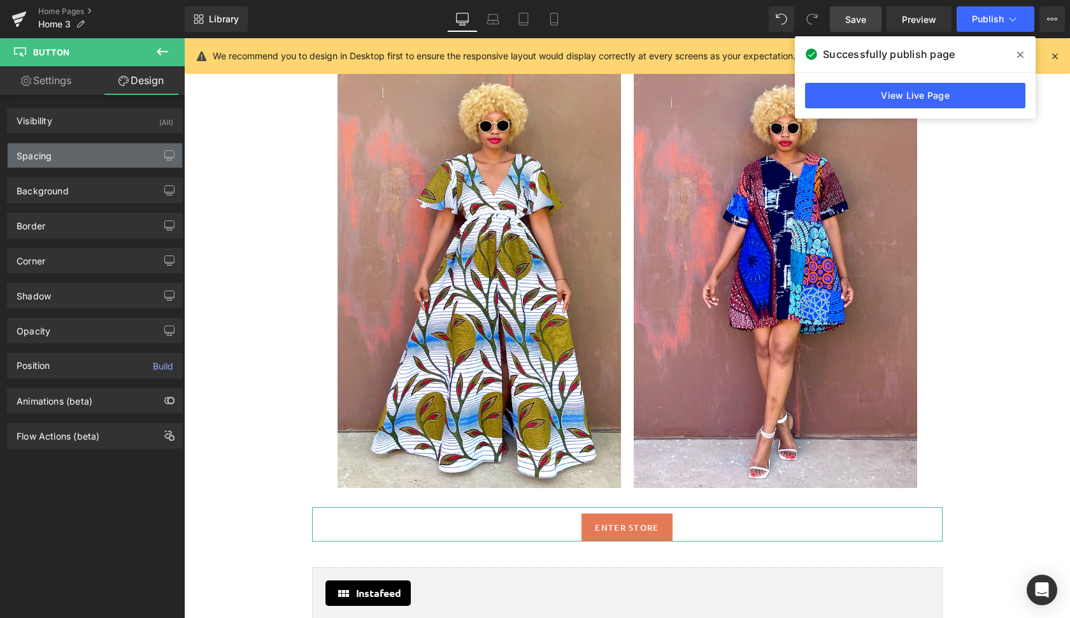
click at [117, 164] on div "Spacing" at bounding box center [95, 155] width 174 height 24
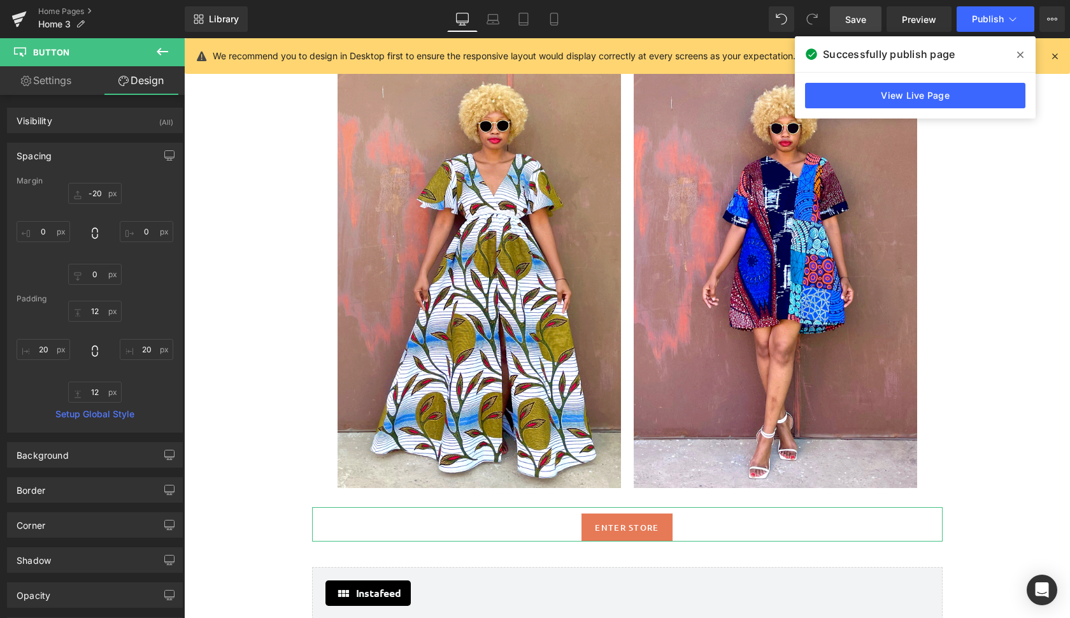
click at [46, 81] on link "Settings" at bounding box center [46, 80] width 92 height 29
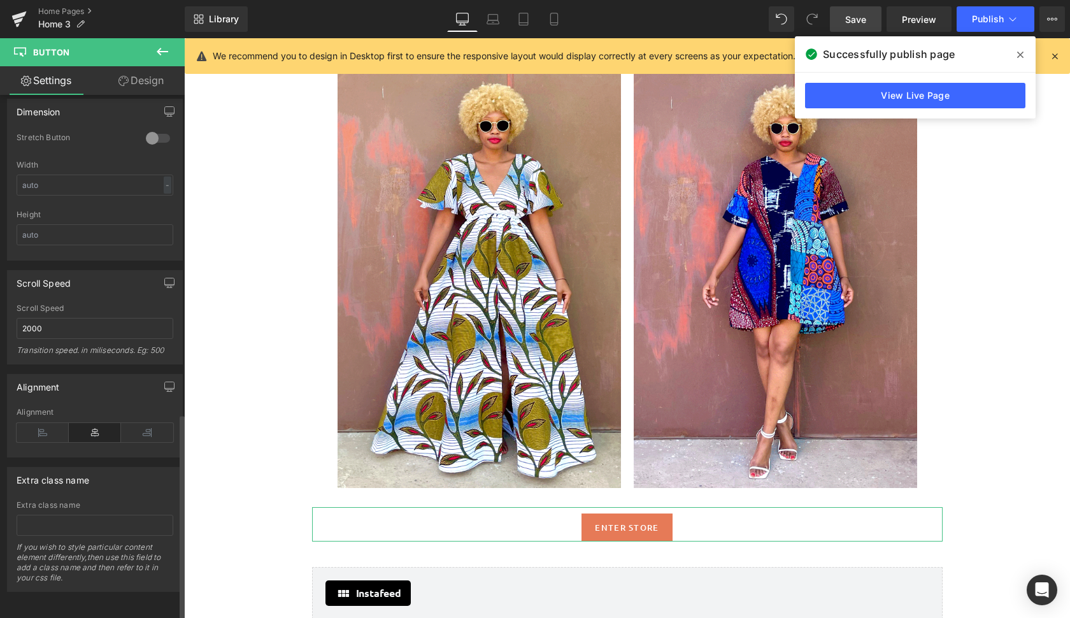
scroll to position [807, 0]
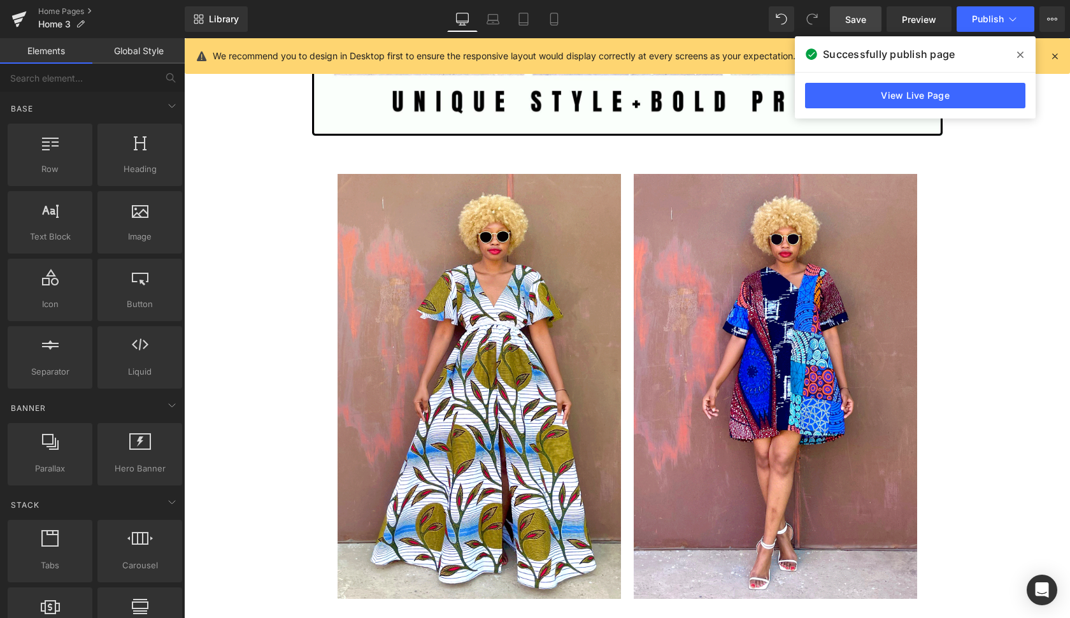
scroll to position [1540, 0]
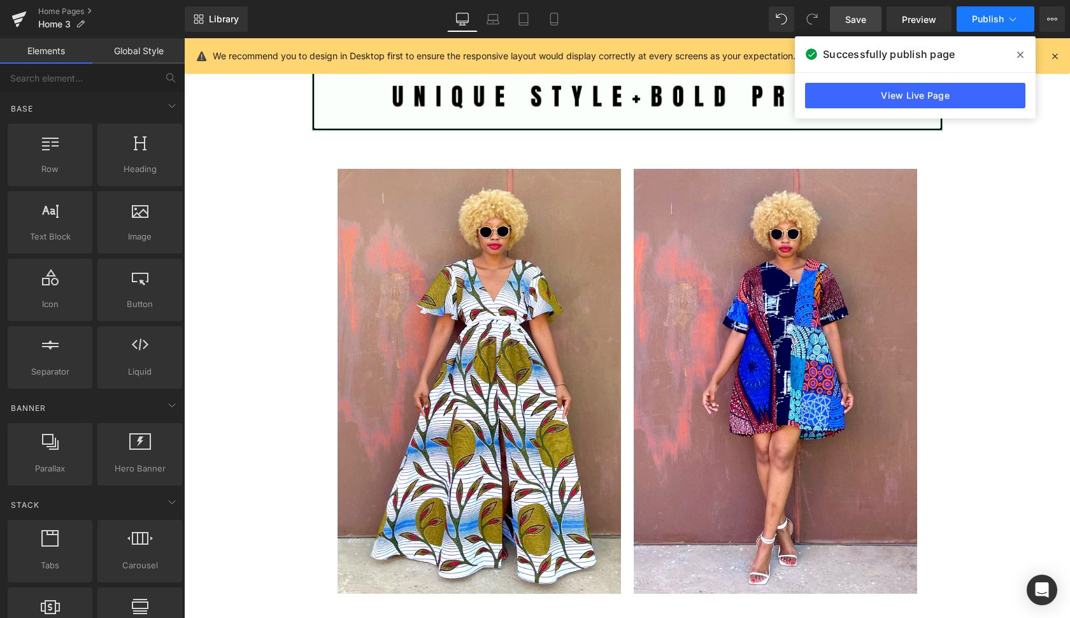
click at [984, 24] on span "Publish" at bounding box center [988, 19] width 32 height 10
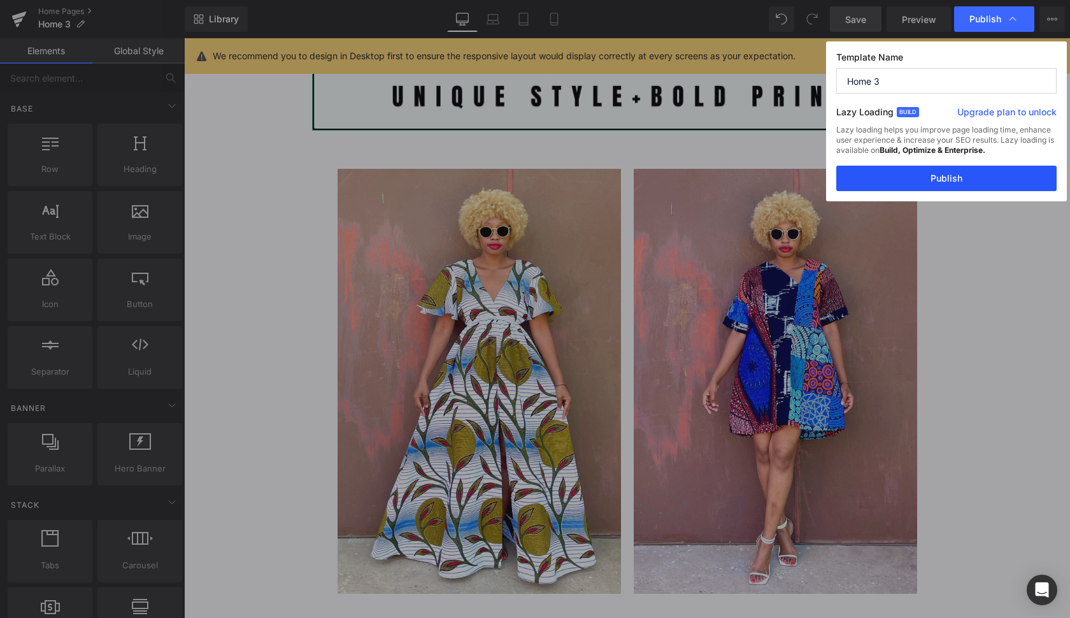
click at [958, 188] on button "Publish" at bounding box center [946, 178] width 220 height 25
